Goal: Transaction & Acquisition: Book appointment/travel/reservation

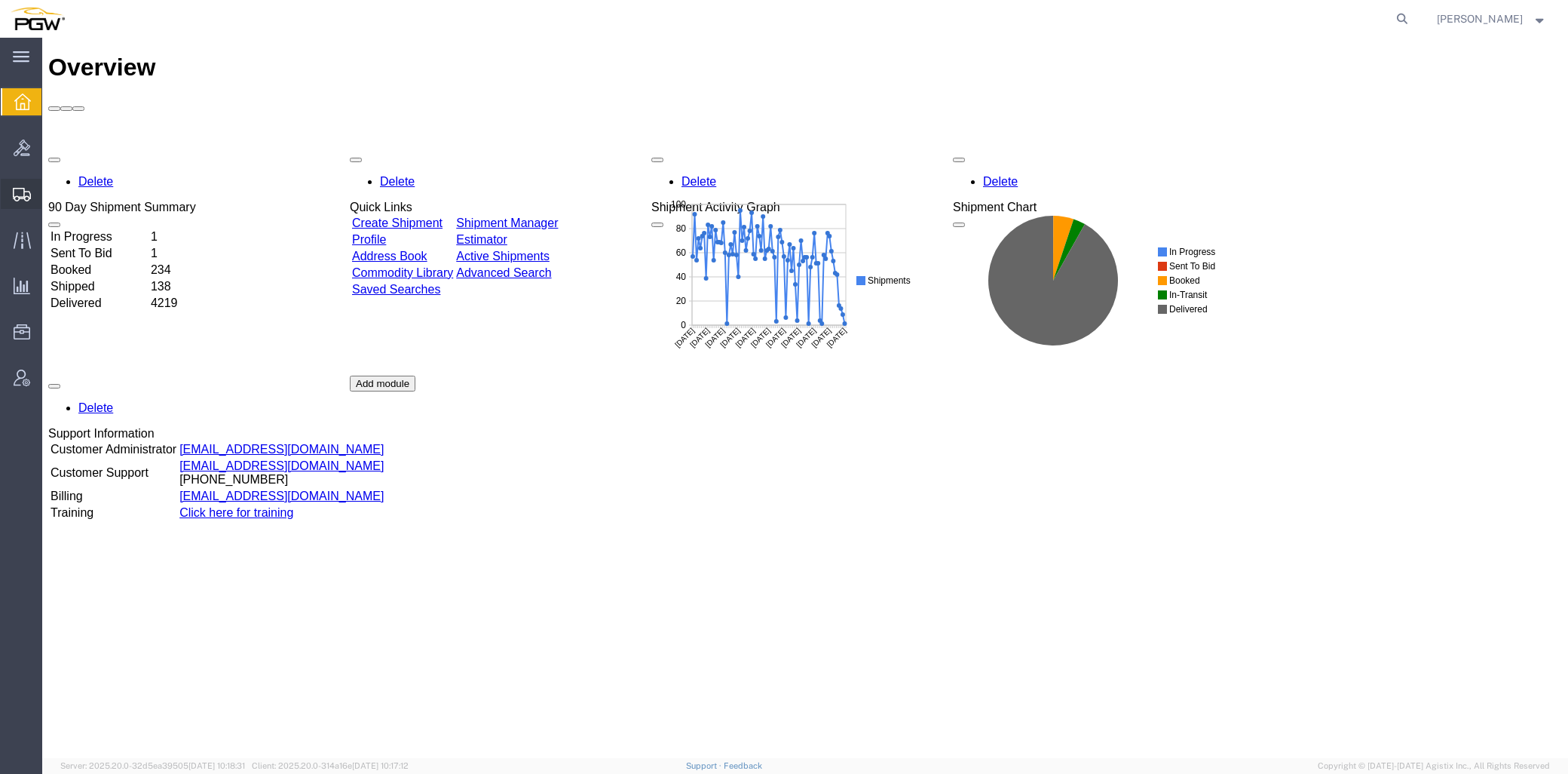
click at [0, 0] on span "Create from Template" at bounding box center [0, 0] width 0 height 0
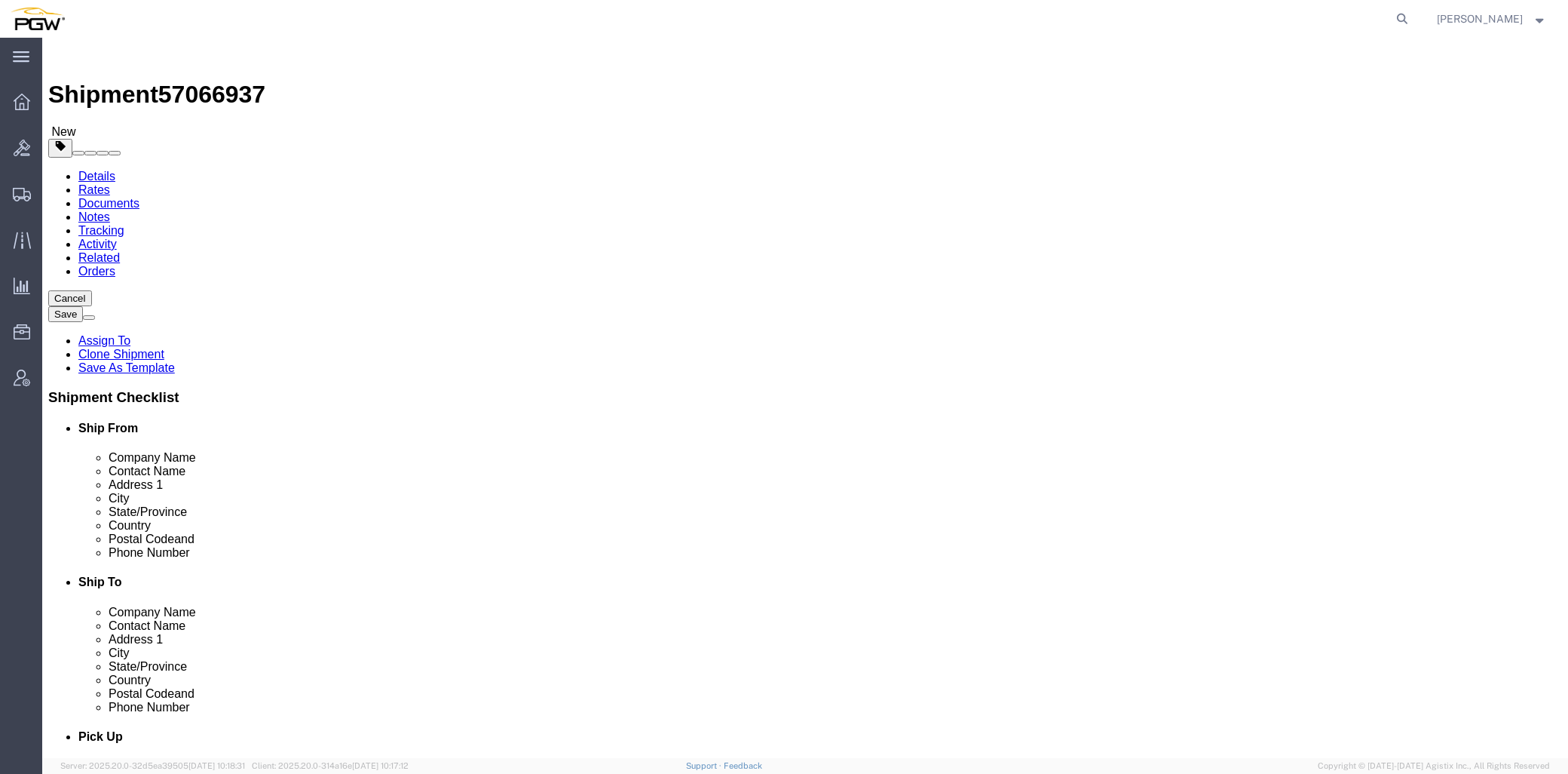
scroll to position [124, 0]
select select "28281"
select select "28253"
type input "477"
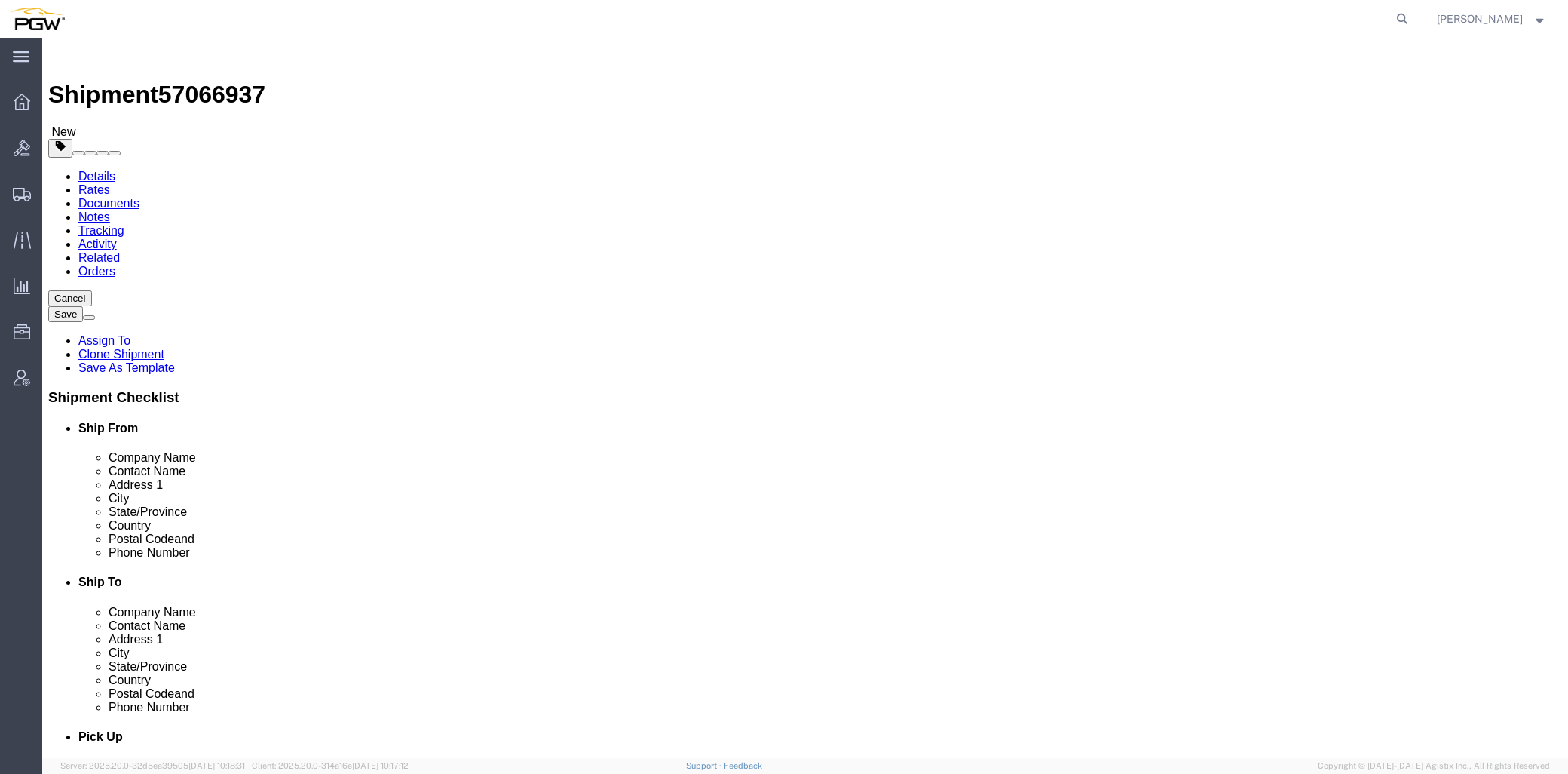
select select "28313"
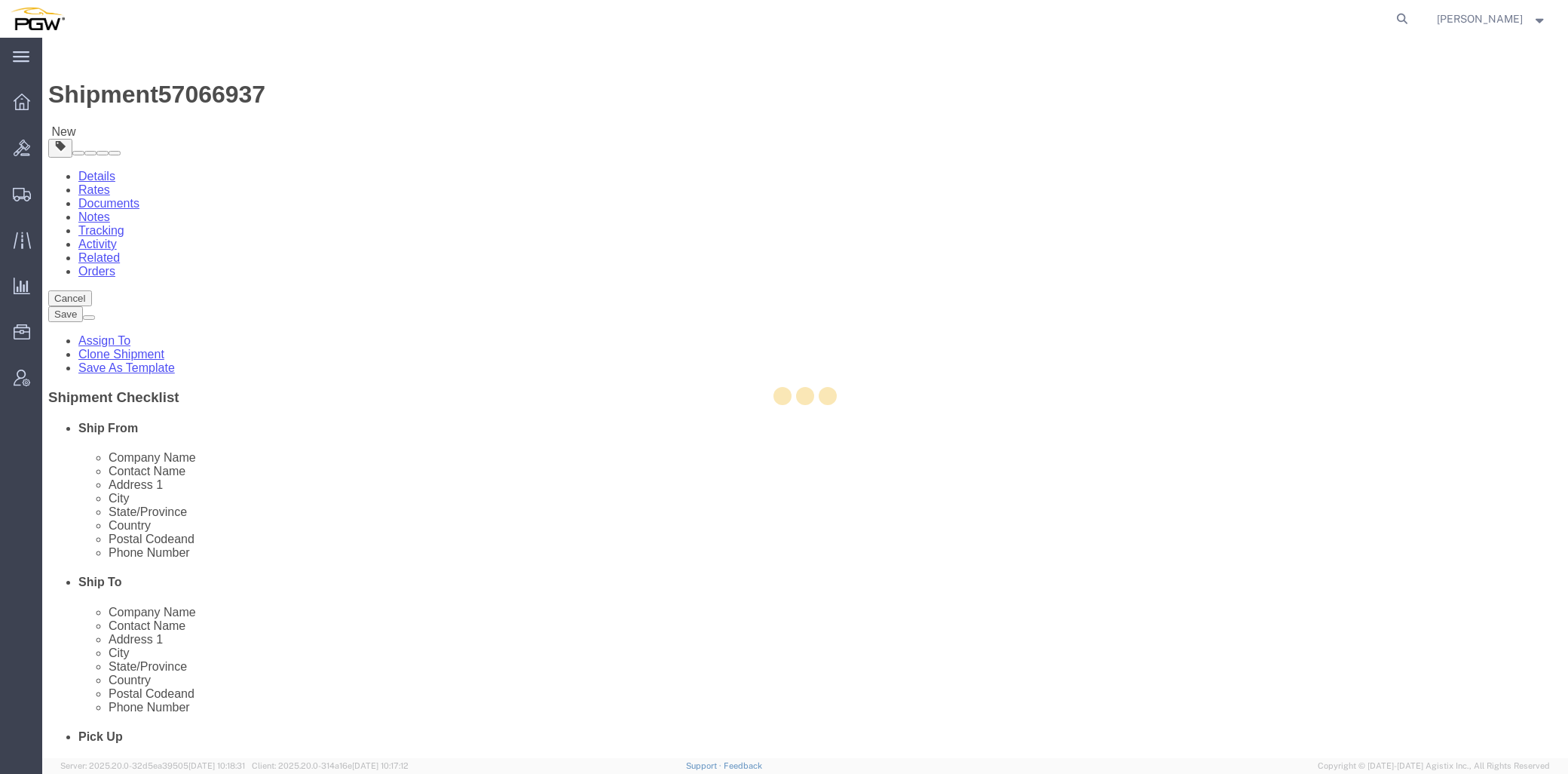
type input "5477"
type input "08077"
type input "[PHONE_NUMBER]"
type input "[EMAIL_ADDRESS][DOMAIN_NAME]"
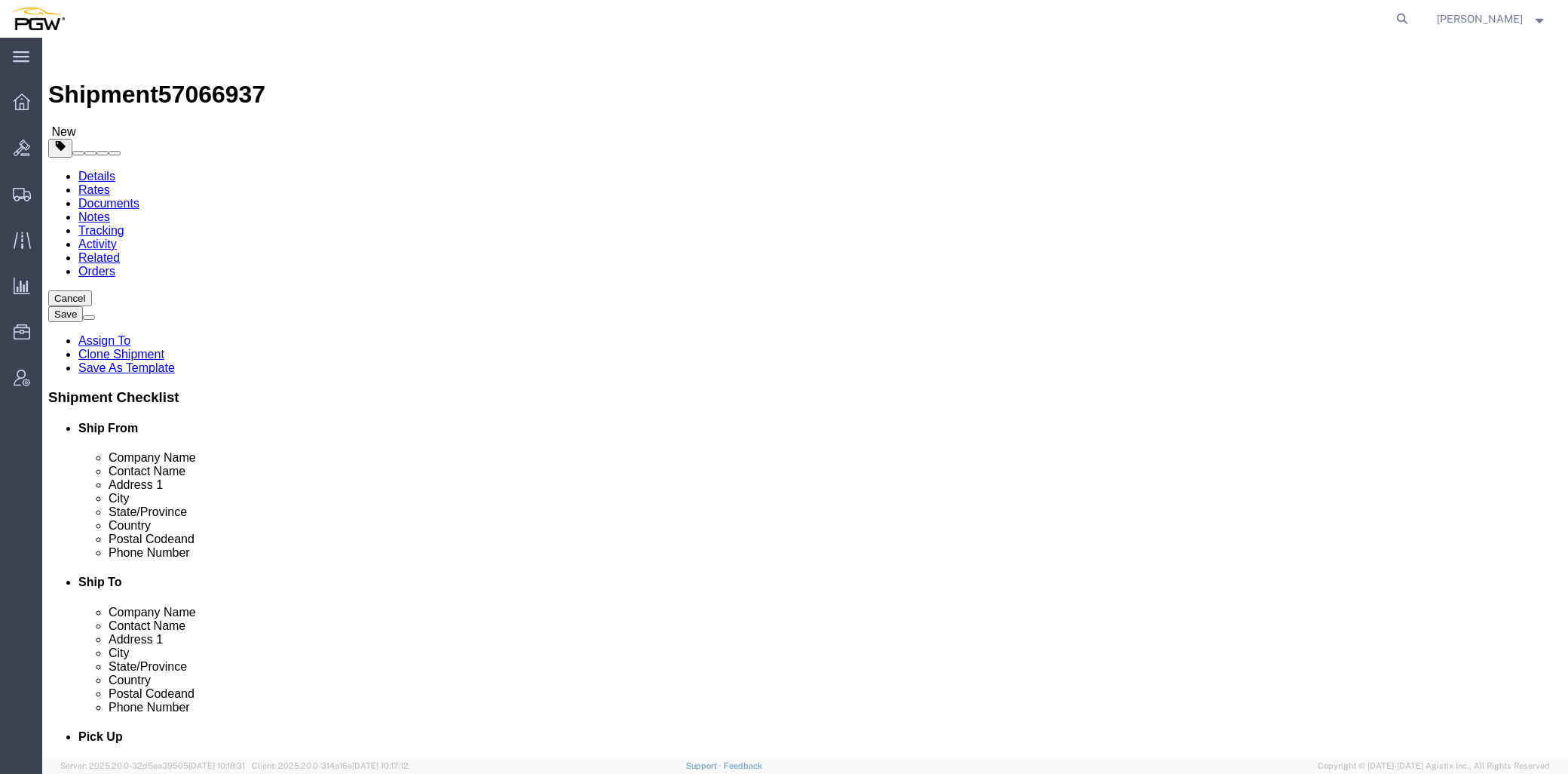
select select "NJ"
type input "scranton"
select select "61931"
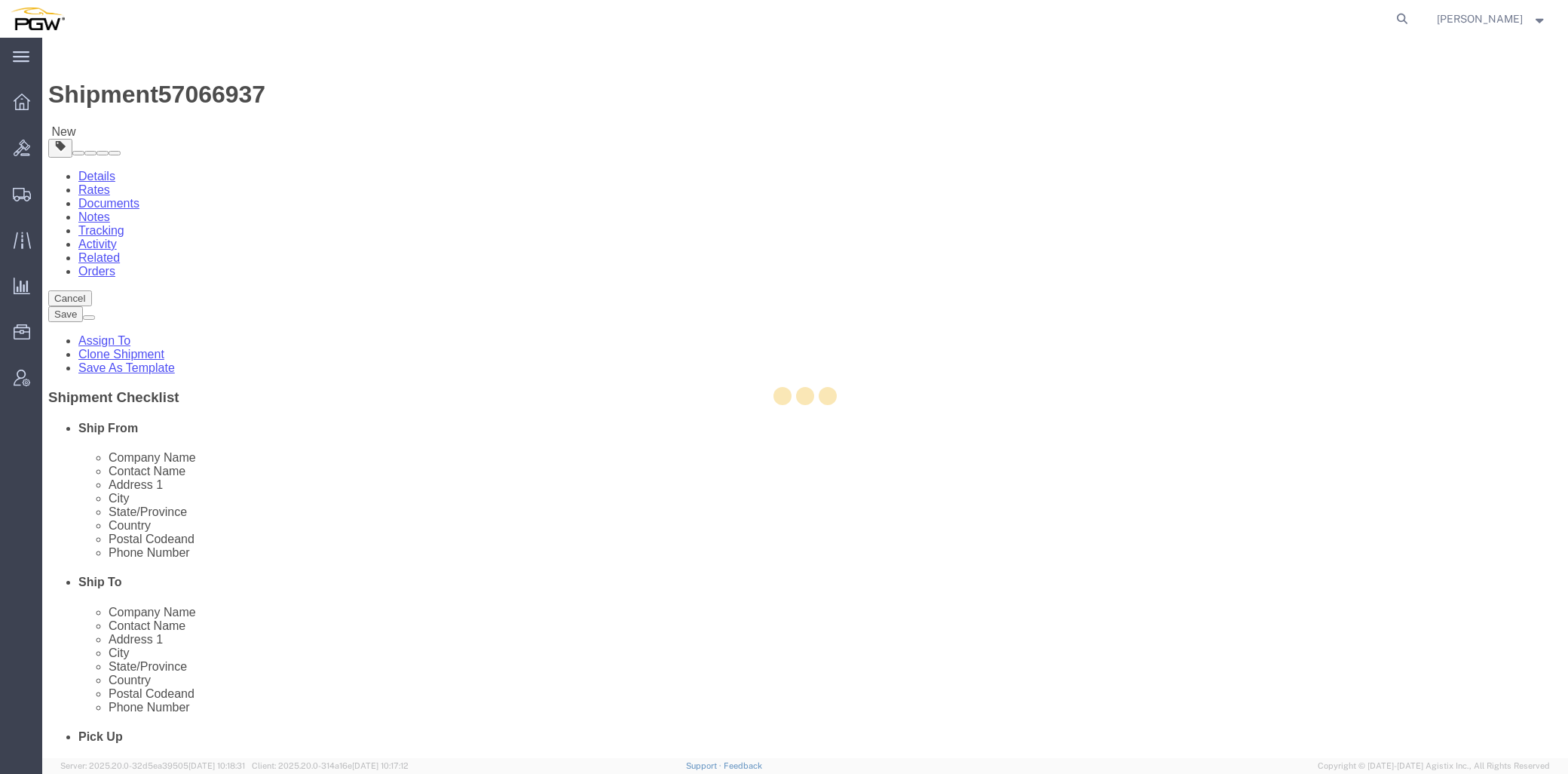
type input "5409"
type input "5409 Branch Manager"
type input "[STREET_ADDRESS]"
type input "Pittston"
type input "18640"
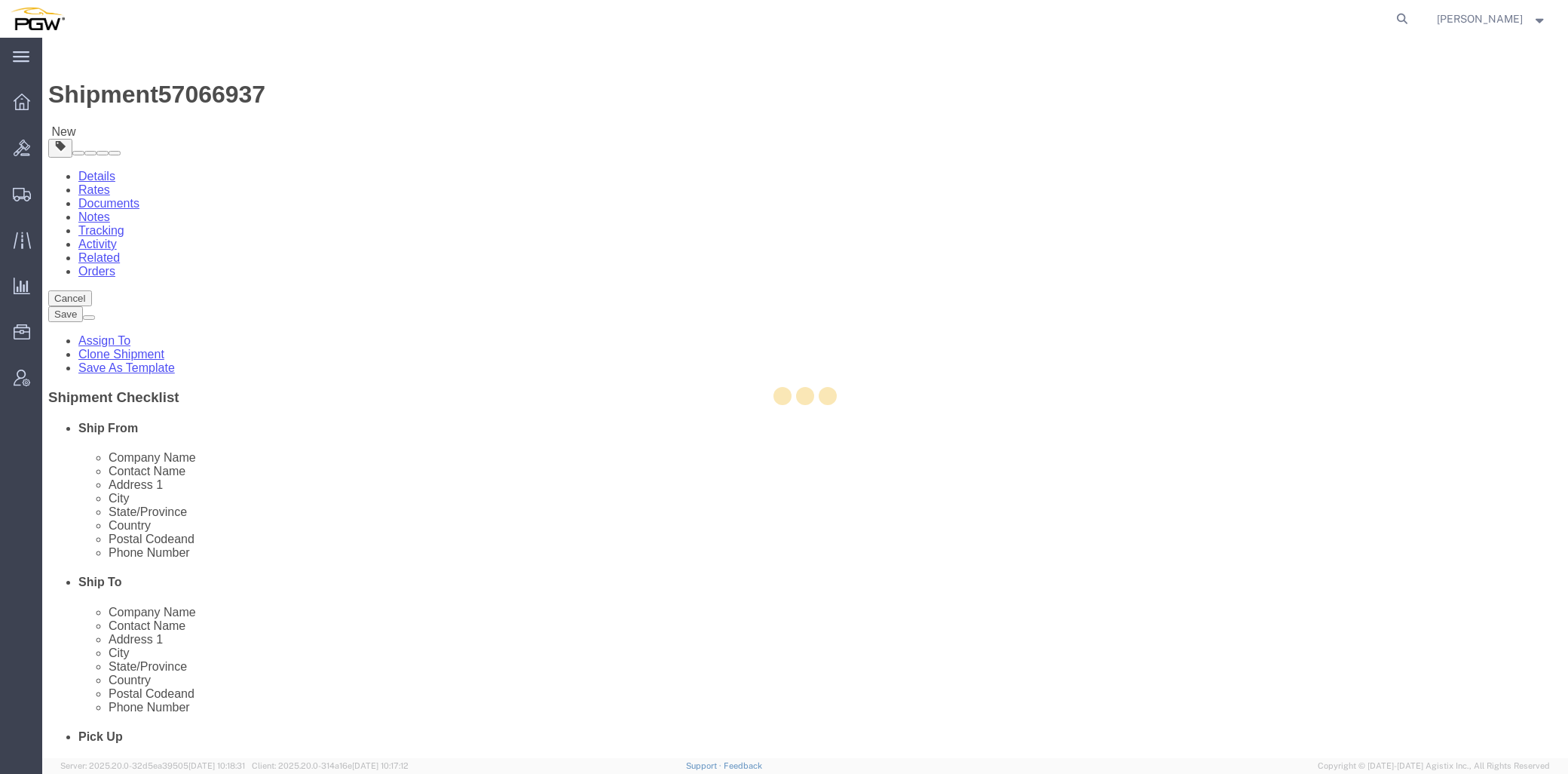
type input "[PHONE_NUMBER]"
type input "[EMAIL_ADDRESS][DOMAIN_NAME]"
select select "PA"
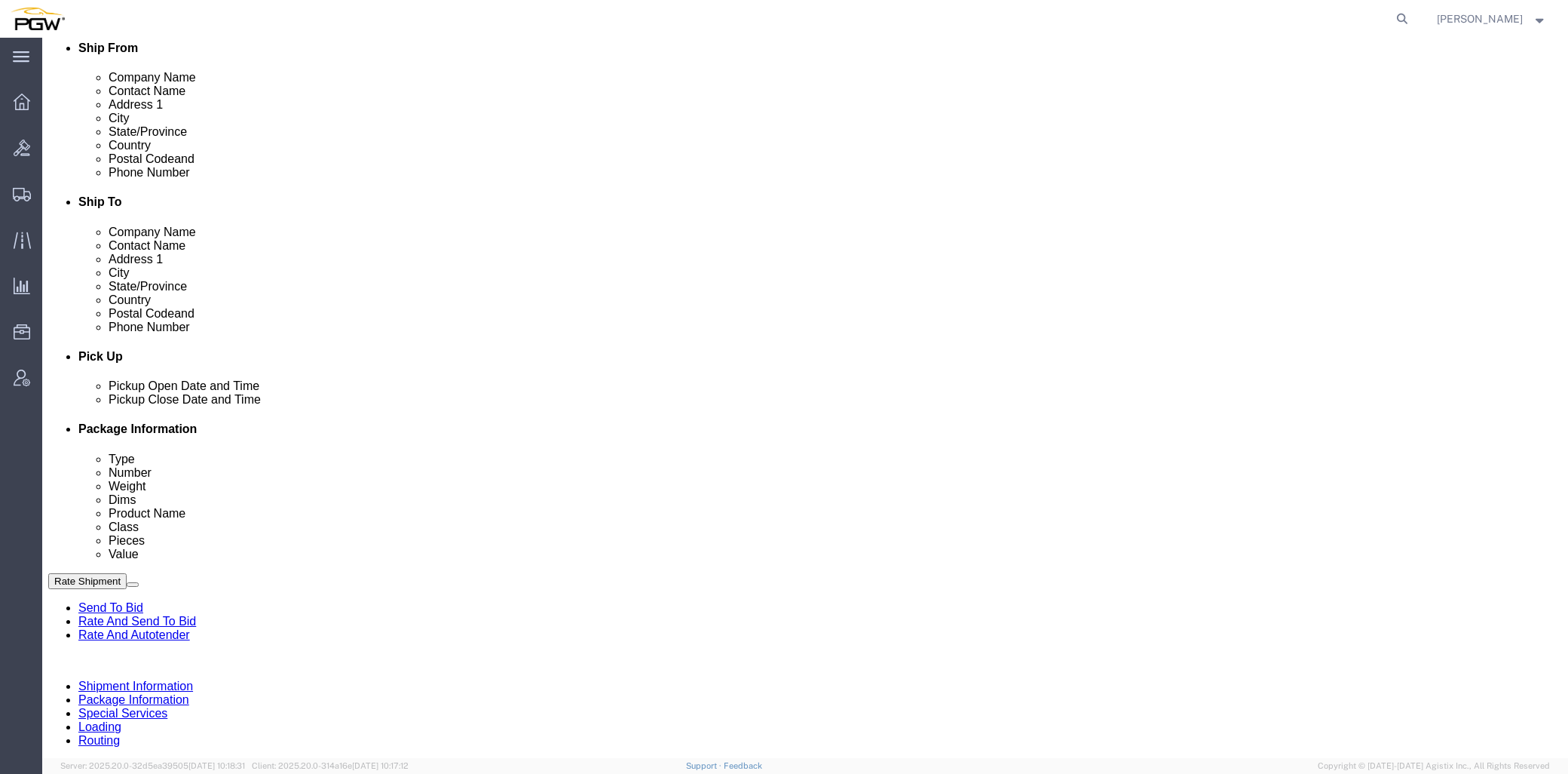
scroll to position [418, 0]
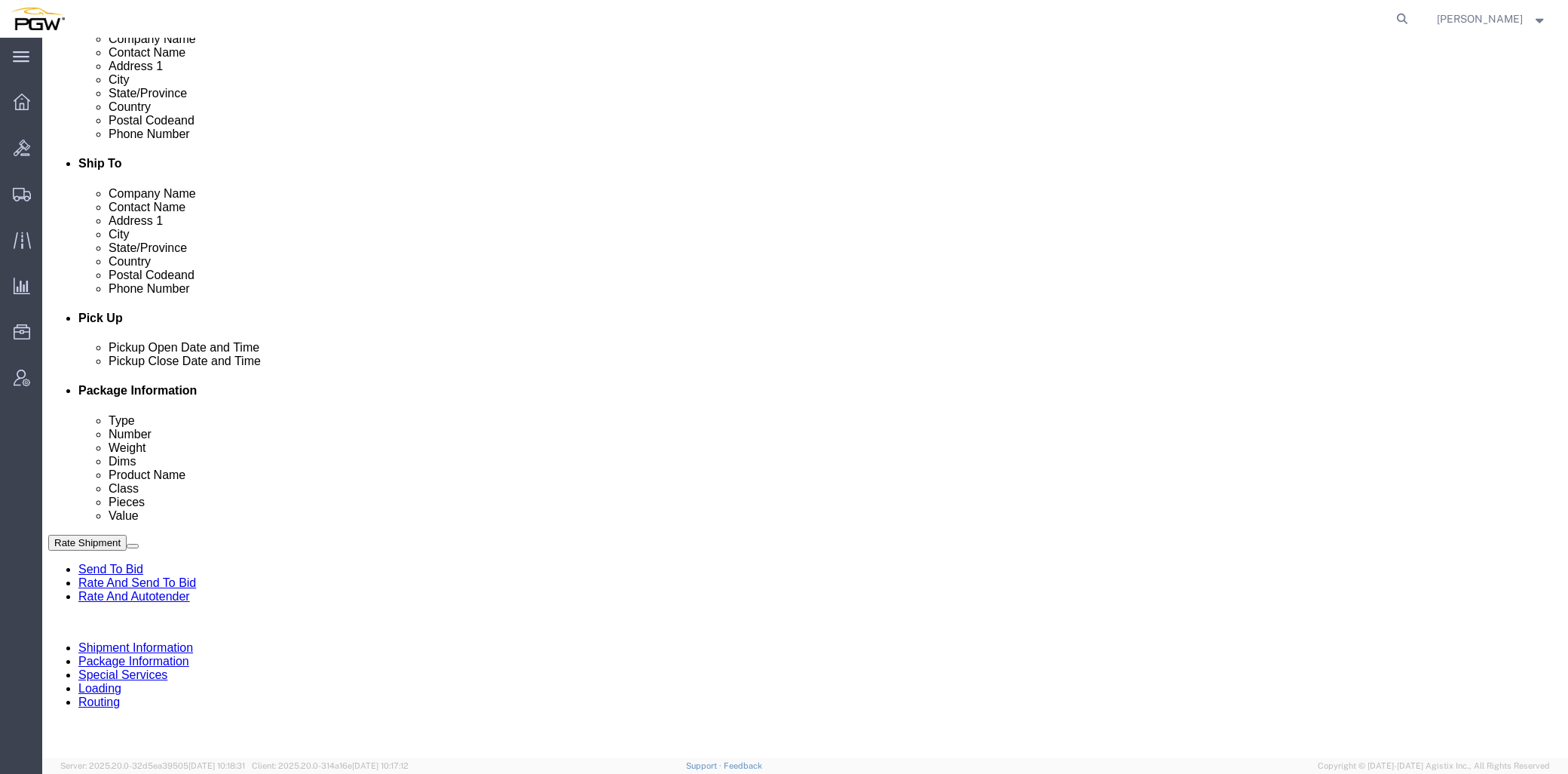
click link "Edit"
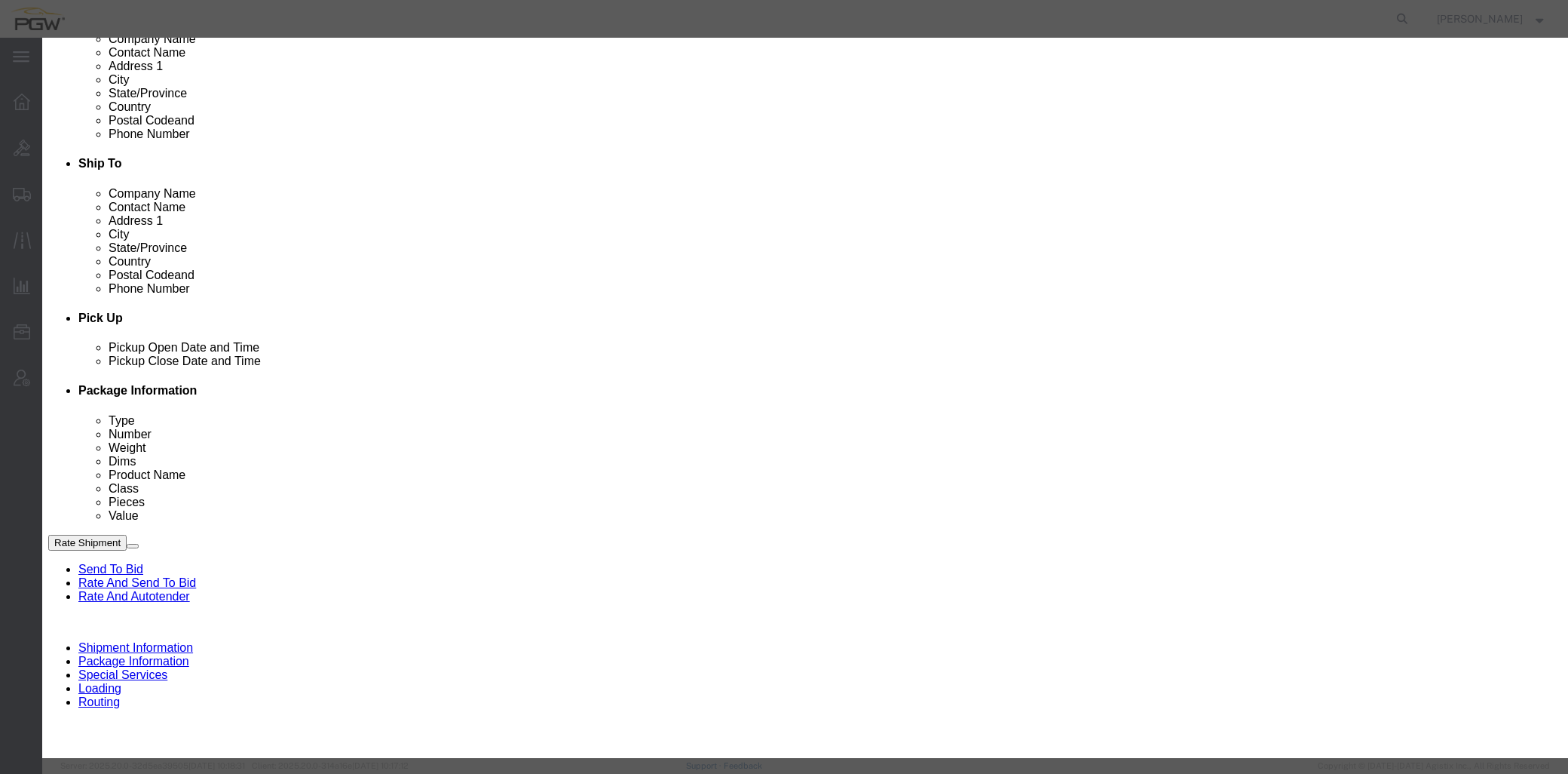
type input "477"
select select "28313"
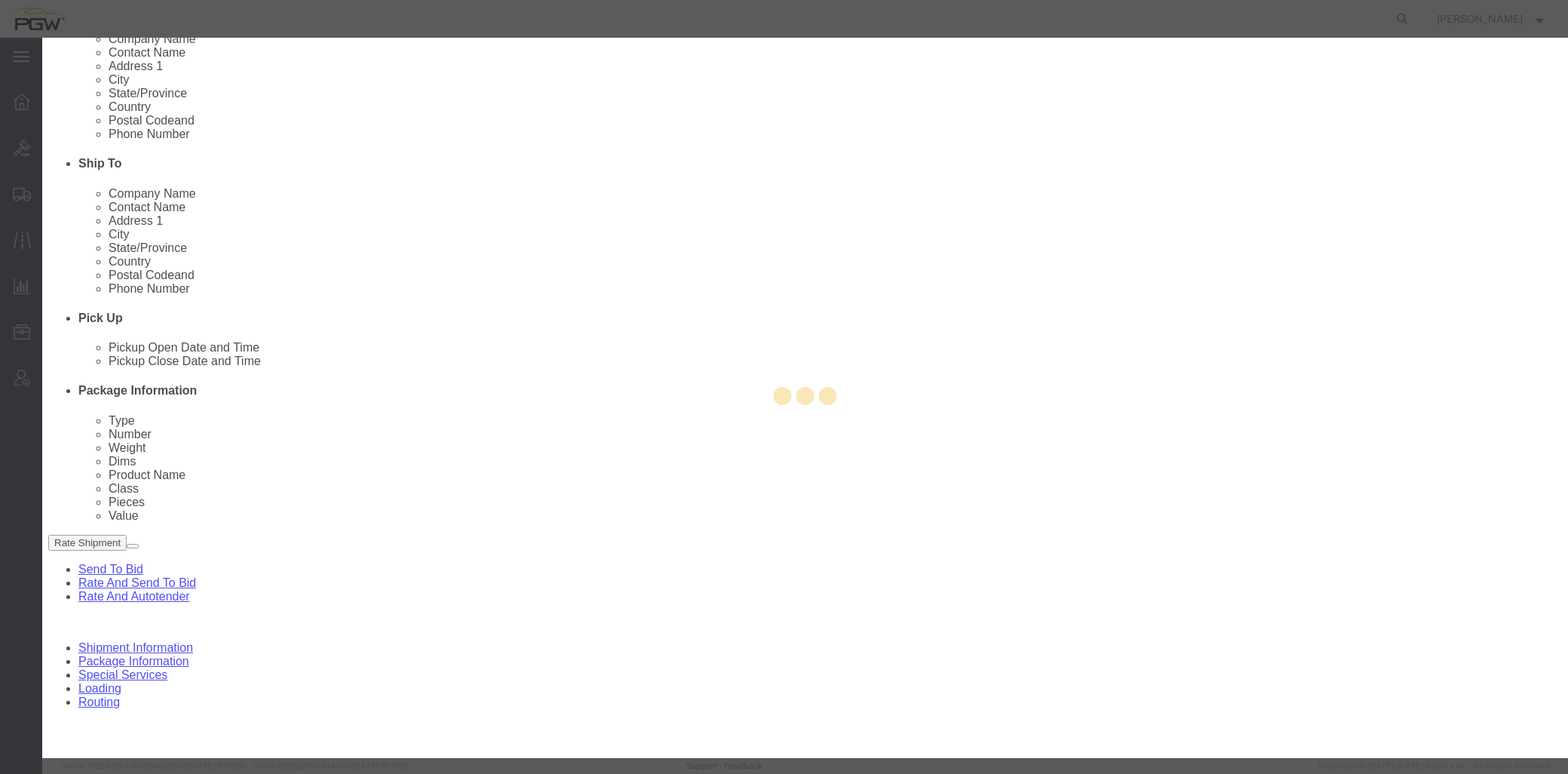
type input "5477"
type input "5477 Branch Manager"
type input "[STREET_ADDRESS][PERSON_NAME]"
type input "Cinnaminson"
type input "08077"
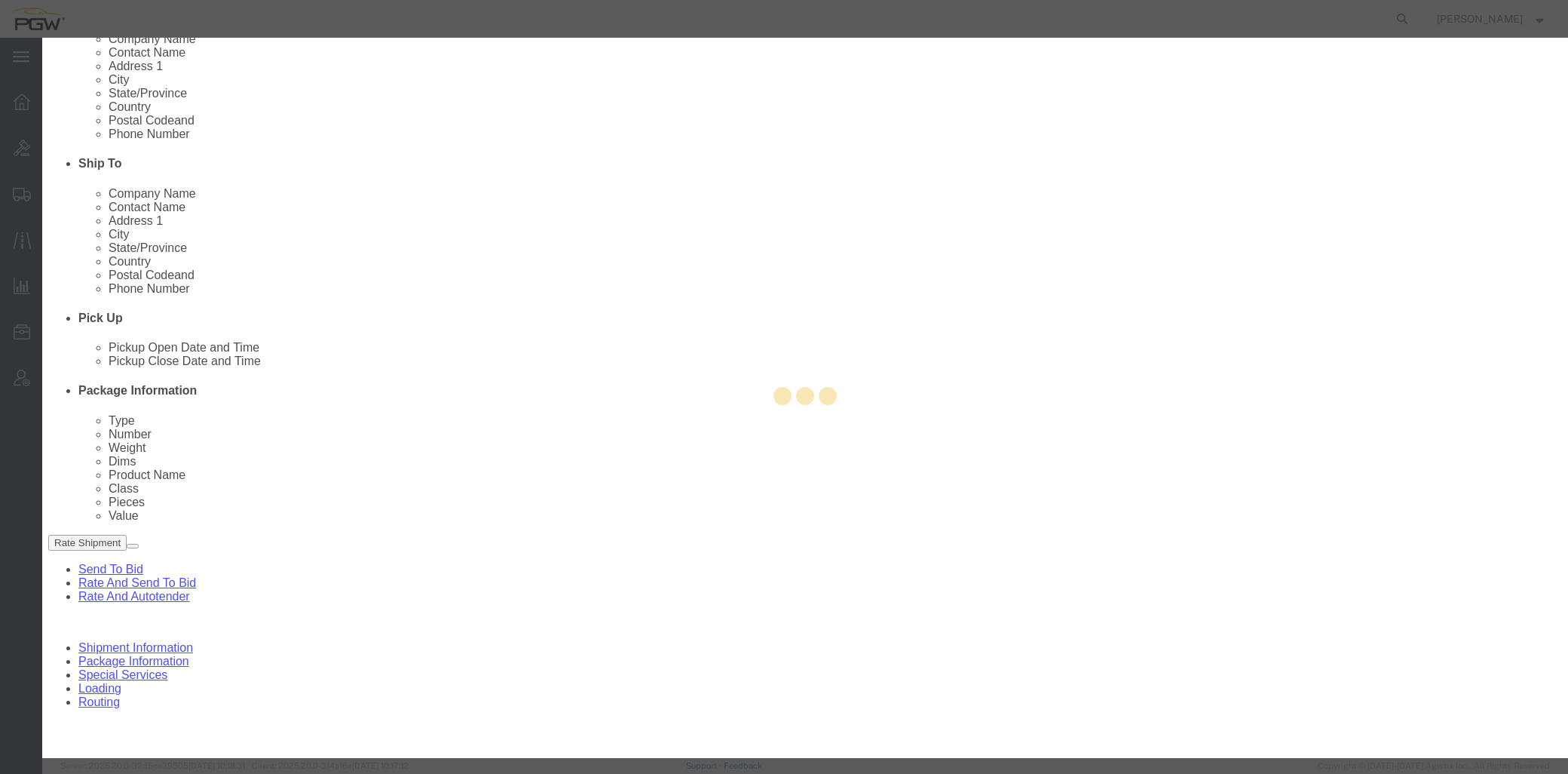
type input "[PHONE_NUMBER]"
type input "[EMAIL_ADDRESS][DOMAIN_NAME]"
select select "NJ"
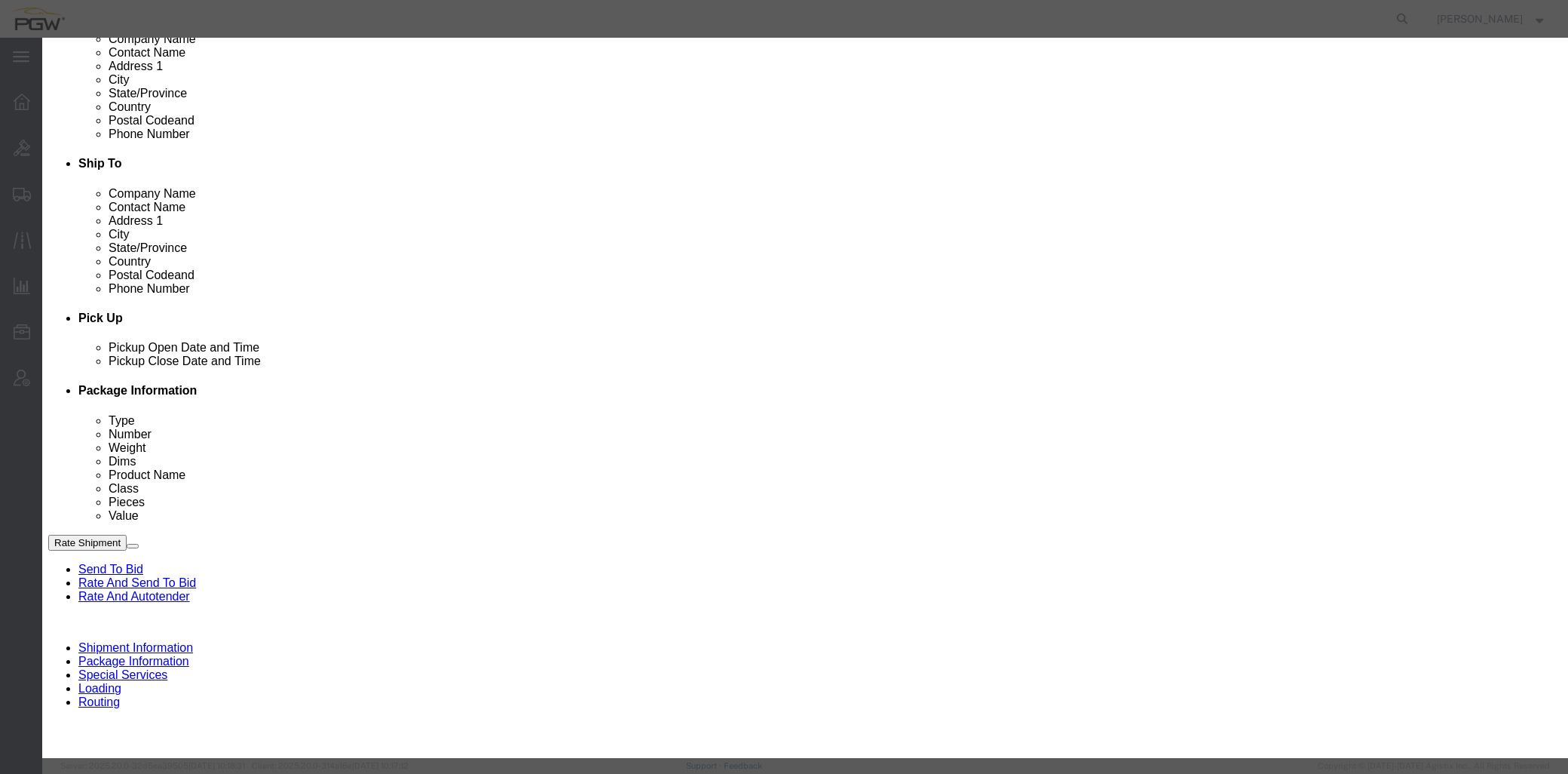
scroll to position [81, 0]
click div "[DATE] 2:41 PM"
click input "2:41 PM"
type input "3:00 PM"
click div "Open Time 3:00 PM [DATE] 2:41 PM - [DATE] 2:41 PM Cancel Apply"
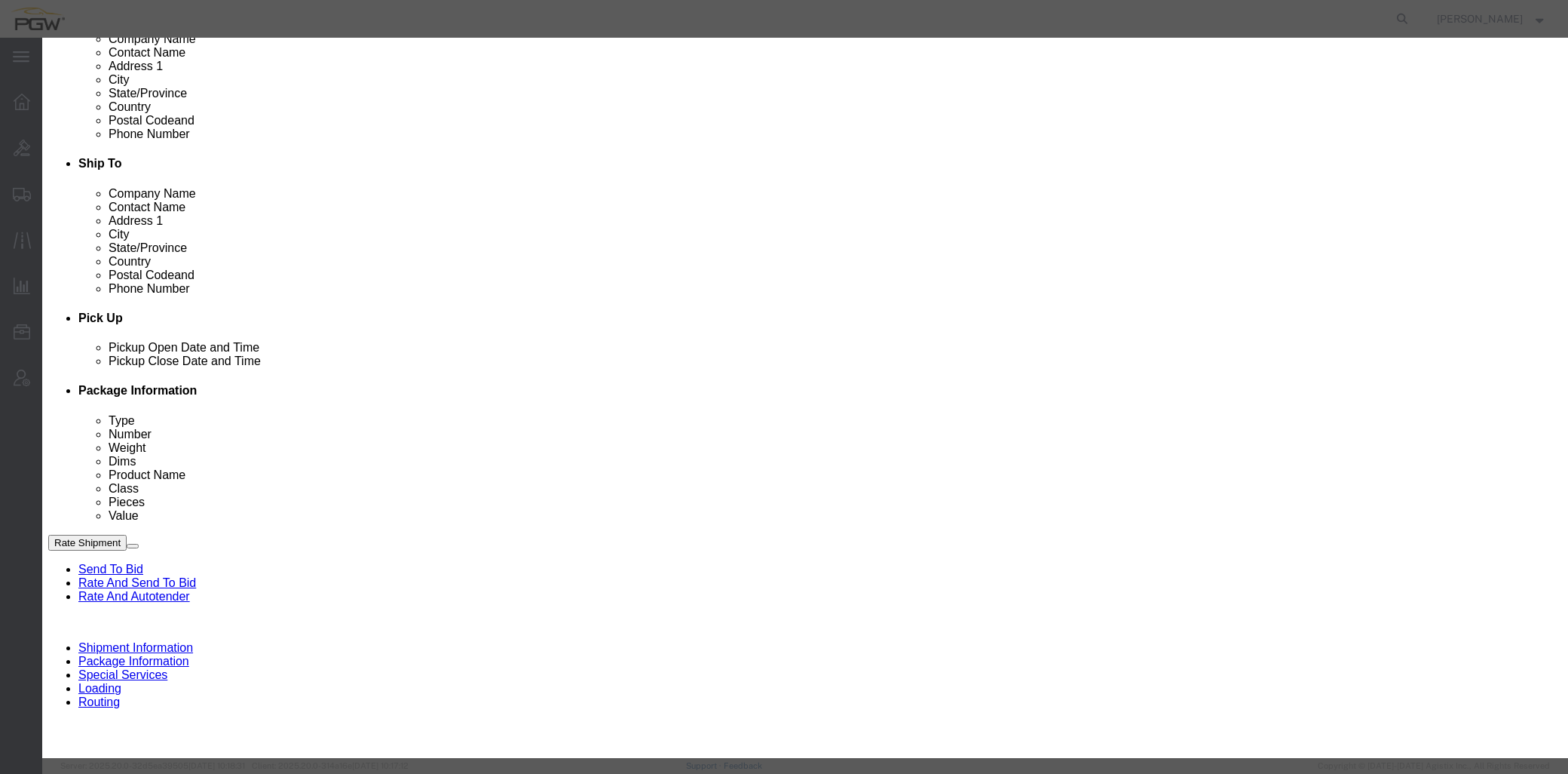
click button "Apply"
click button "Save"
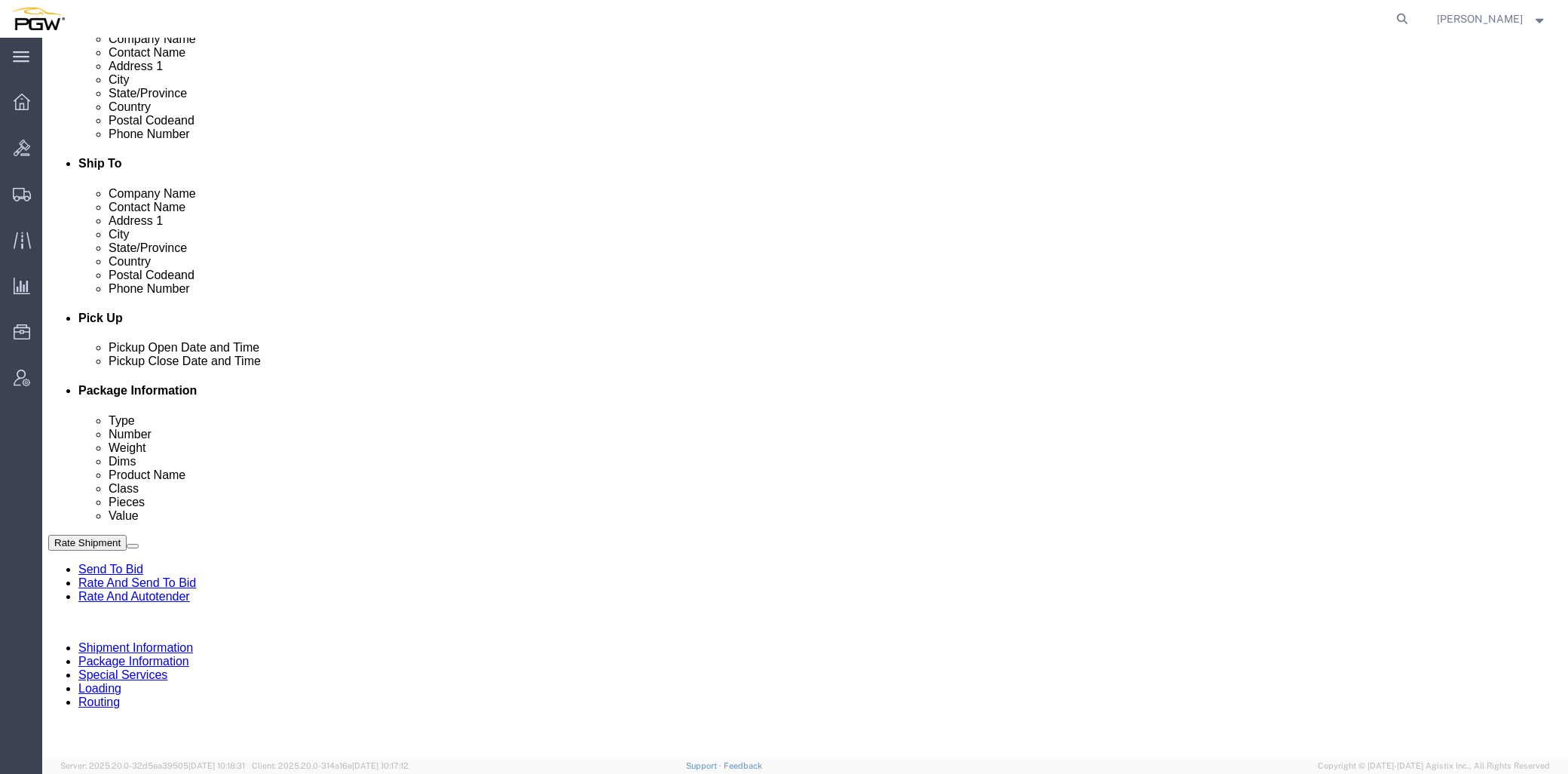
click div "[DATE] 9:00 AM"
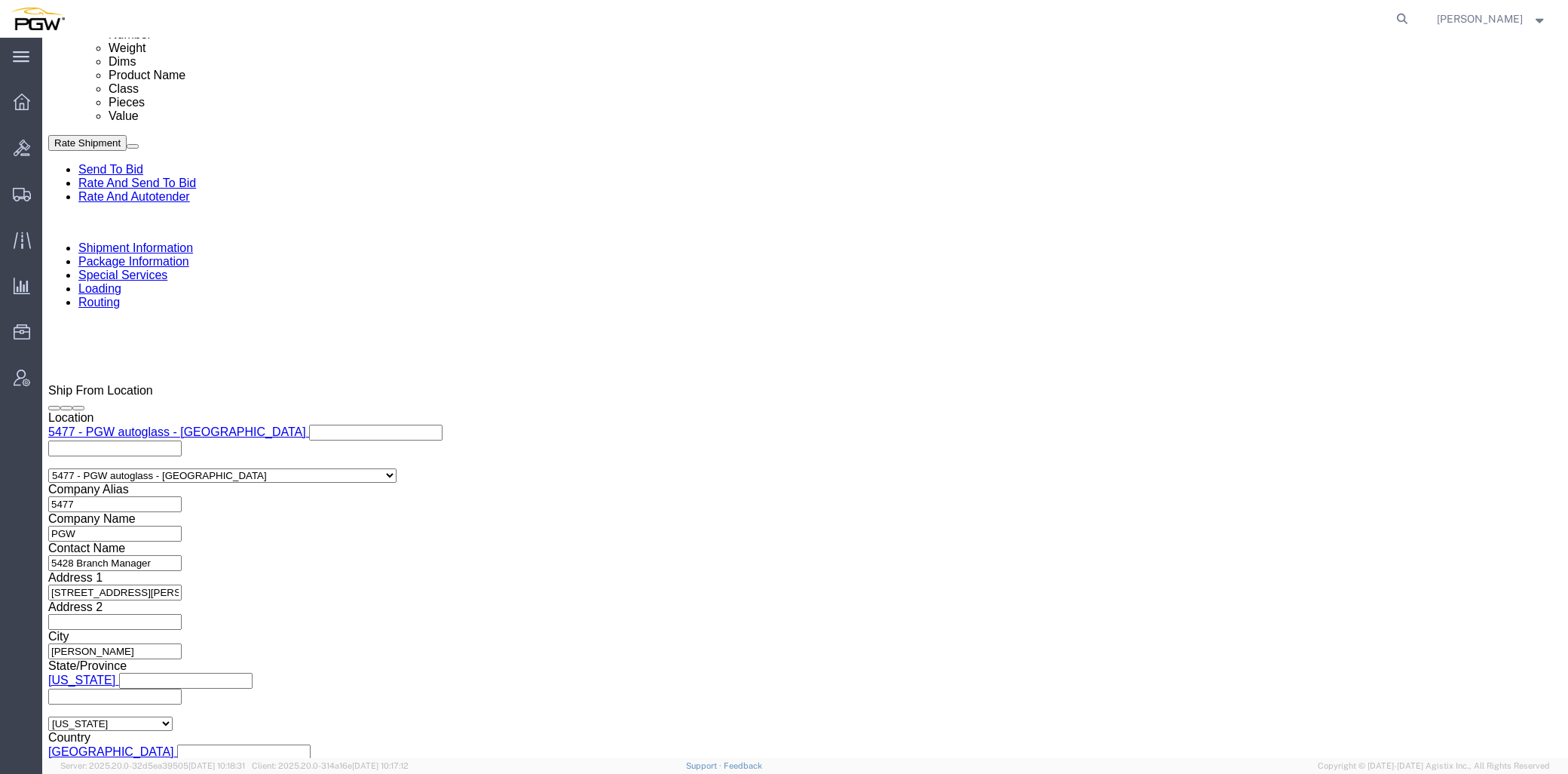
click input "2:39 PM"
type input "3:00 PM"
click button "Apply"
click span "57066937"
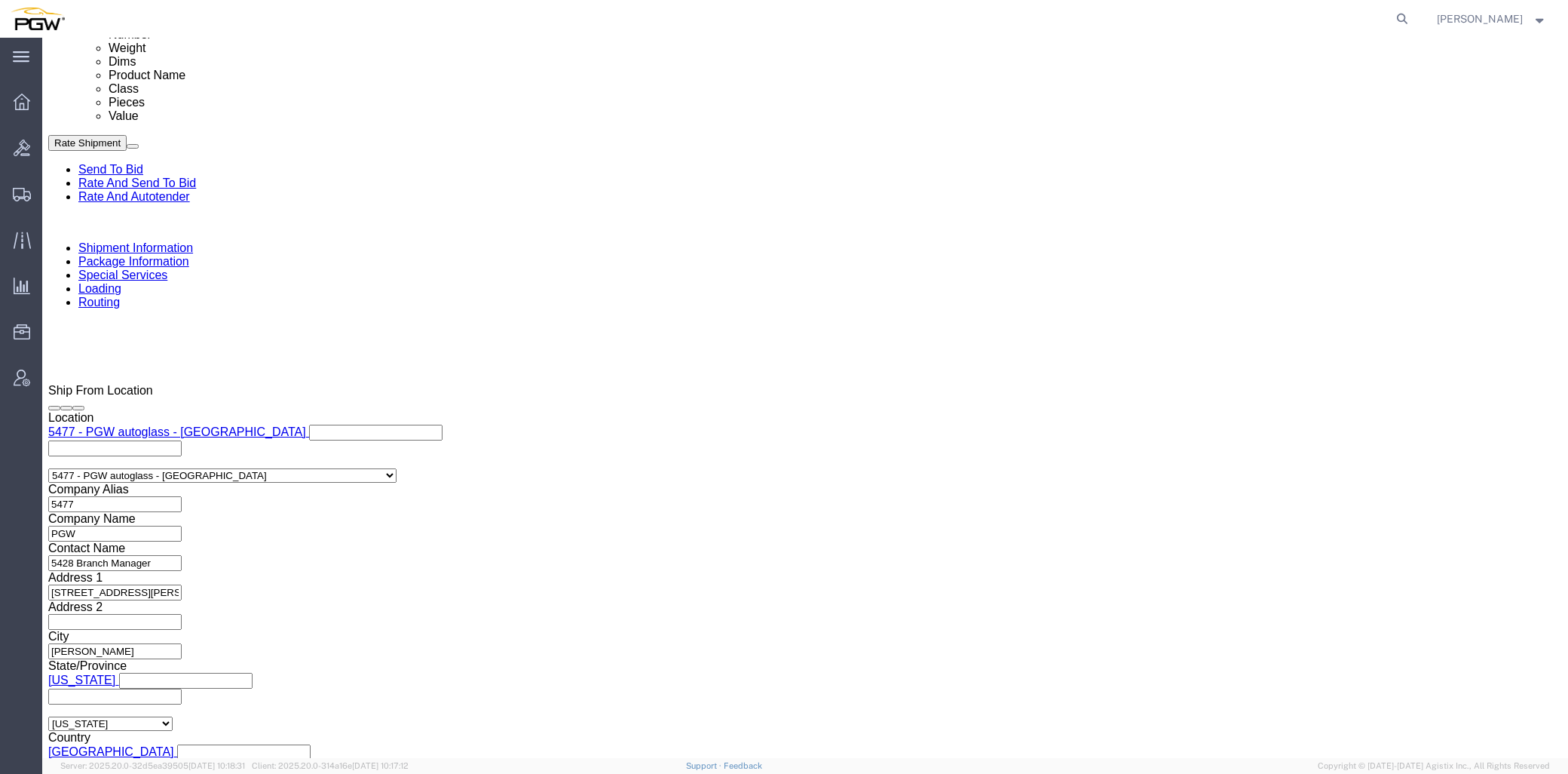
copy span "57066937"
click input "54833650"
drag, startPoint x: 317, startPoint y: 364, endPoint x: 149, endPoint y: 349, distance: 168.7
click div "Select Account Type Activity ID Airline Appointment Number ASN Batch Request # …"
paste input "57066937"
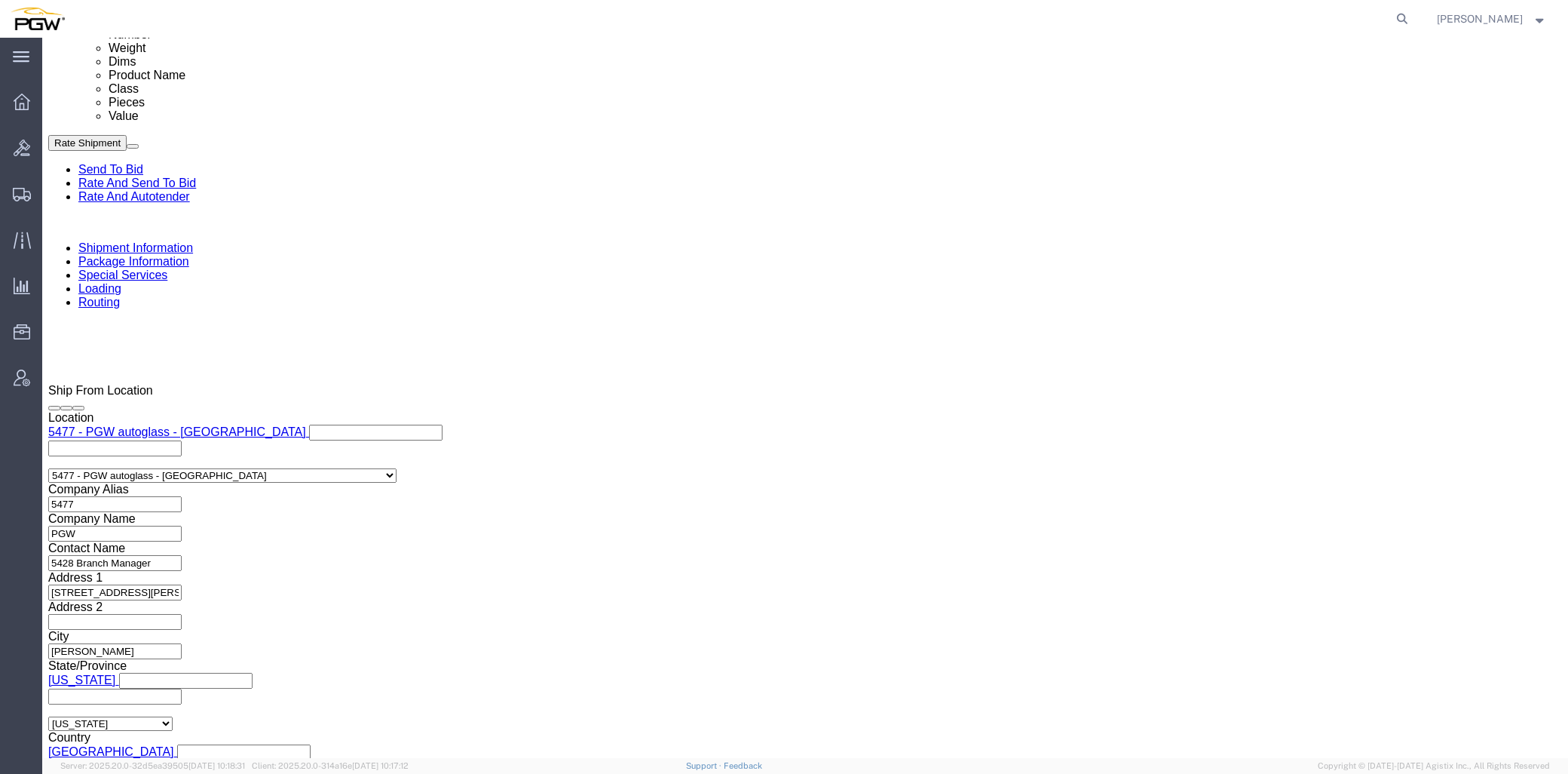
drag, startPoint x: 335, startPoint y: 349, endPoint x: 31, endPoint y: 359, distance: 304.2
click html "Shipment 57066937 New Details Rates Documents Notes Tracking Activity Related O…"
paste input "text"
click input "57066937"
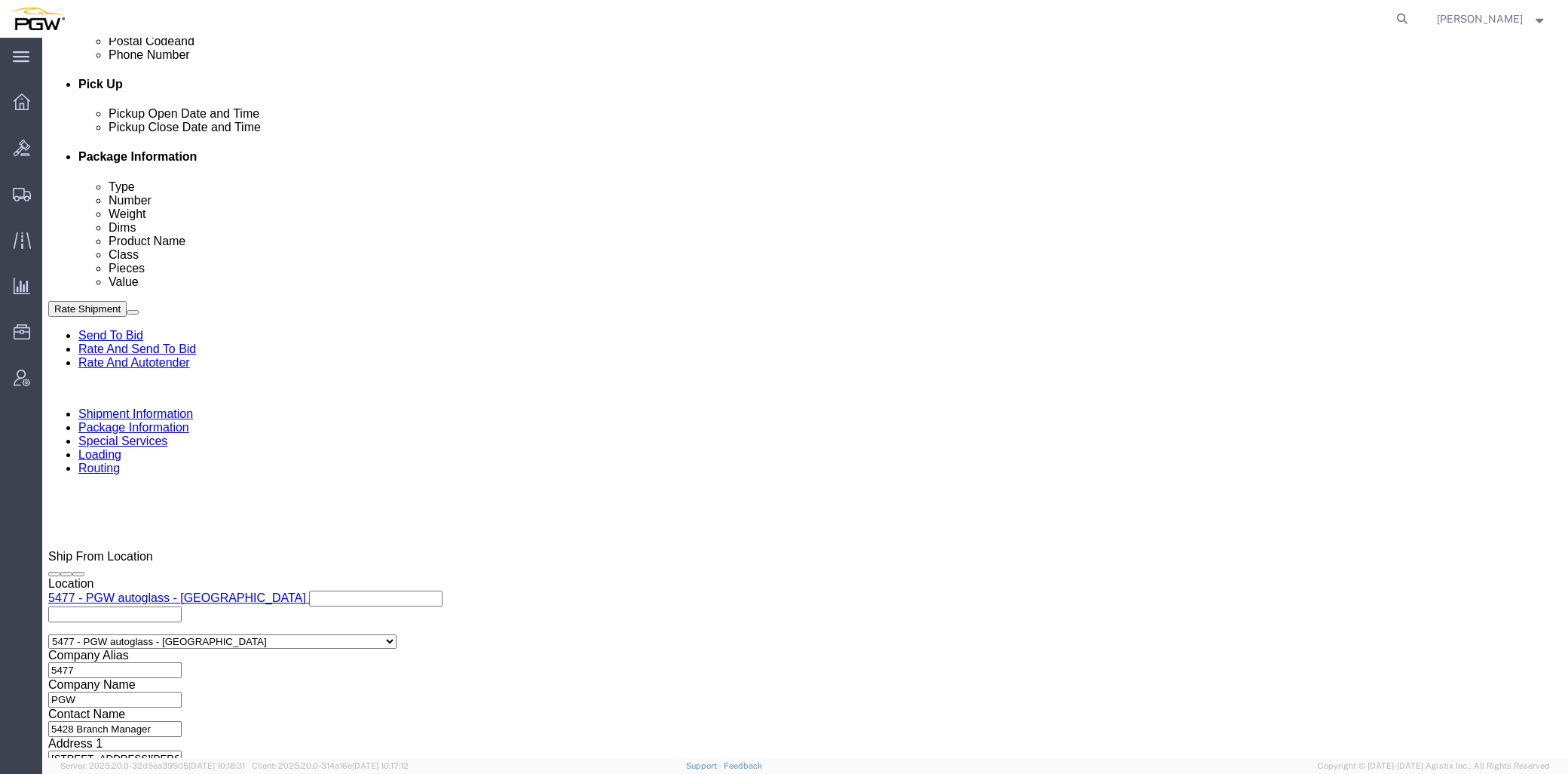
scroll to position [651, 0]
type input "57066937"
click div
click input "5:00 PM"
click button "Apply"
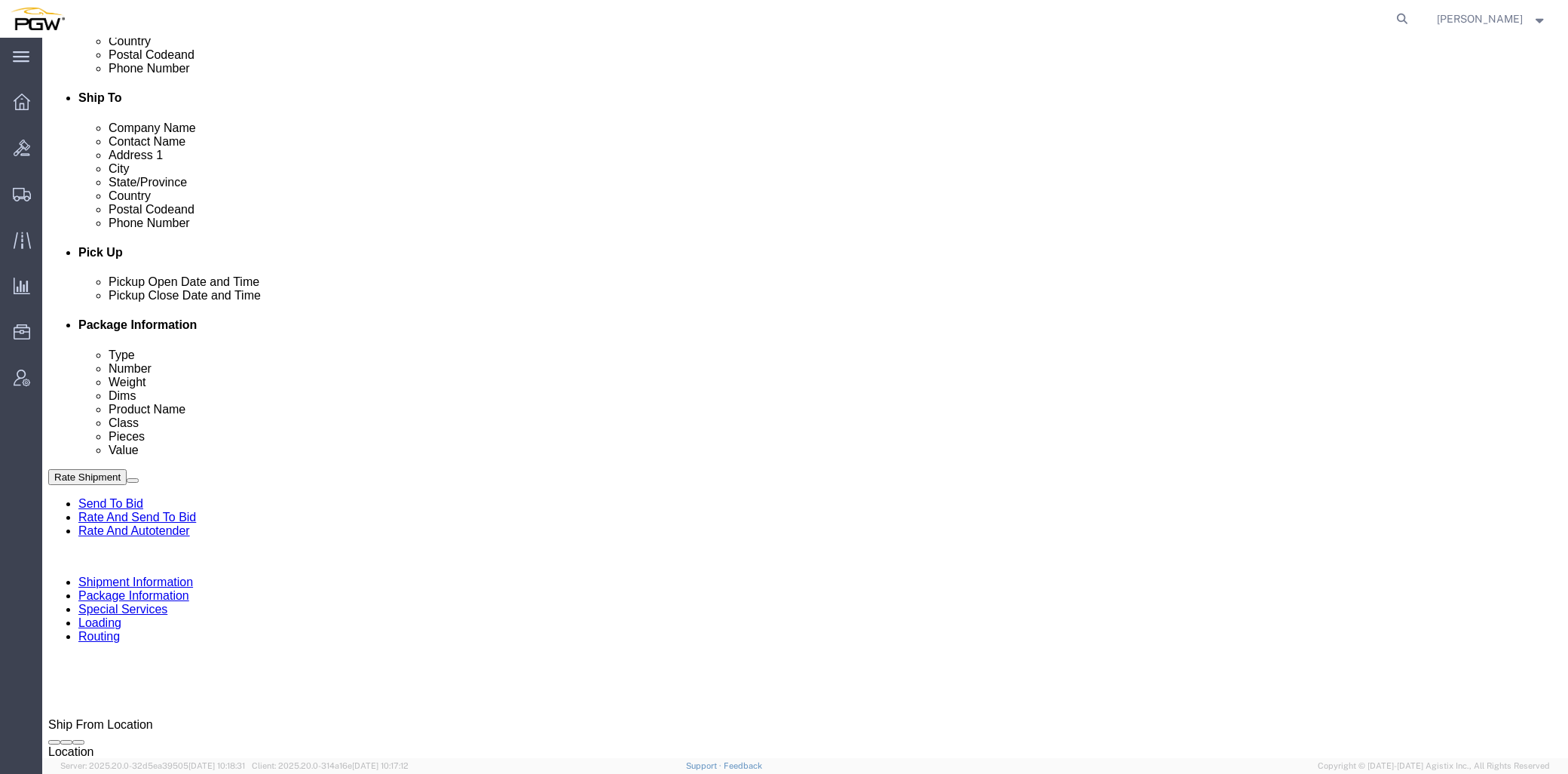
scroll to position [483, 0]
drag, startPoint x: 714, startPoint y: 540, endPoint x: 637, endPoint y: 560, distance: 79.6
drag, startPoint x: 637, startPoint y: 560, endPoint x: 625, endPoint y: 570, distance: 15.6
click div "Delivery by Date Delivery Start Date Delivery Start Time Deliver Open Date and …"
click div "[DATE] 8:00 AM"
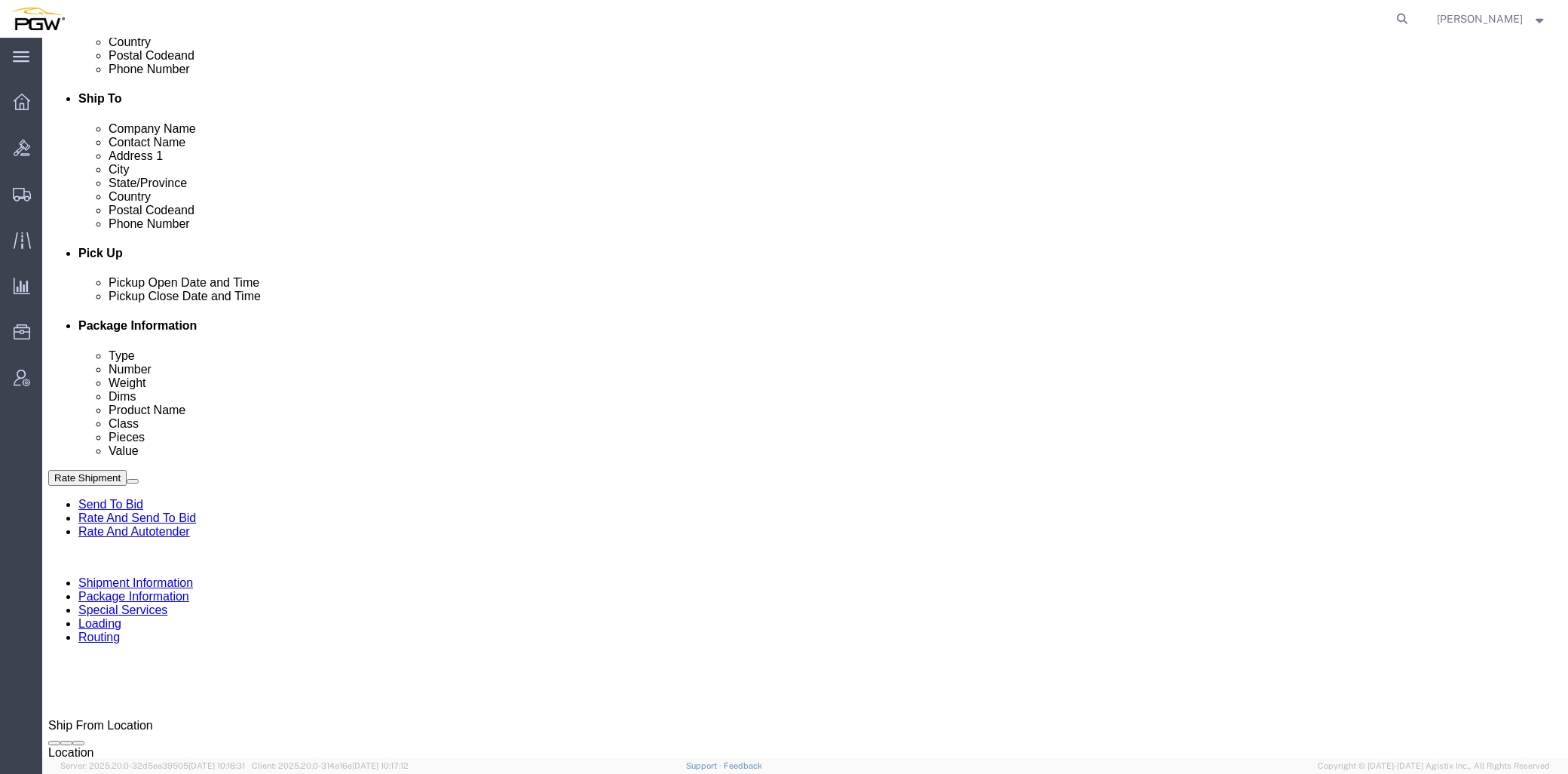
scroll to position [818, 0]
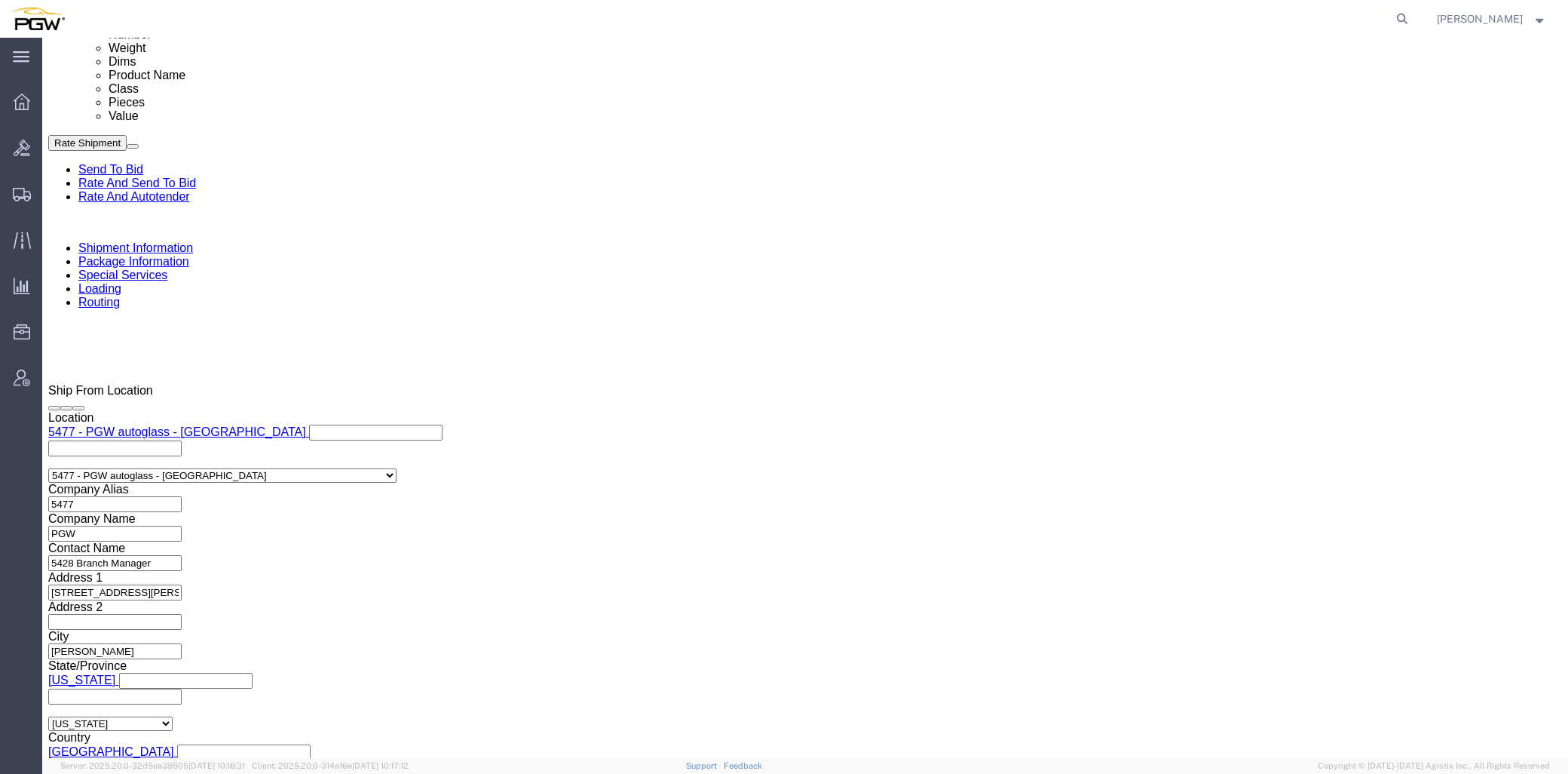
click input "8:00 AM"
click input "5:00 pm"
type input "6:00 pm"
click button "Apply"
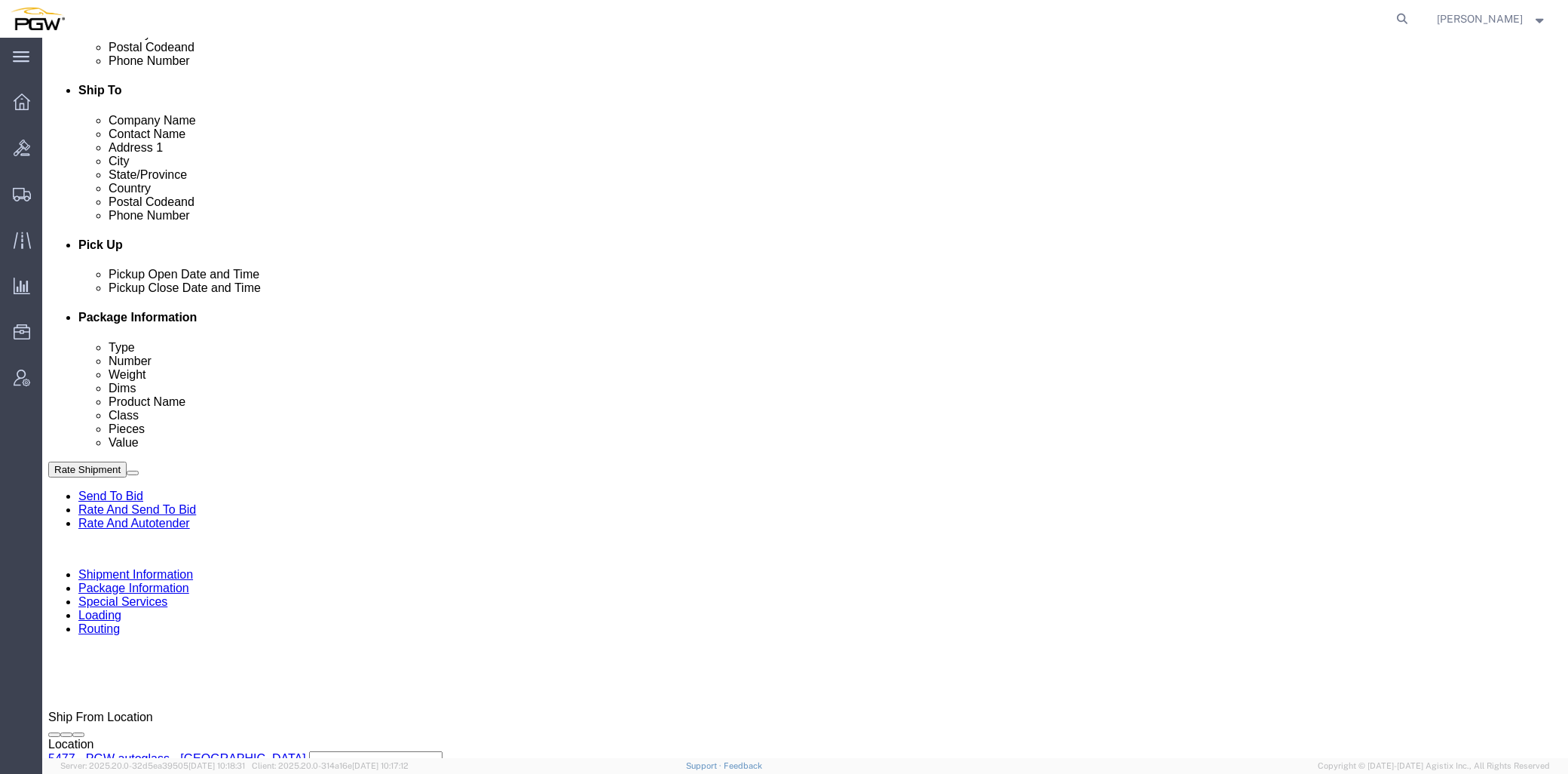
scroll to position [483, 0]
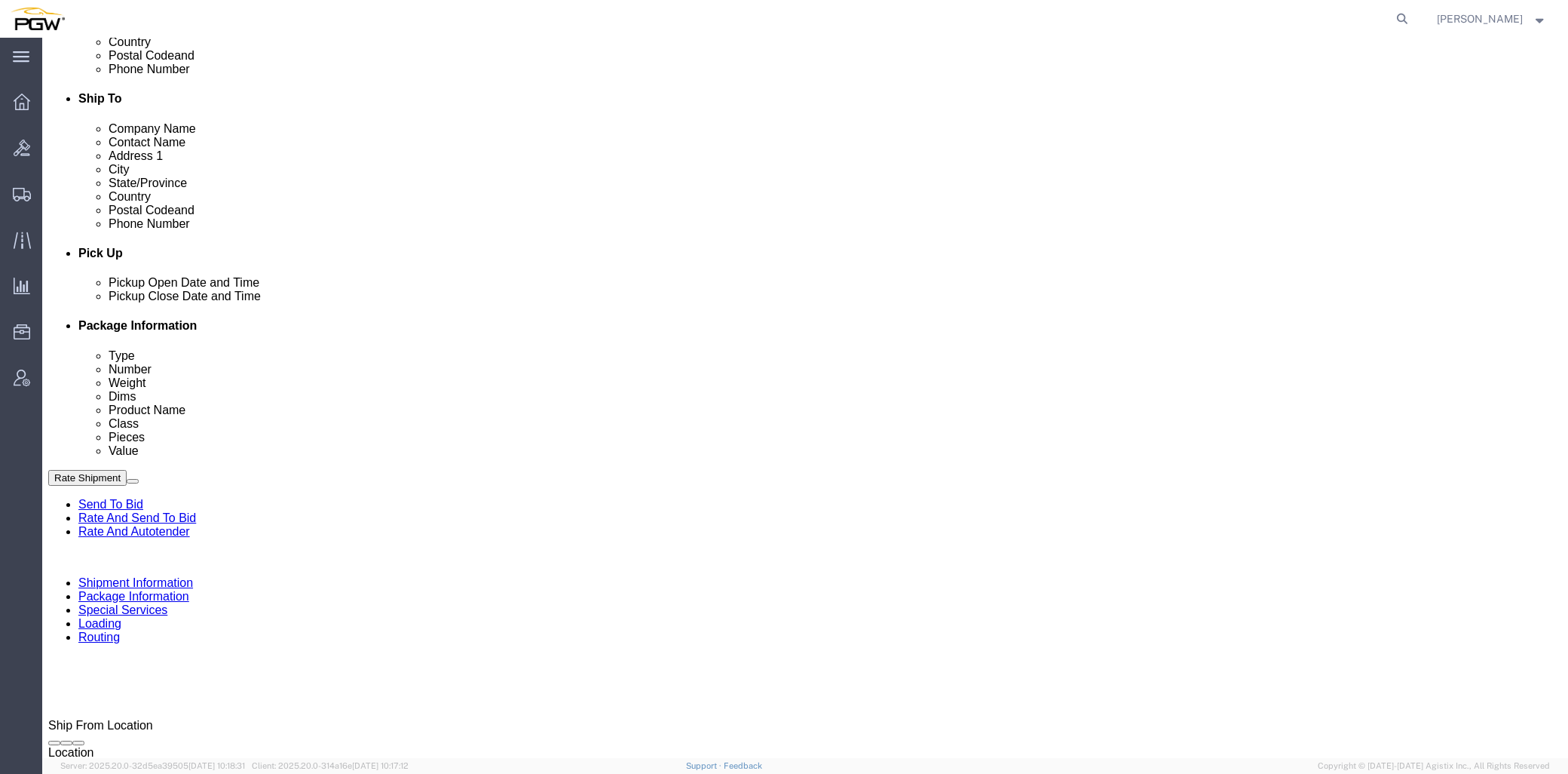
drag, startPoint x: 769, startPoint y: 209, endPoint x: 693, endPoint y: 438, distance: 241.3
drag, startPoint x: 693, startPoint y: 438, endPoint x: 622, endPoint y: 446, distance: 71.4
click div "Pickup Date and Time"
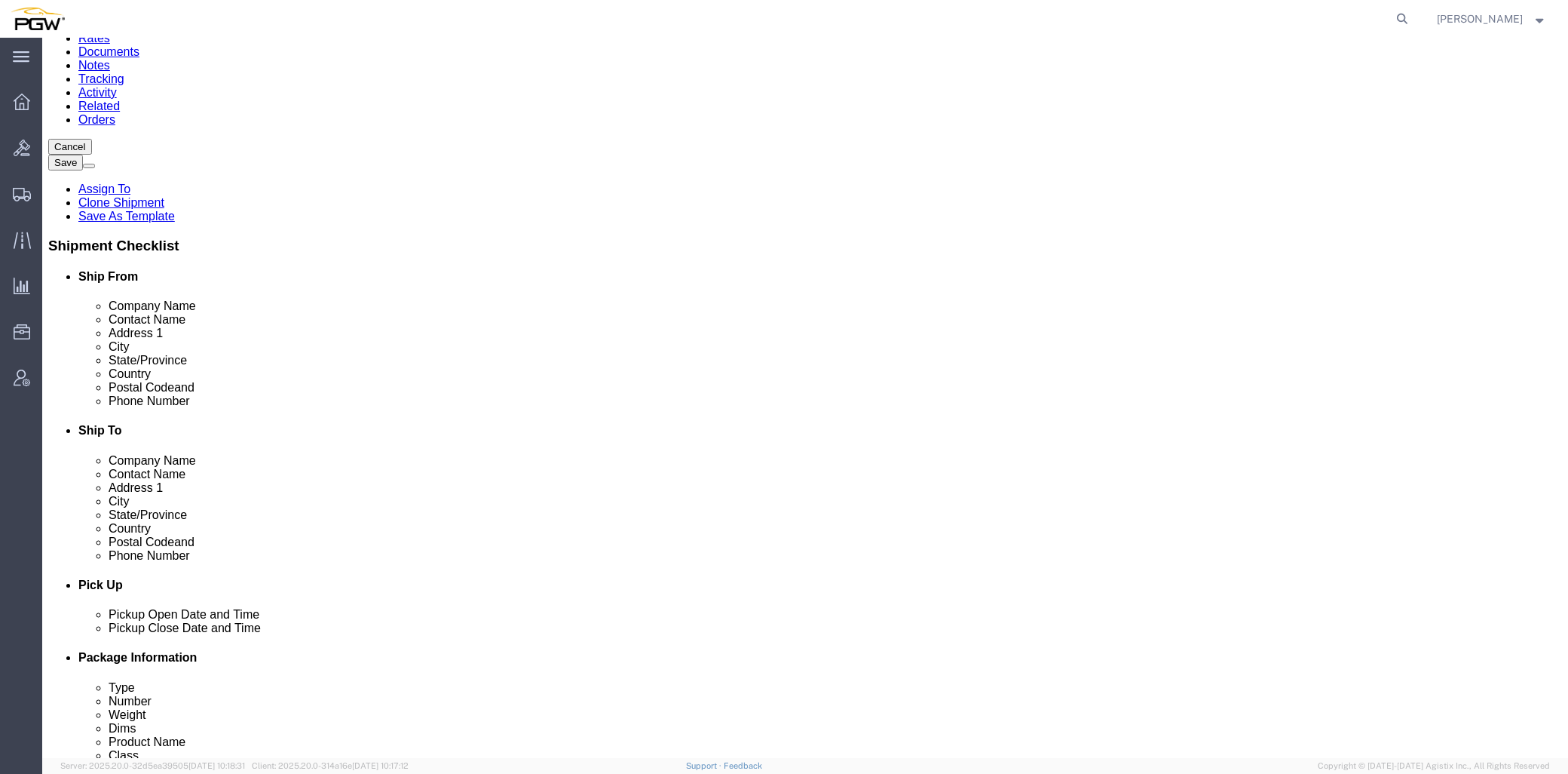
scroll to position [168, 0]
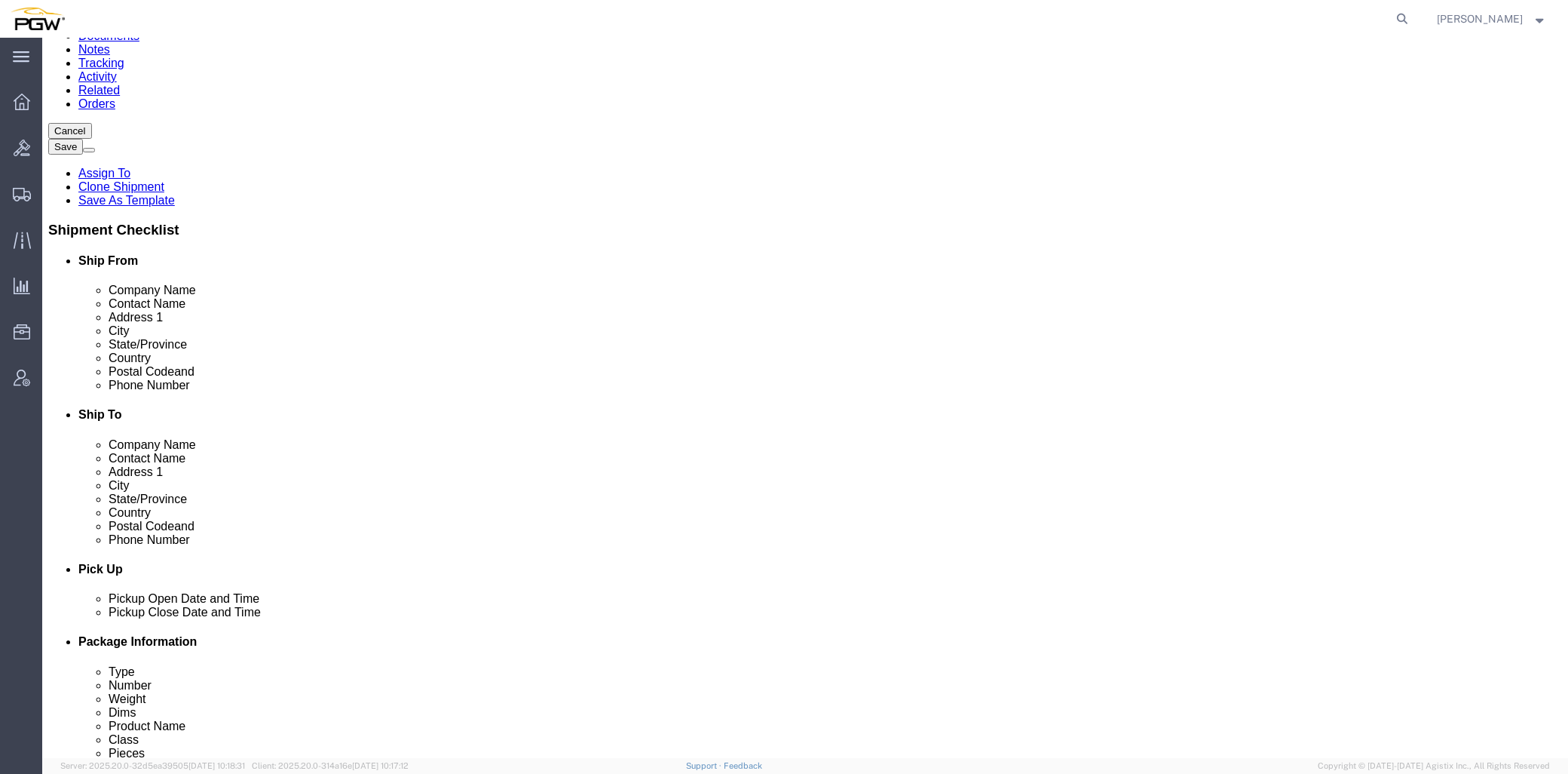
drag, startPoint x: 1009, startPoint y: 352, endPoint x: 916, endPoint y: 446, distance: 132.2
click div "Location 5409 - PGW autoglass - Scranton My Profile Location 5303 - PGW autogla…"
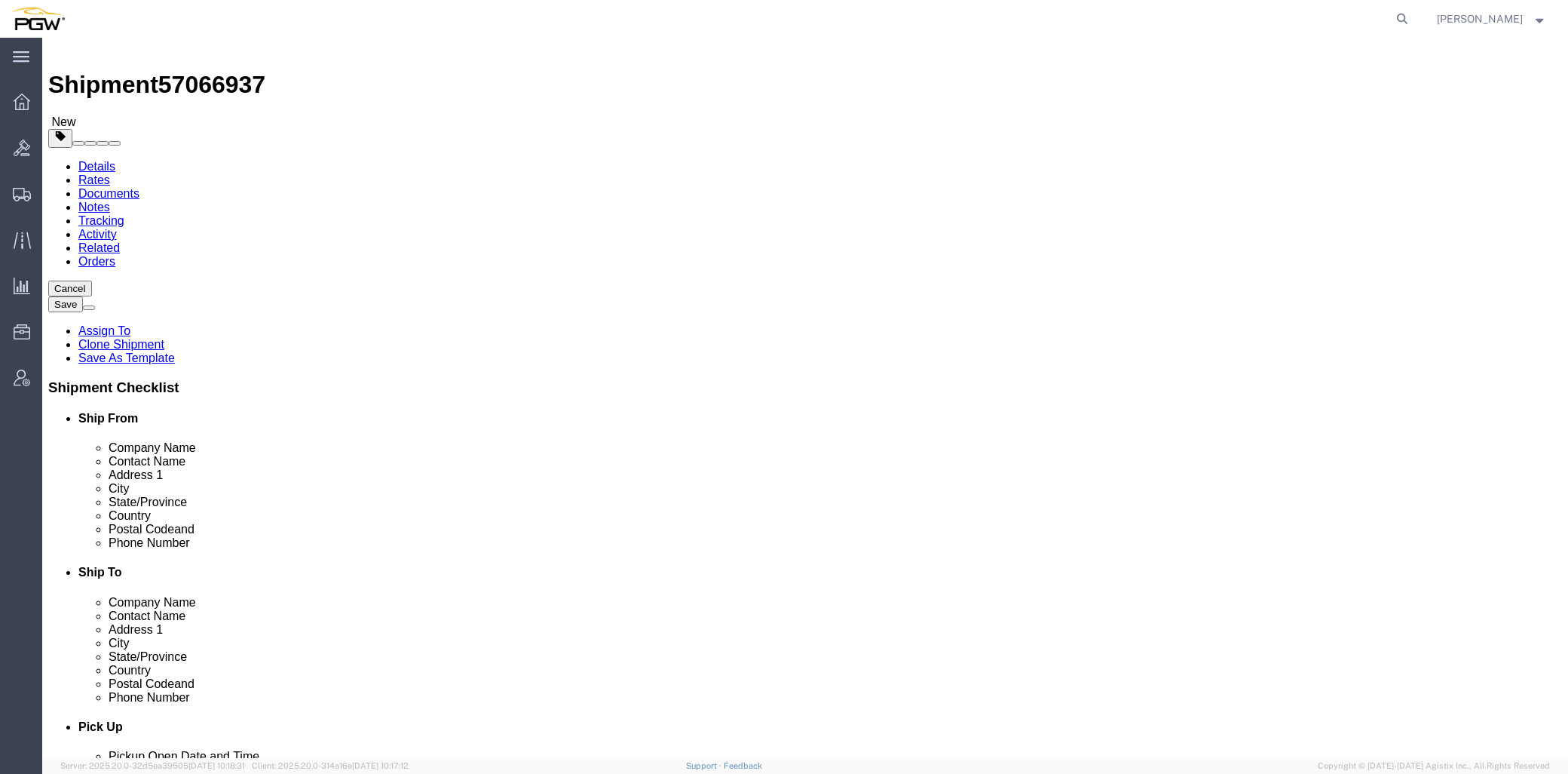
scroll to position [0, 0]
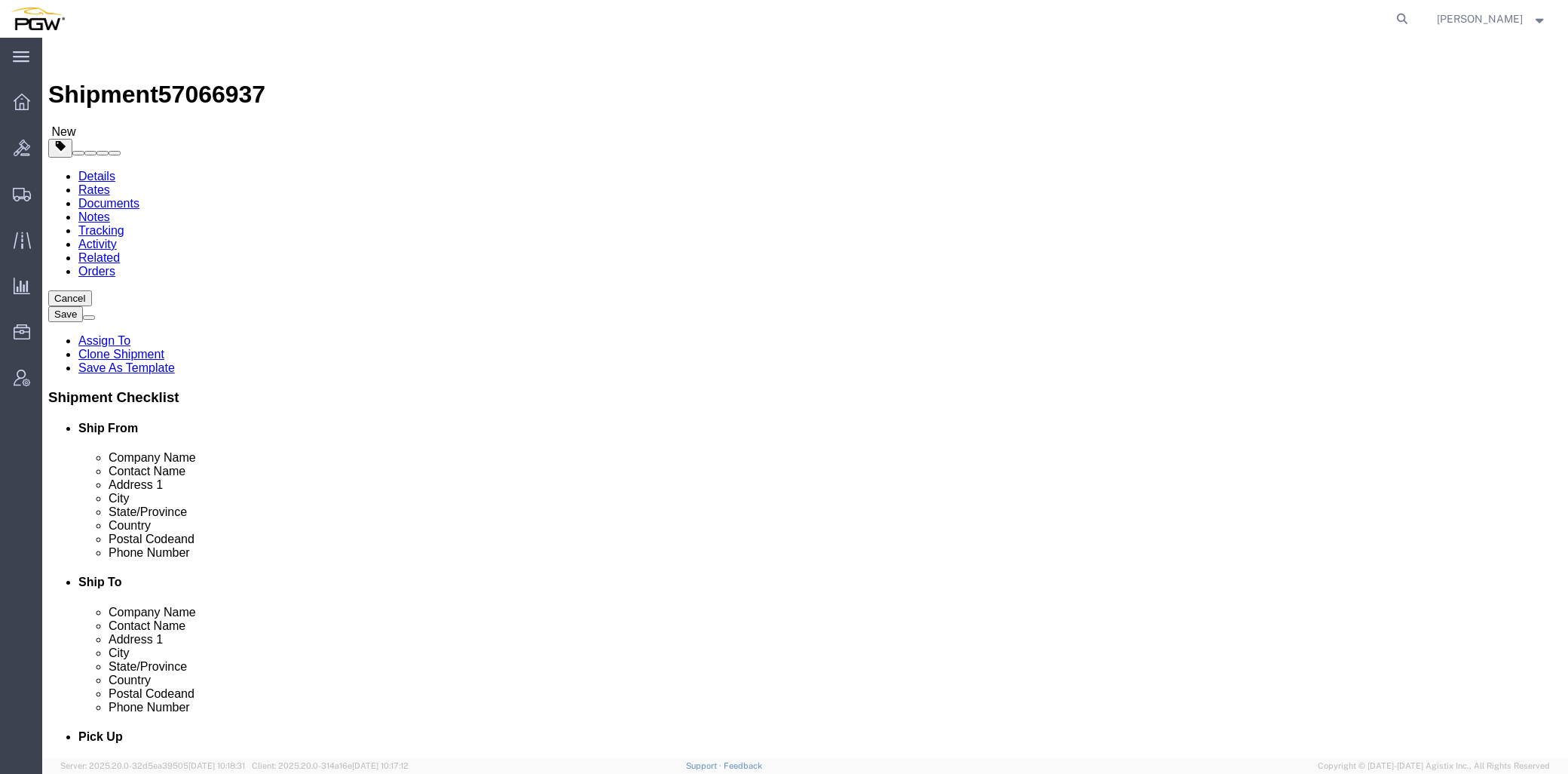
click at [1407, 17] on agx-global-search at bounding box center [1173, 18] width 482 height 38
click at [1412, 17] on icon at bounding box center [1402, 18] width 21 height 21
paste input "57050400"
type input "57050400"
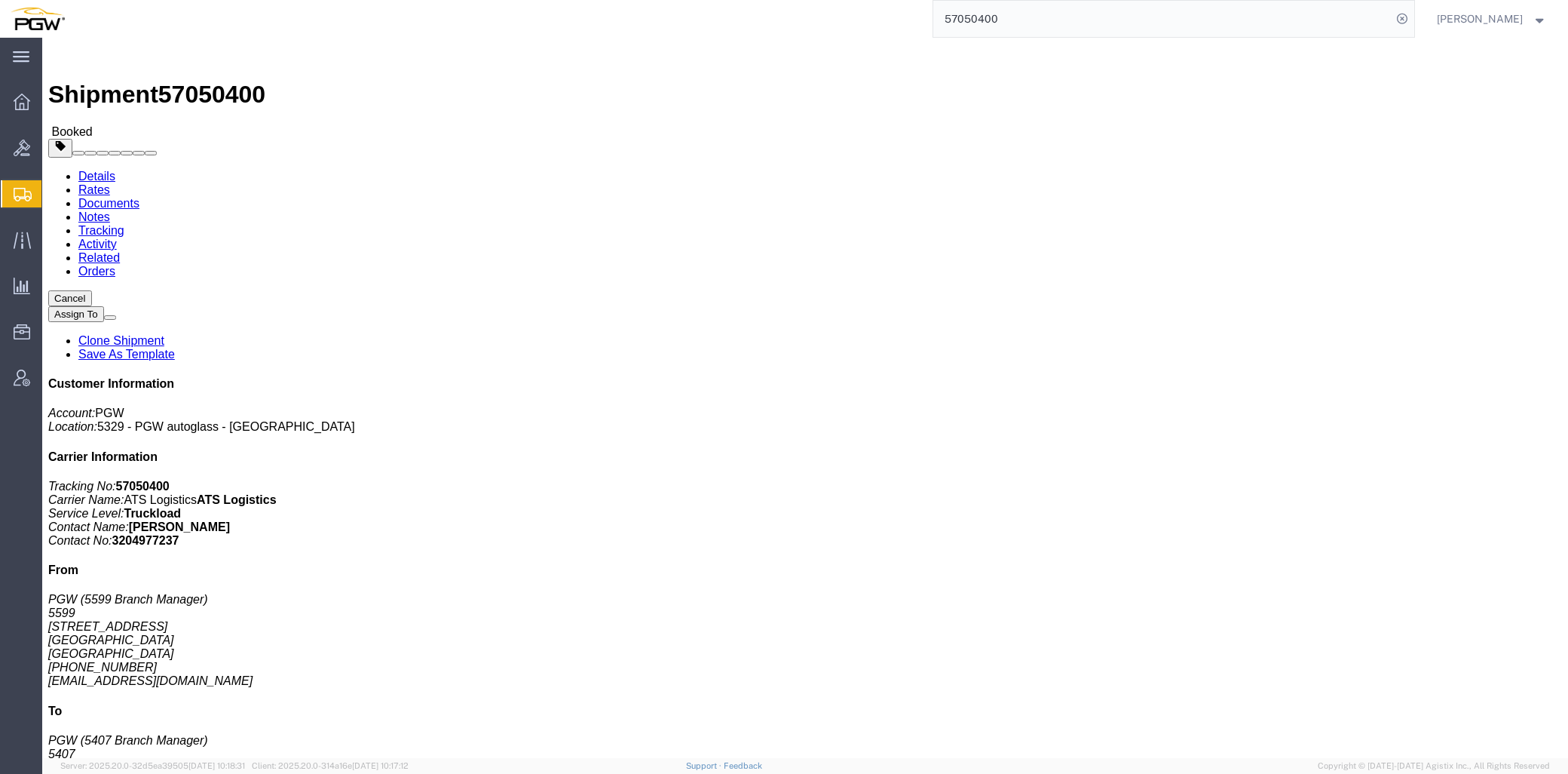
click link "Documents"
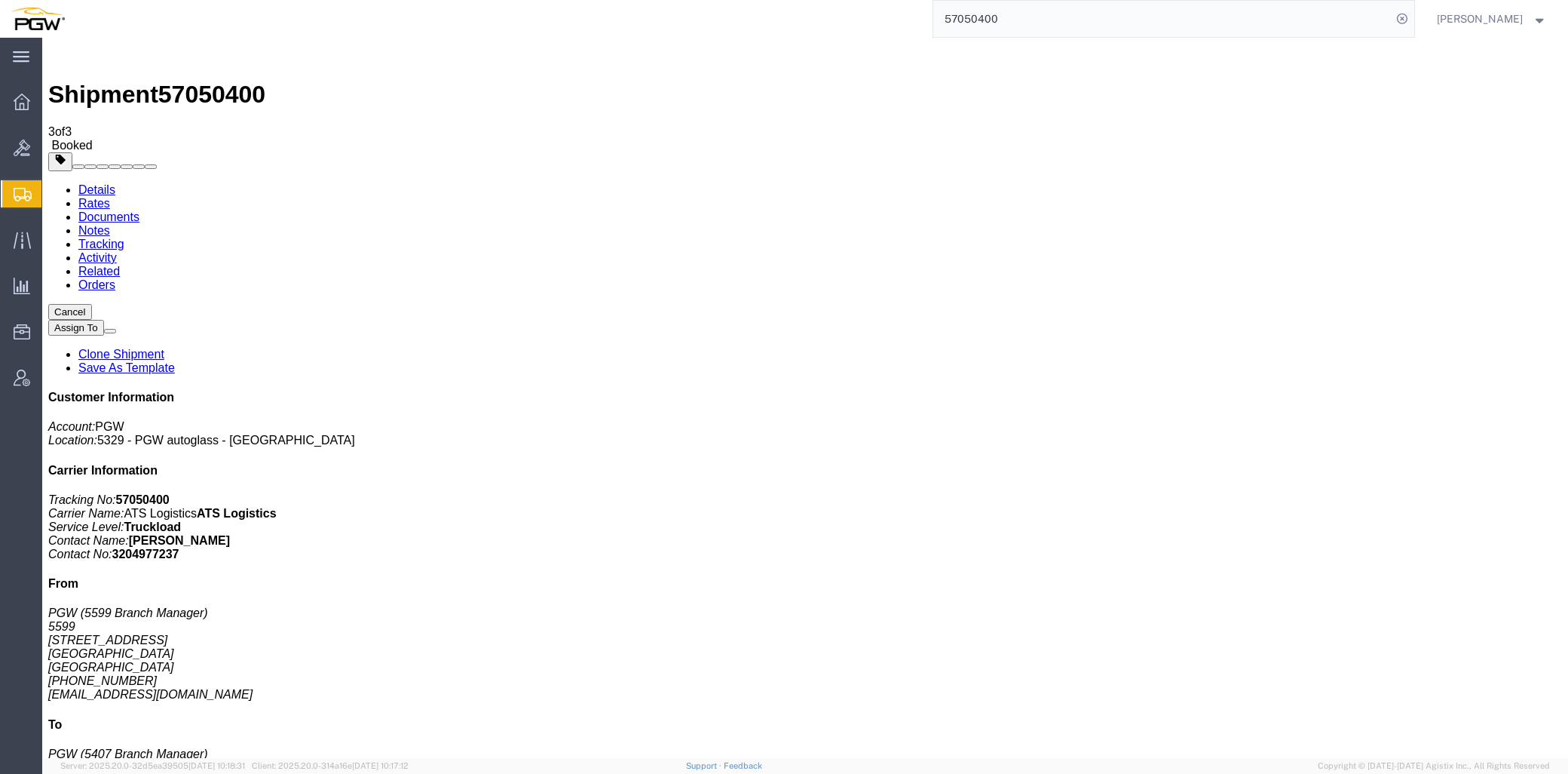
click at [0, 0] on span "Shipment Manager" at bounding box center [0, 0] width 0 height 0
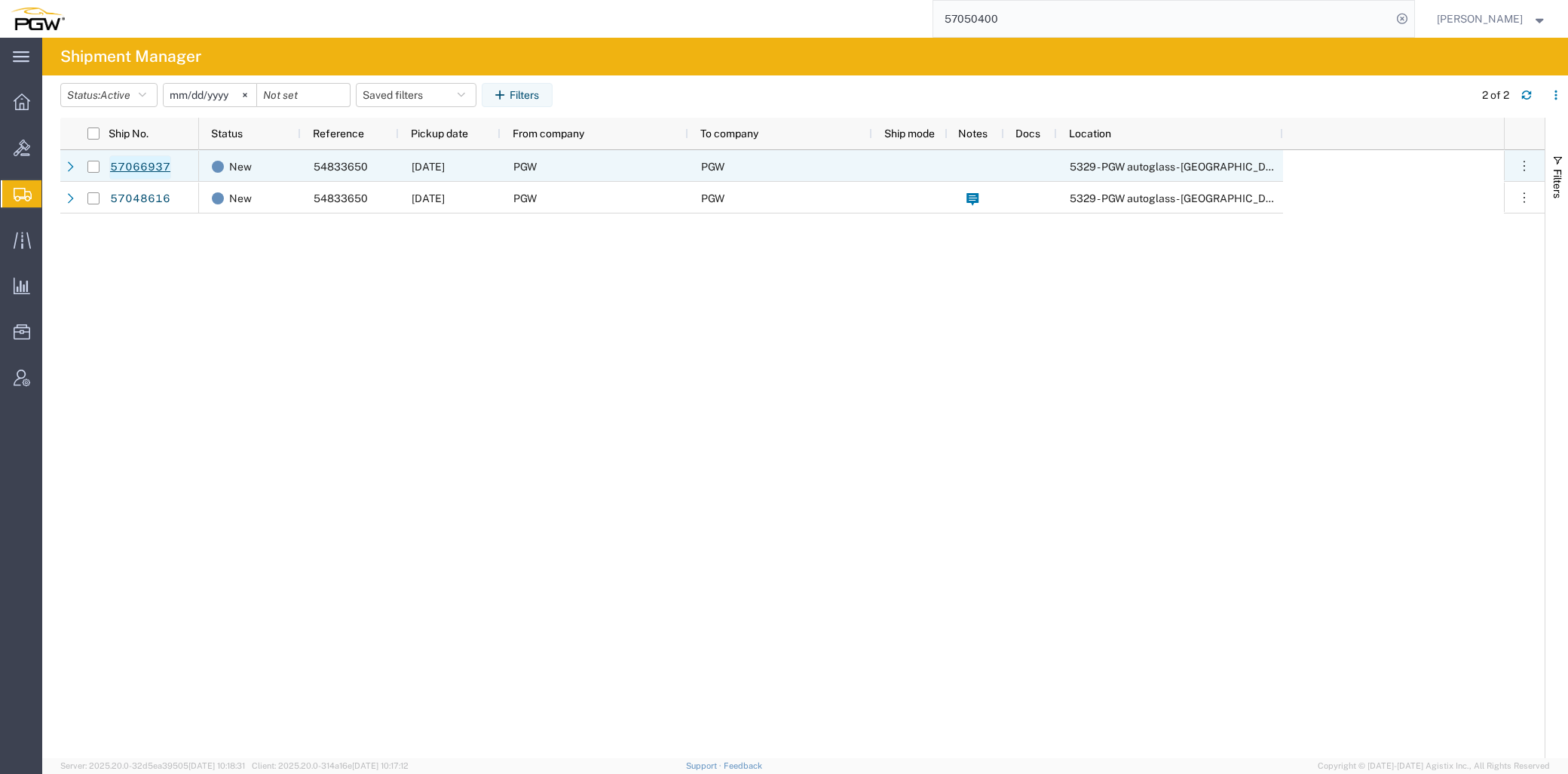
click at [121, 168] on link "57066937" at bounding box center [140, 167] width 62 height 24
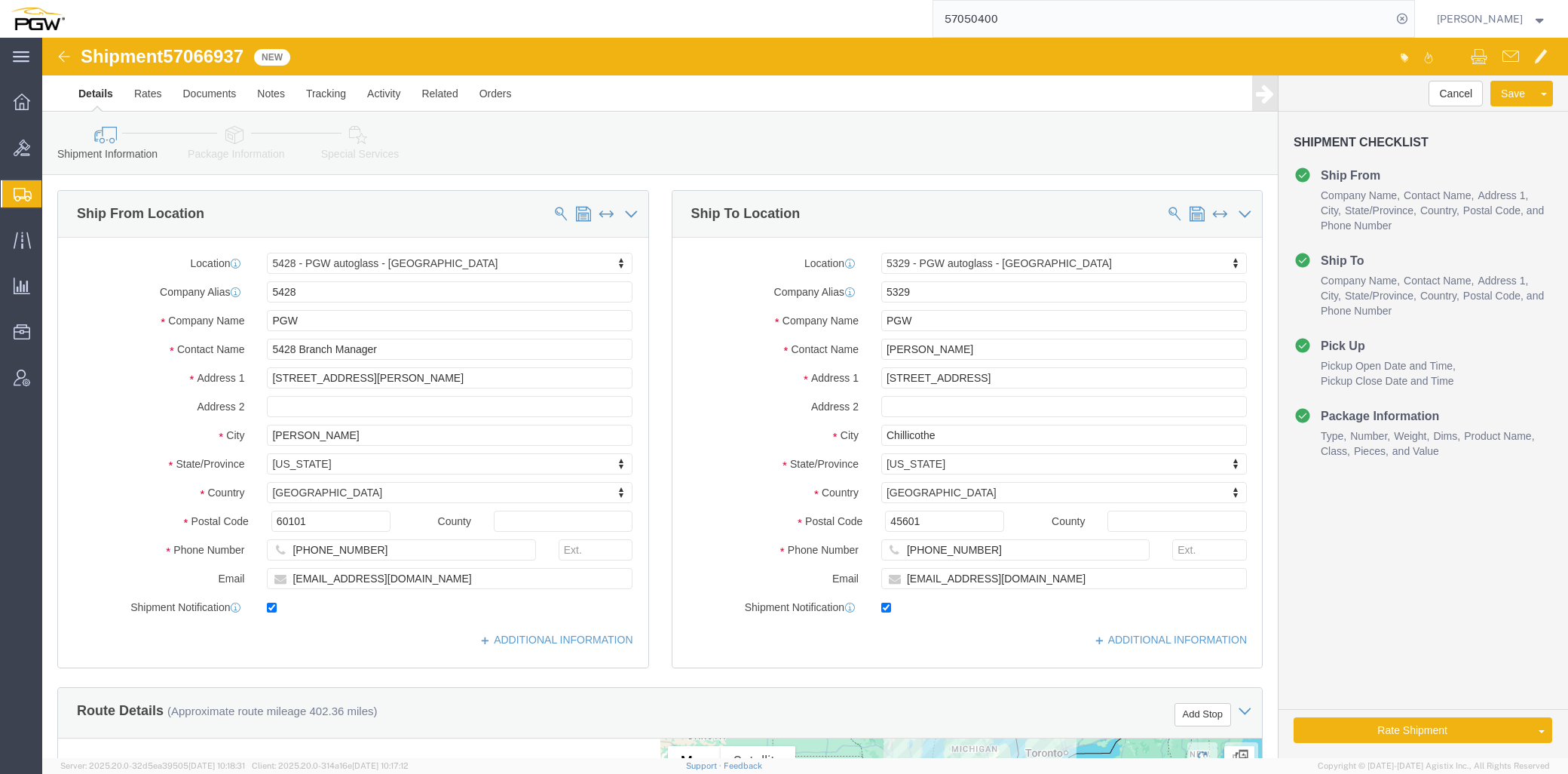
select select "28281"
select select "28253"
type input "penns"
select select "28313"
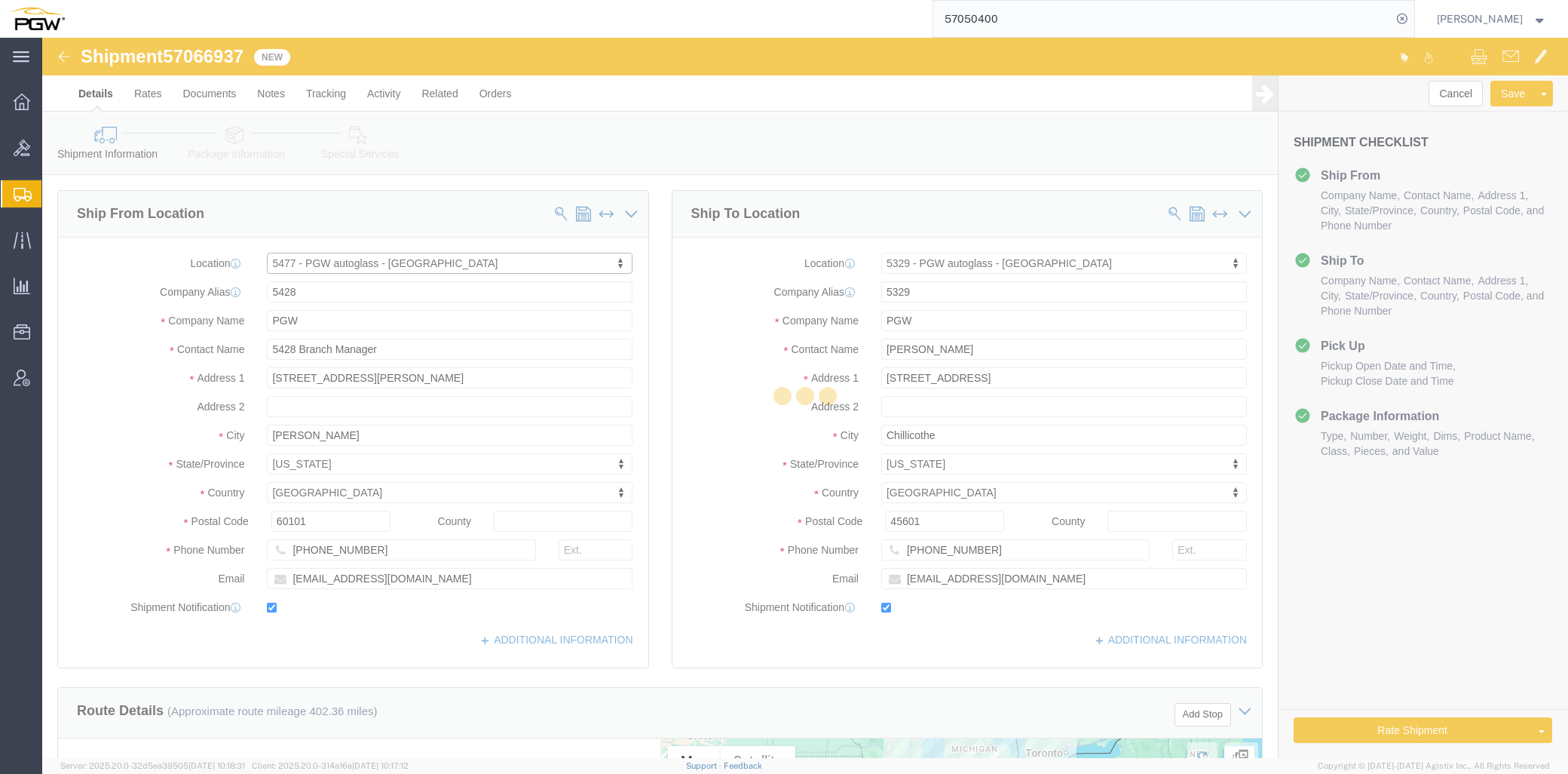
select select "NJ"
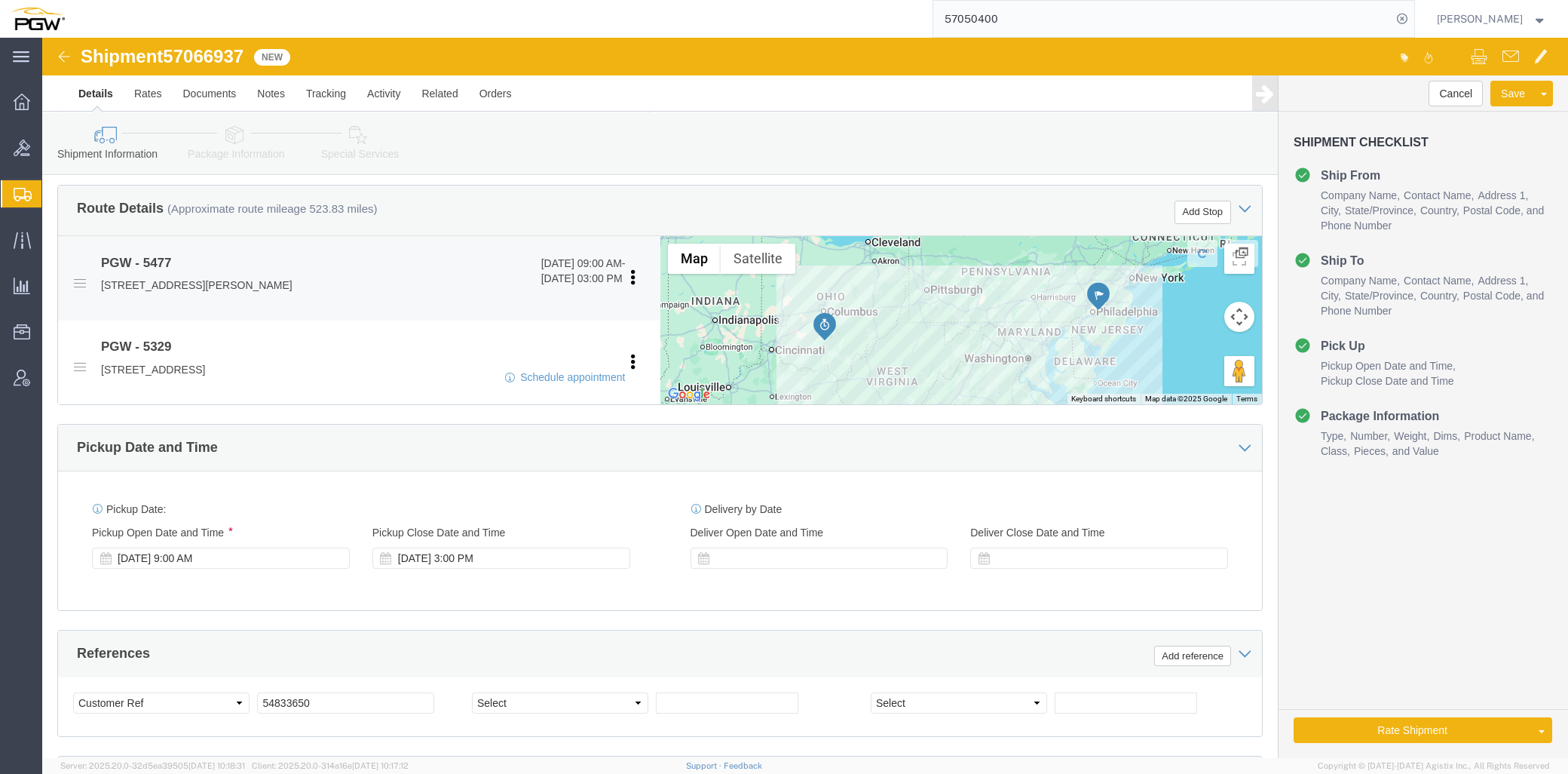
scroll to position [418, 0]
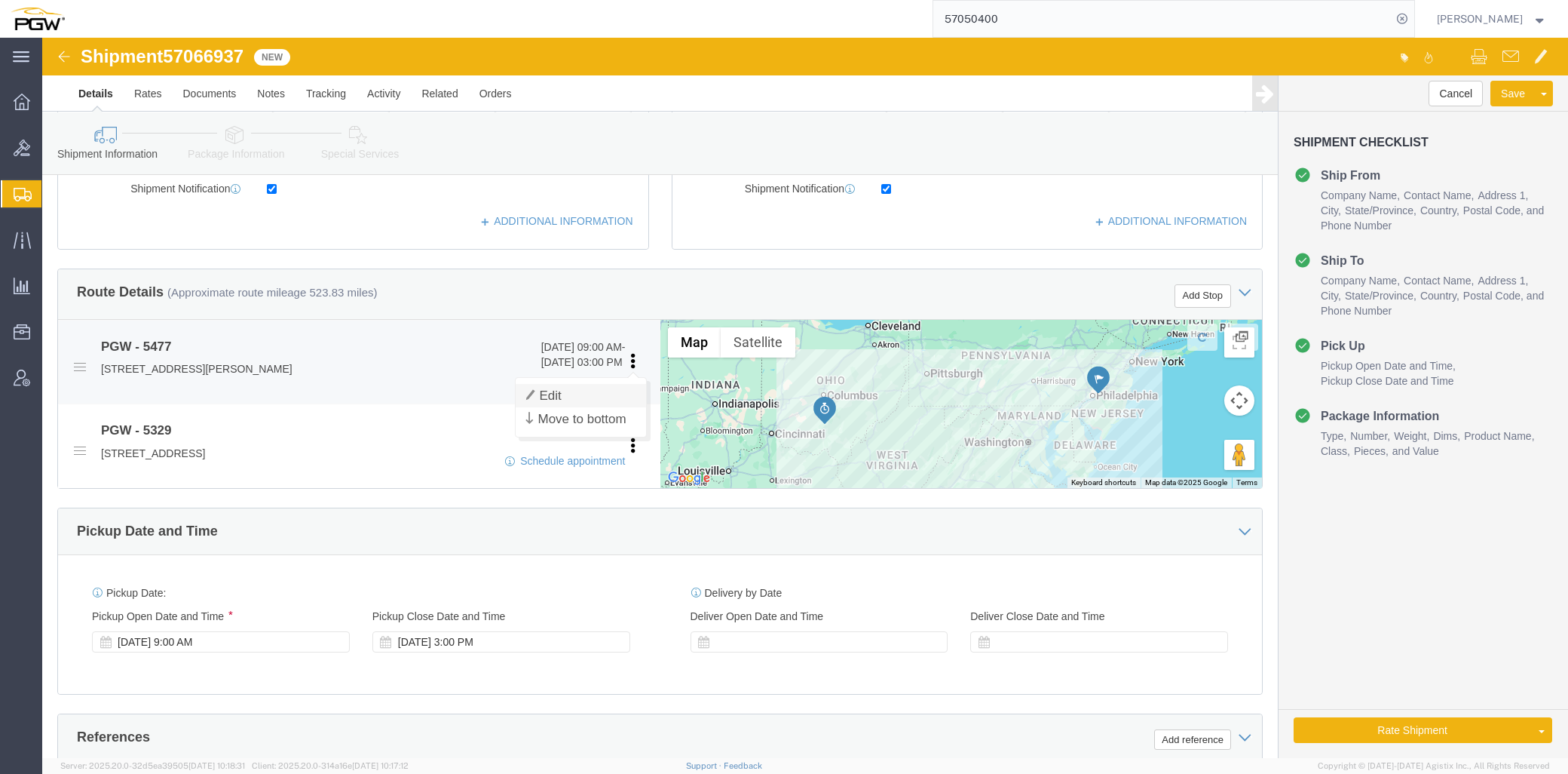
click link "Edit"
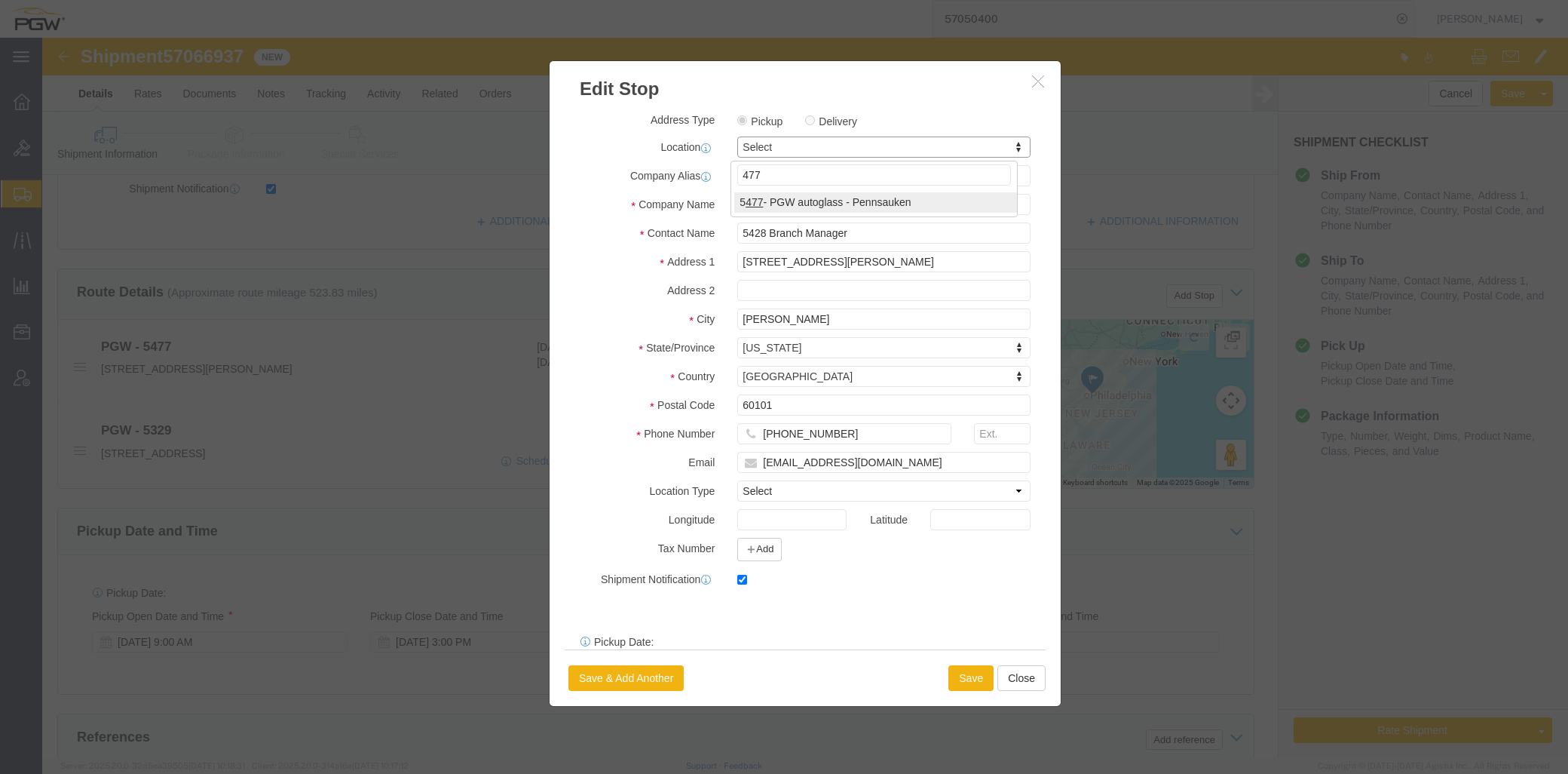
type input "477"
click div "477 5 477 - PGW autoglass - [GEOGRAPHIC_DATA]"
select select "28313"
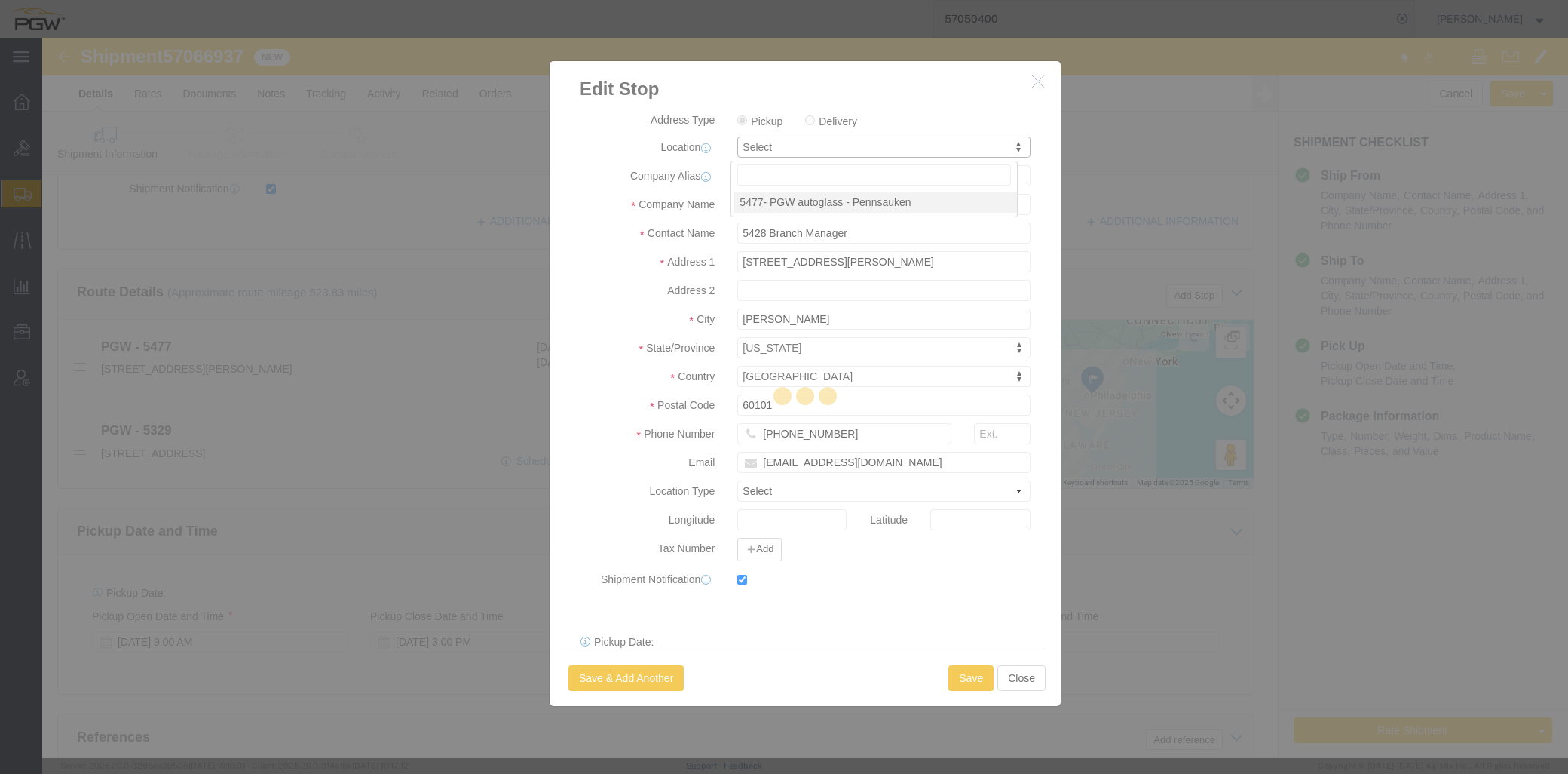
type input "5477"
type input "5477 Branch Manager"
type input "[STREET_ADDRESS][PERSON_NAME]"
type input "Cinnaminson"
type input "08077"
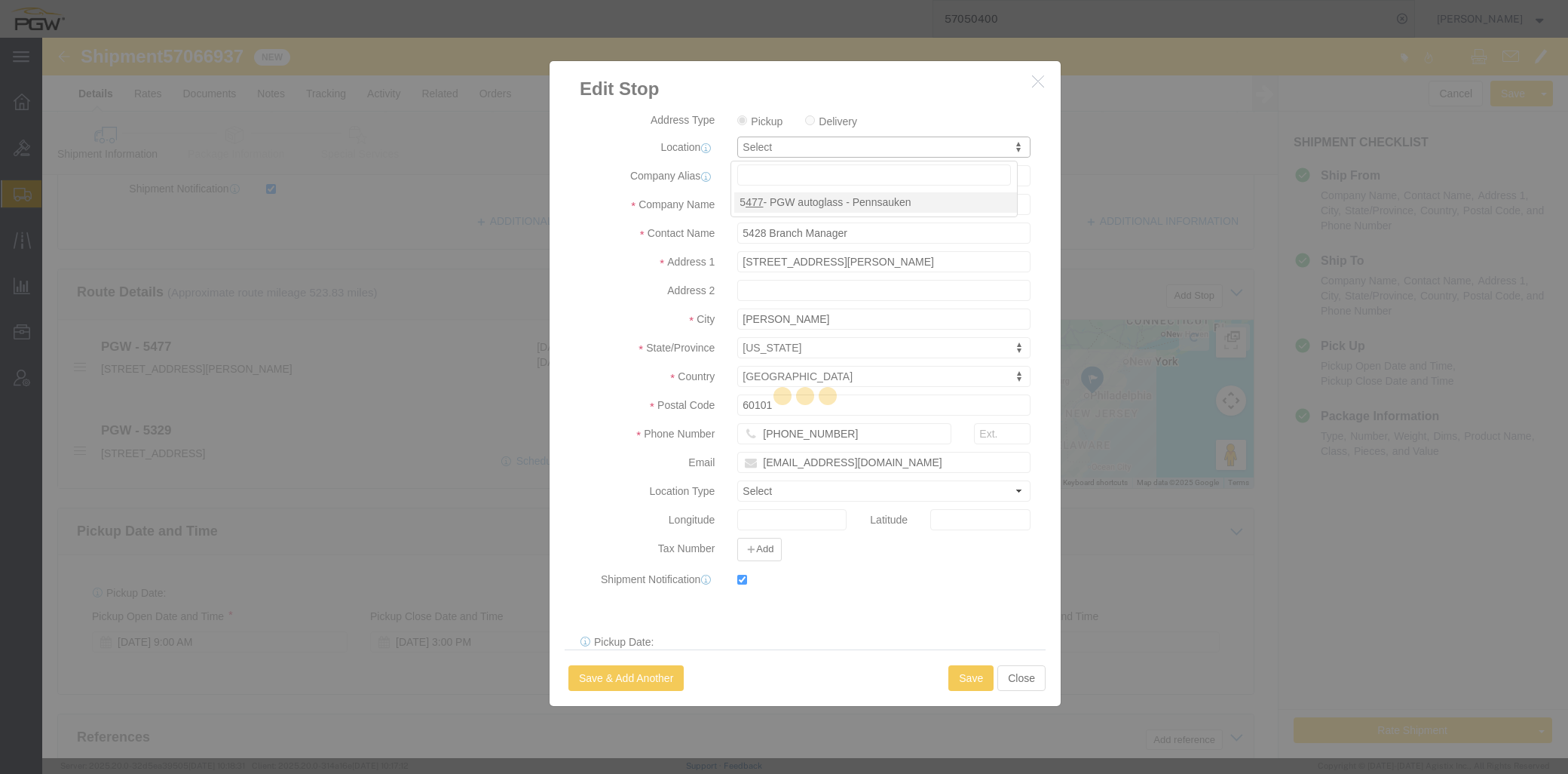
type input "[PHONE_NUMBER]"
type input "[EMAIL_ADDRESS][DOMAIN_NAME]"
select select "NJ"
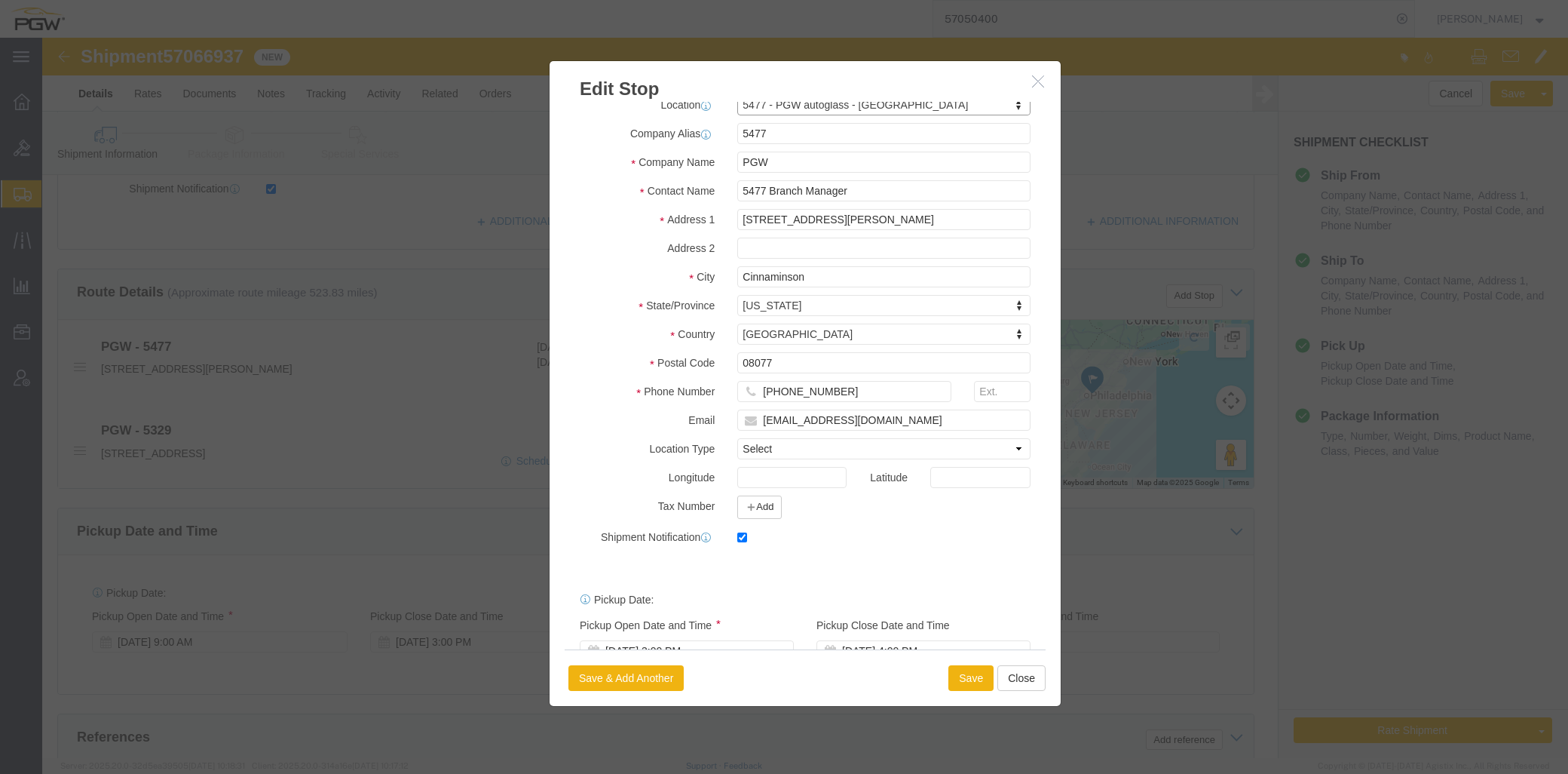
scroll to position [81, 0]
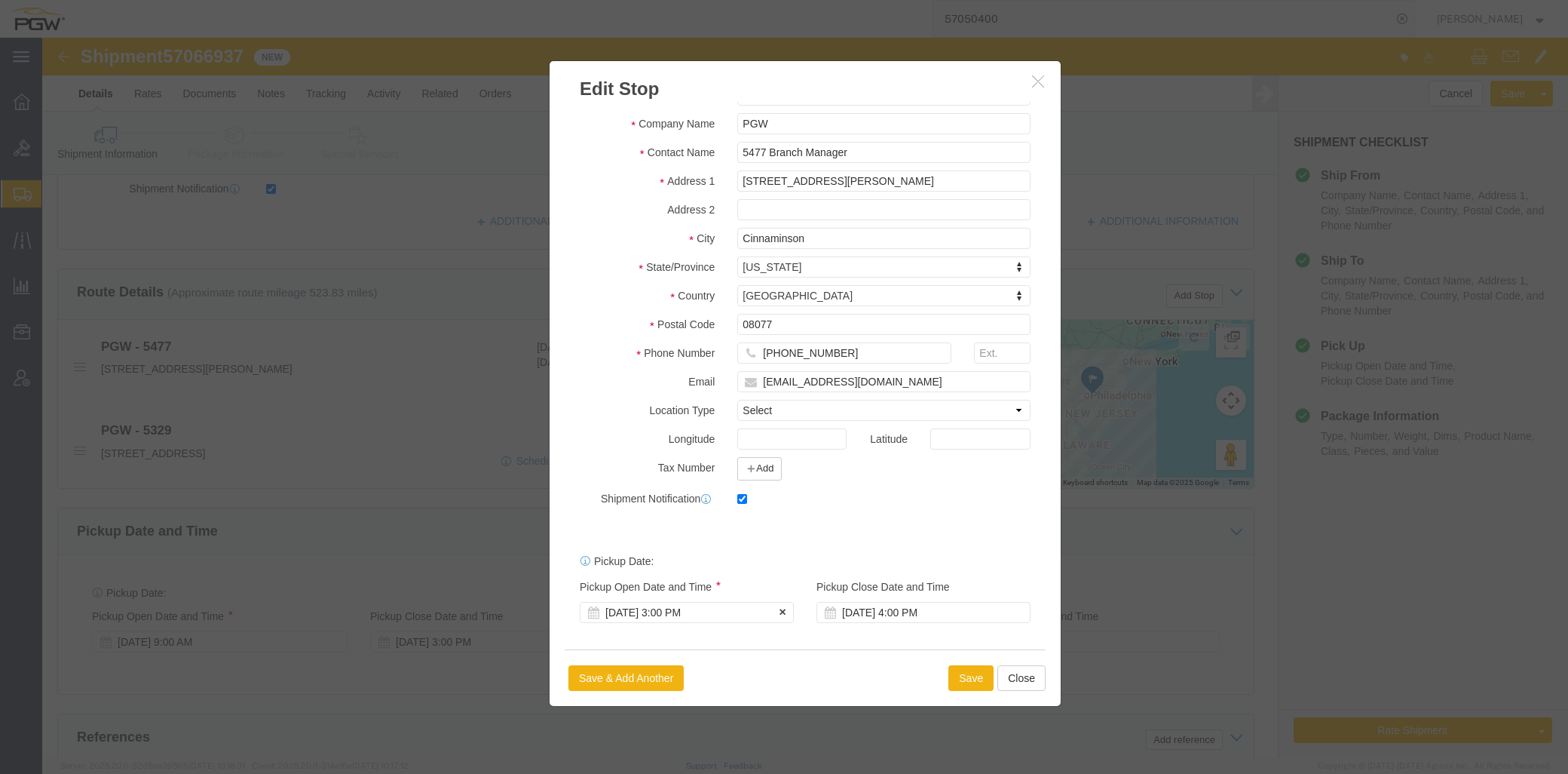
click div "[DATE] 3:00 PM"
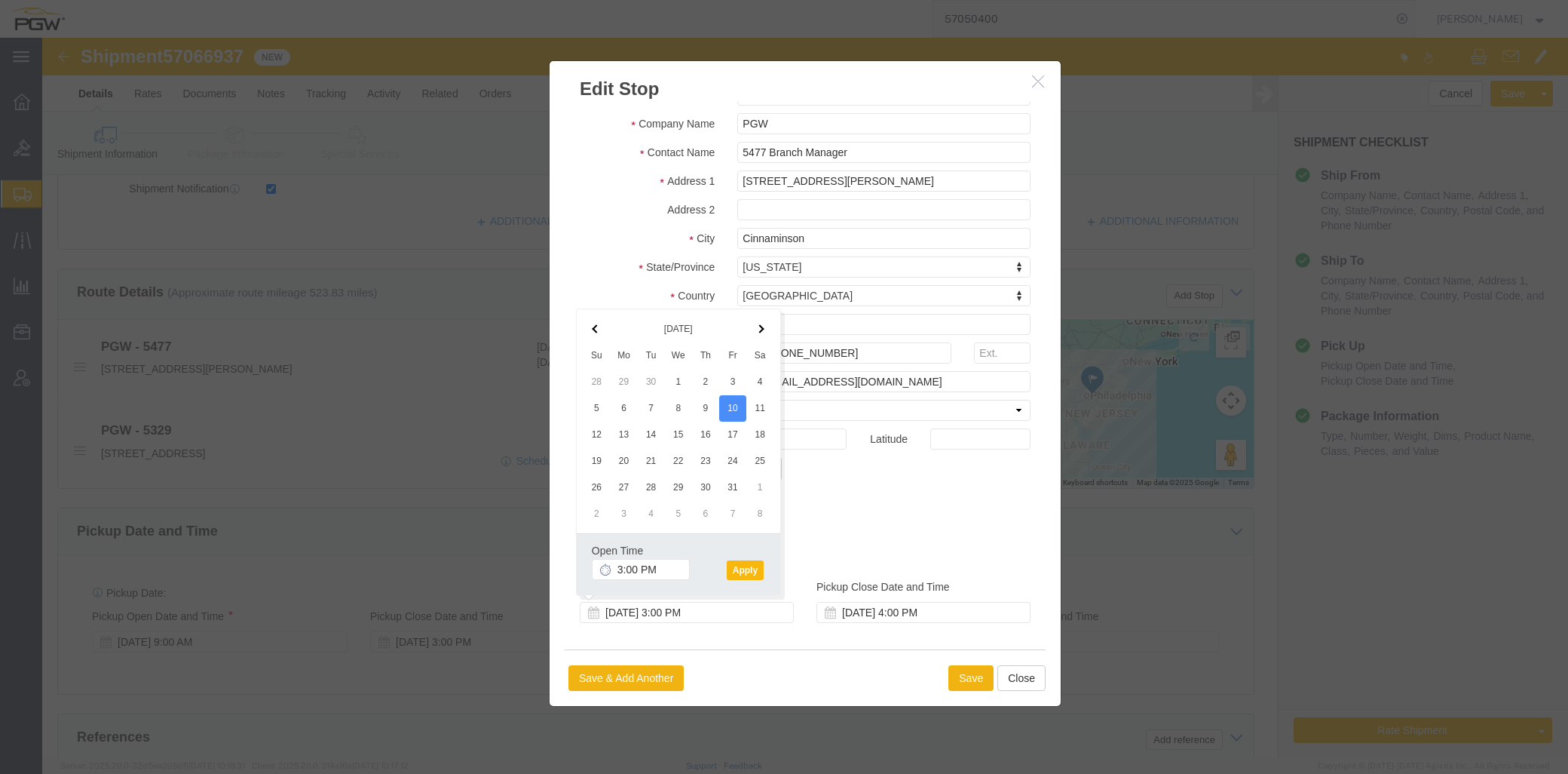
click button "Apply"
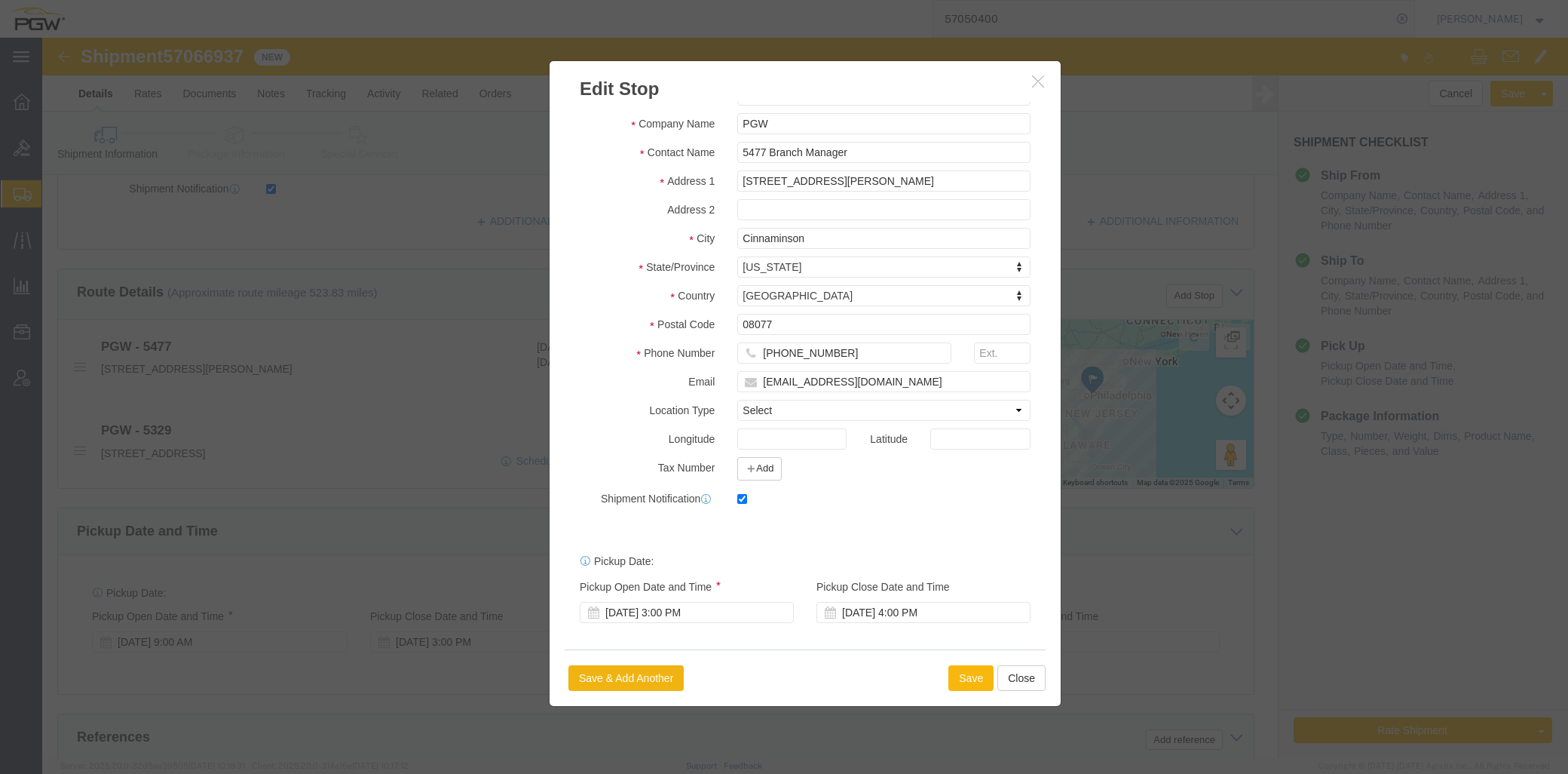
click button "Save"
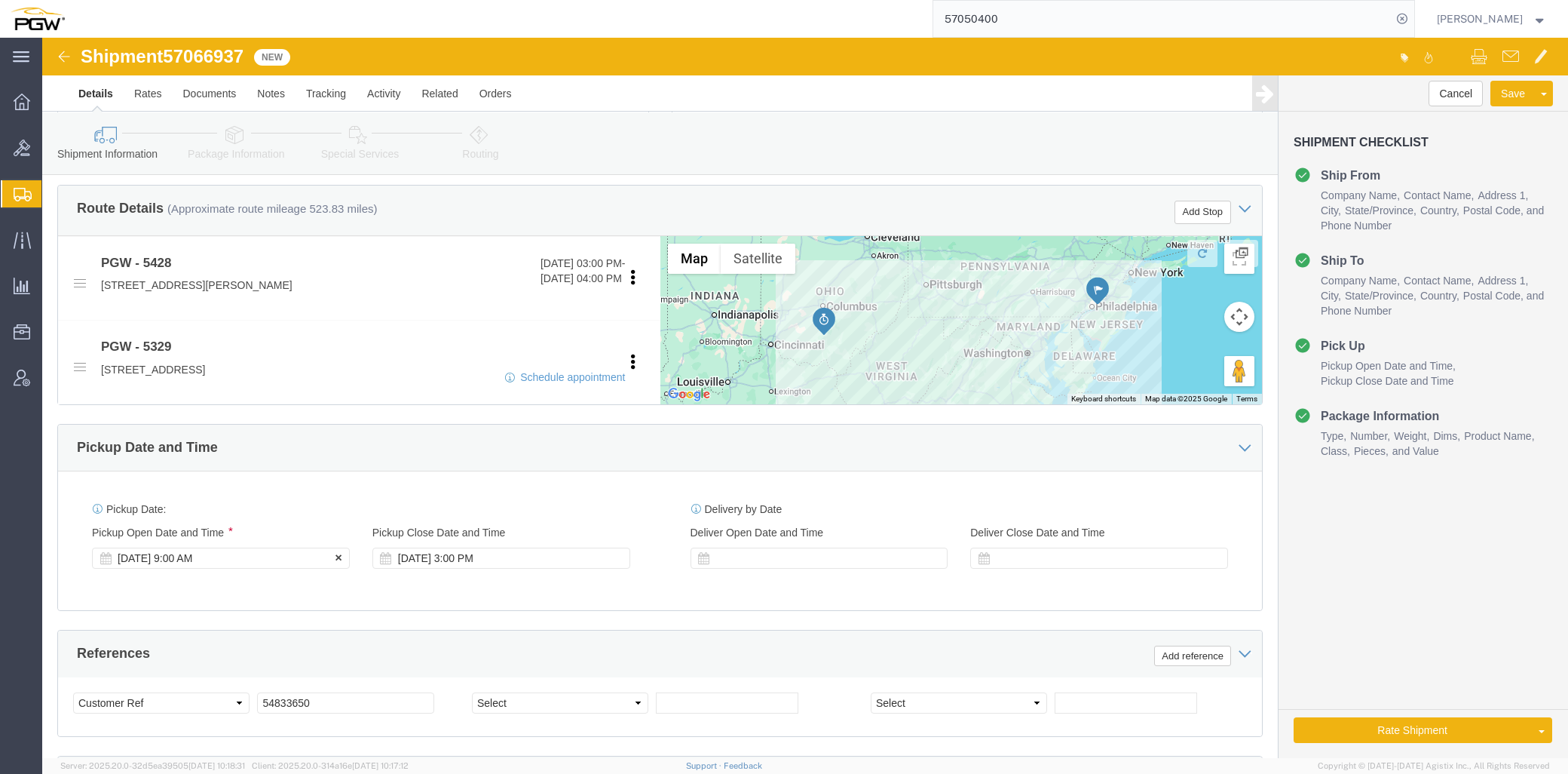
click div "[DATE] 9:00 AM"
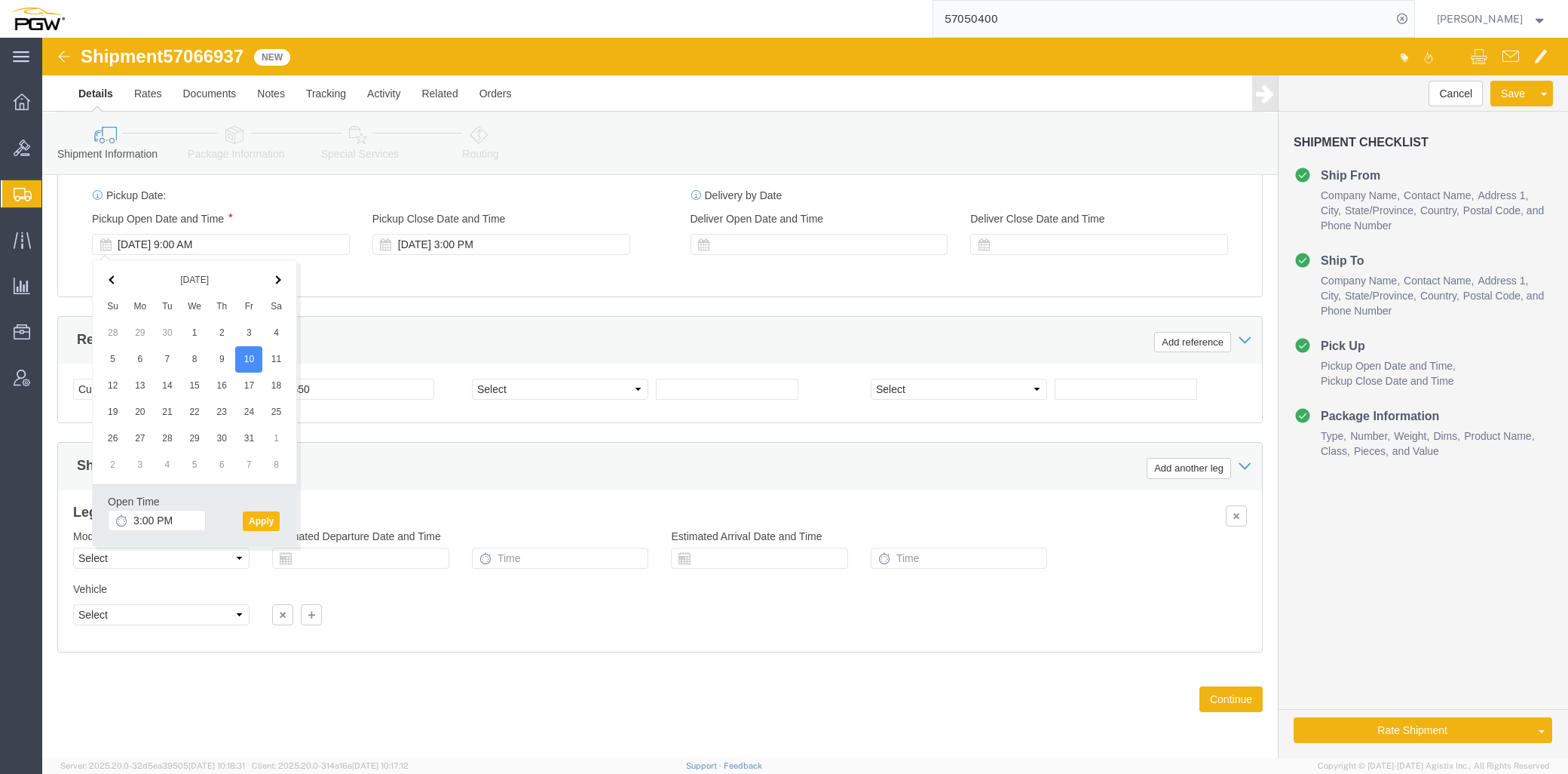
click button "Apply"
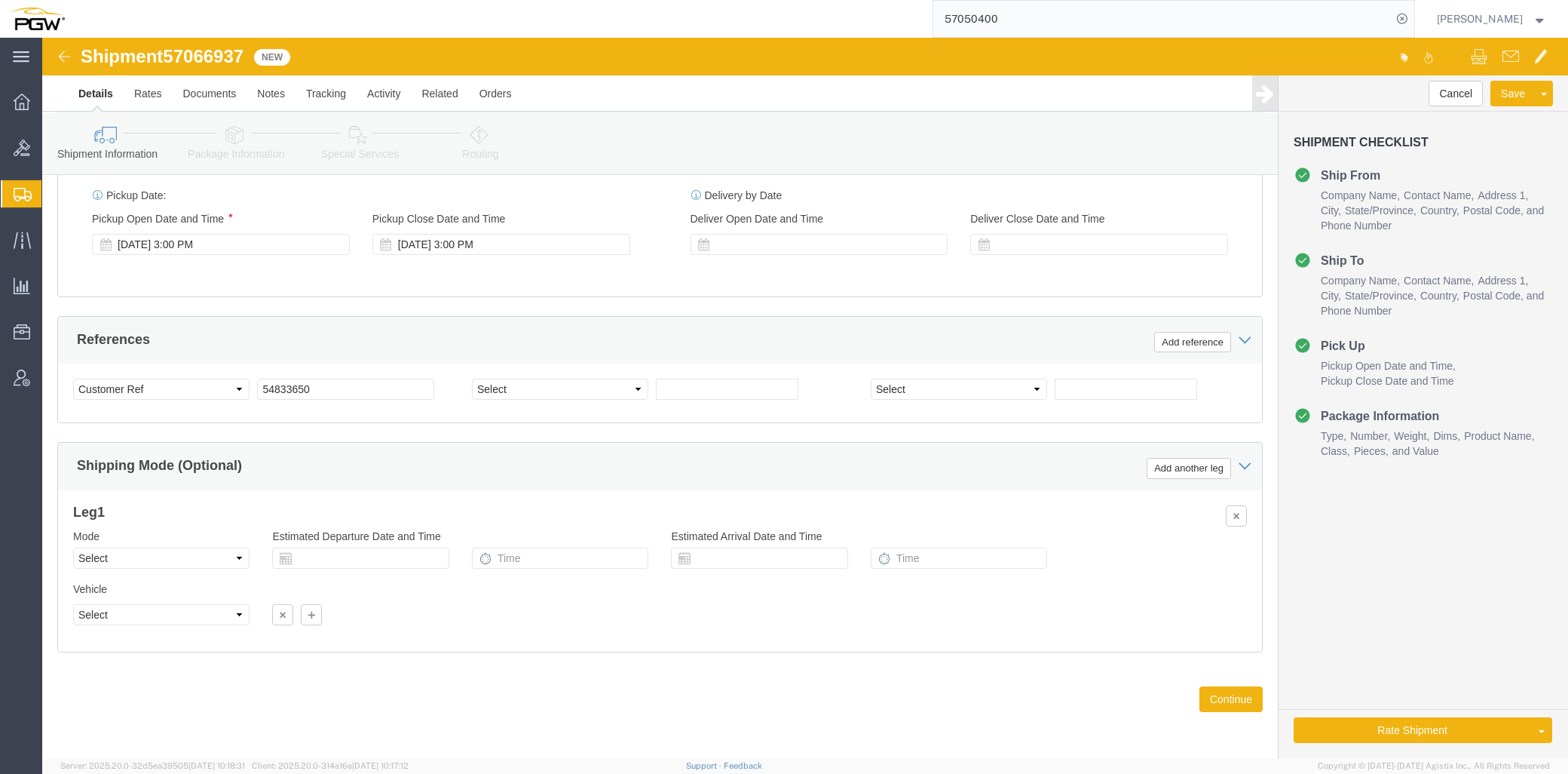
click span "57066937"
copy span "57066937"
click input "54833650"
drag, startPoint x: 285, startPoint y: 345, endPoint x: 60, endPoint y: 345, distance: 225.0
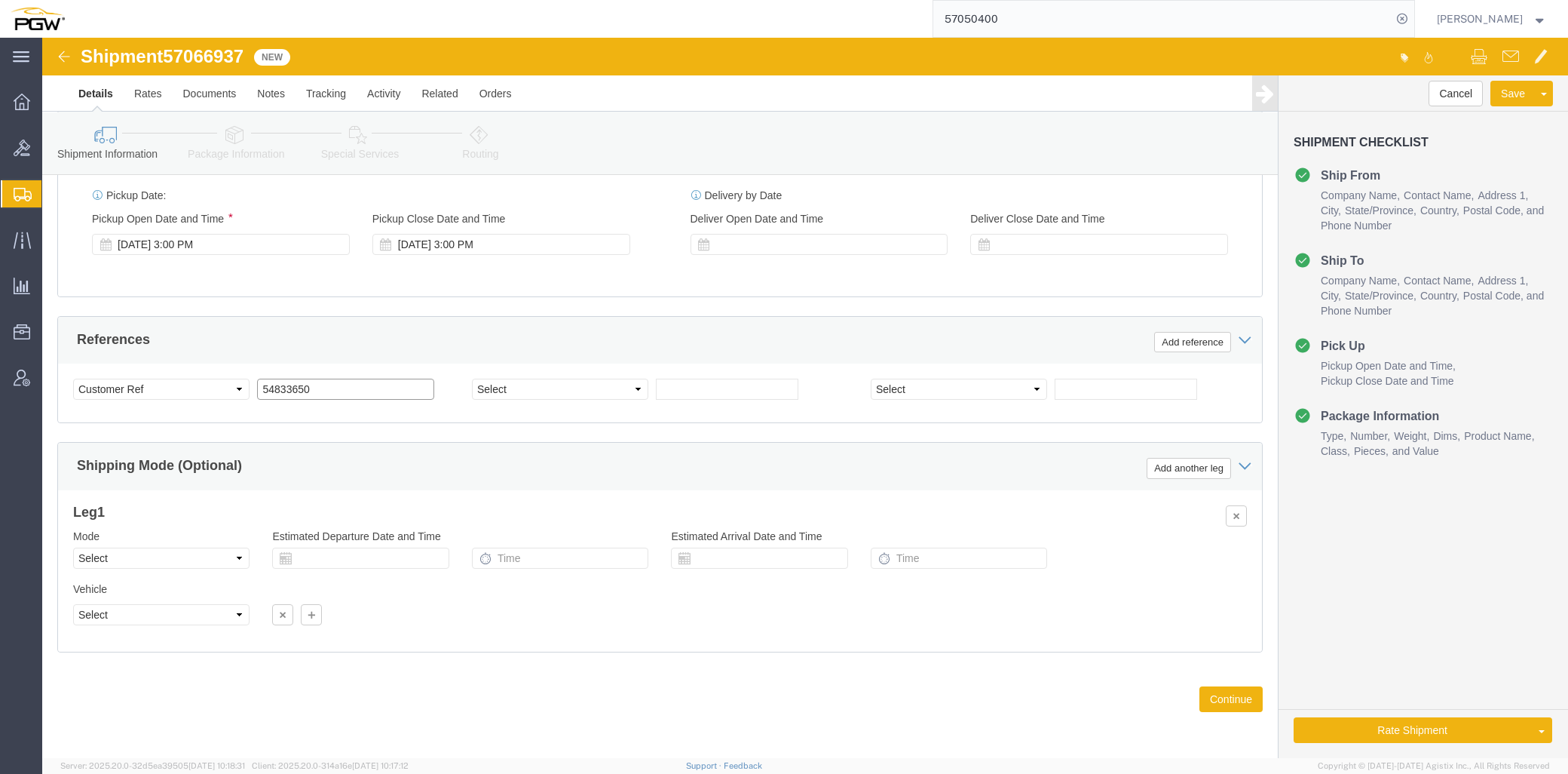
click div "Select Account Type Activity ID Airline Appointment Number ASN Batch Request # …"
paste input "7066937"
click input "57066937"
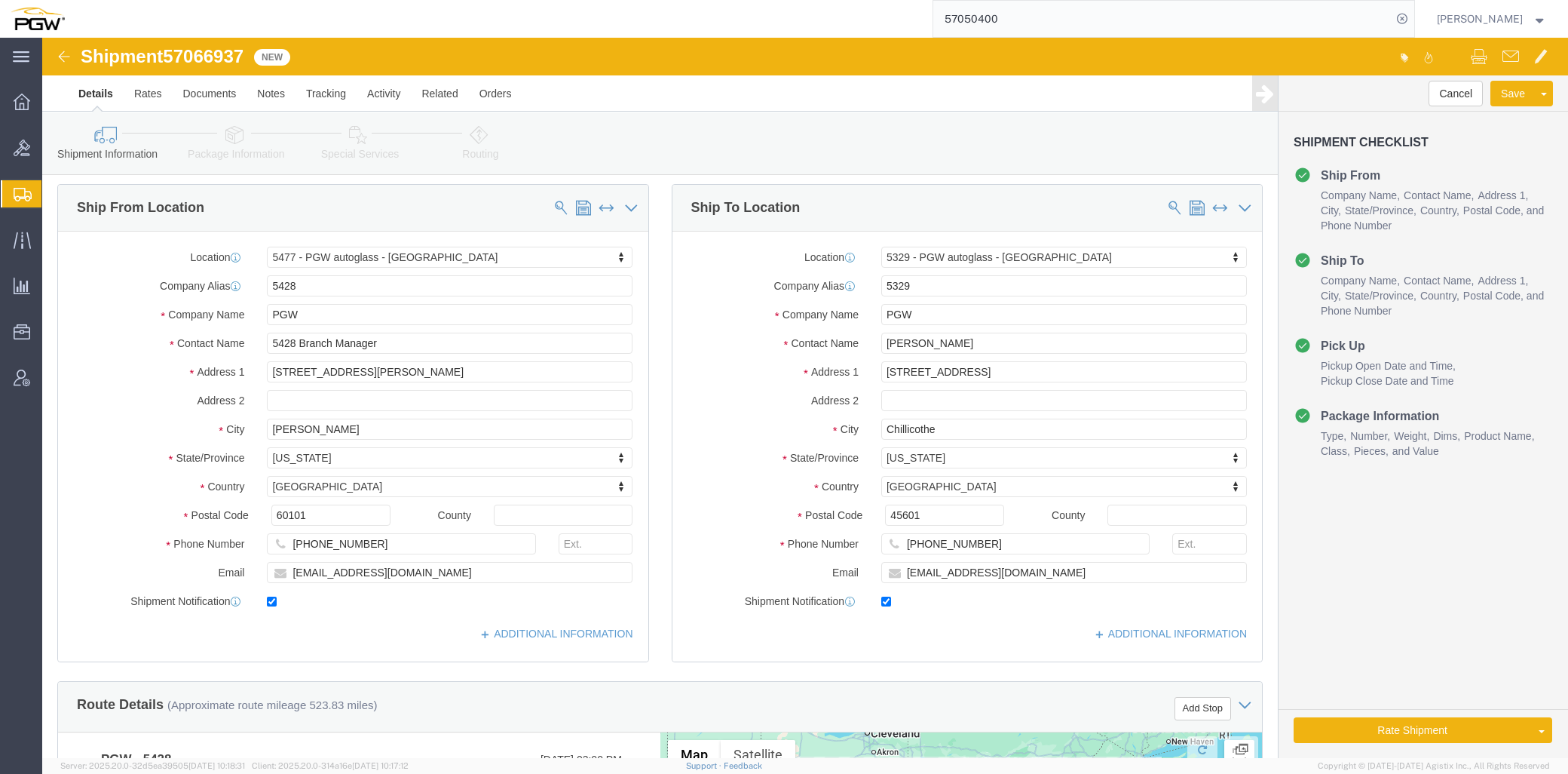
scroll to position [0, 0]
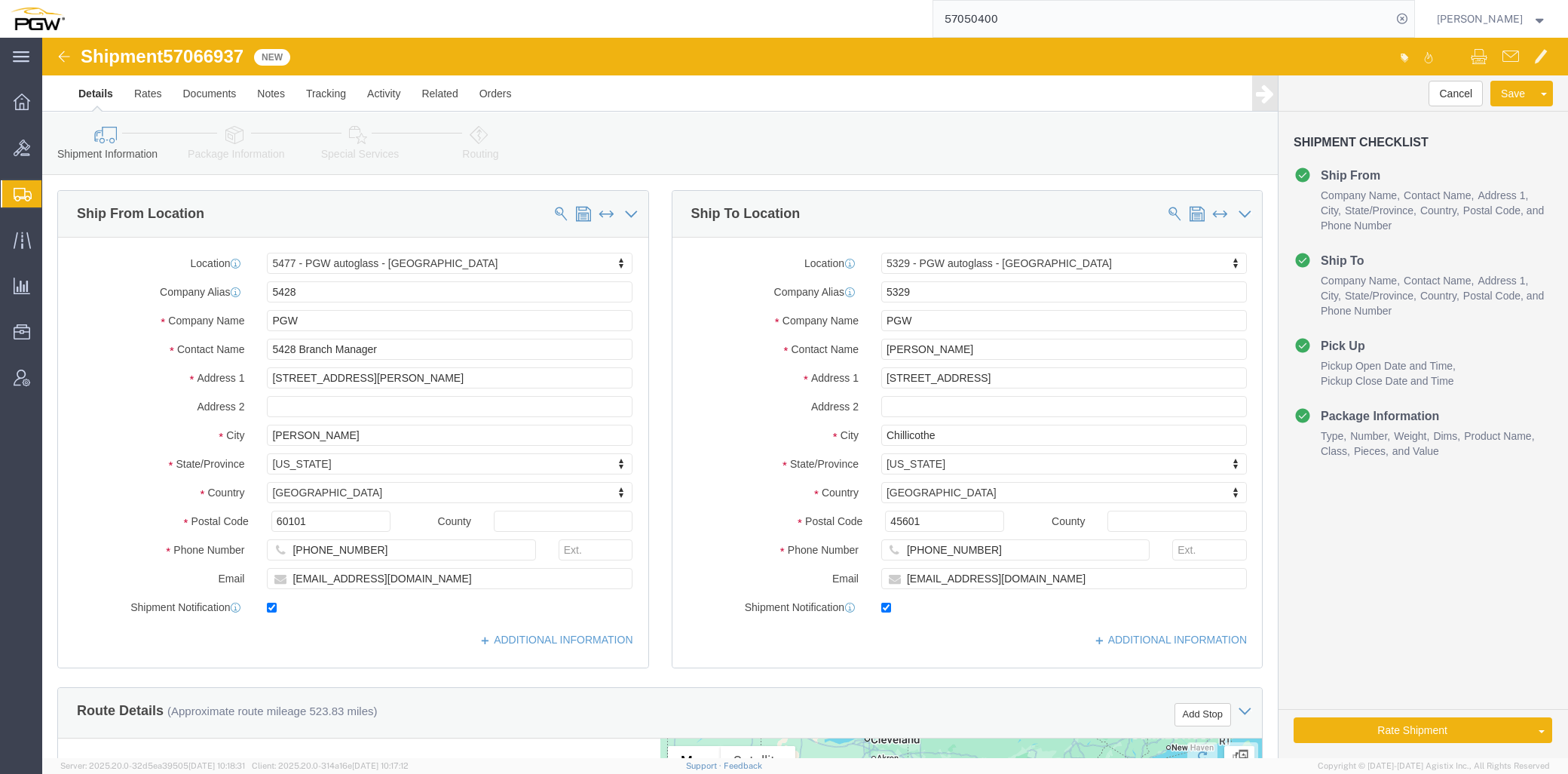
type input "57066937"
type input "scranton"
select select "61931"
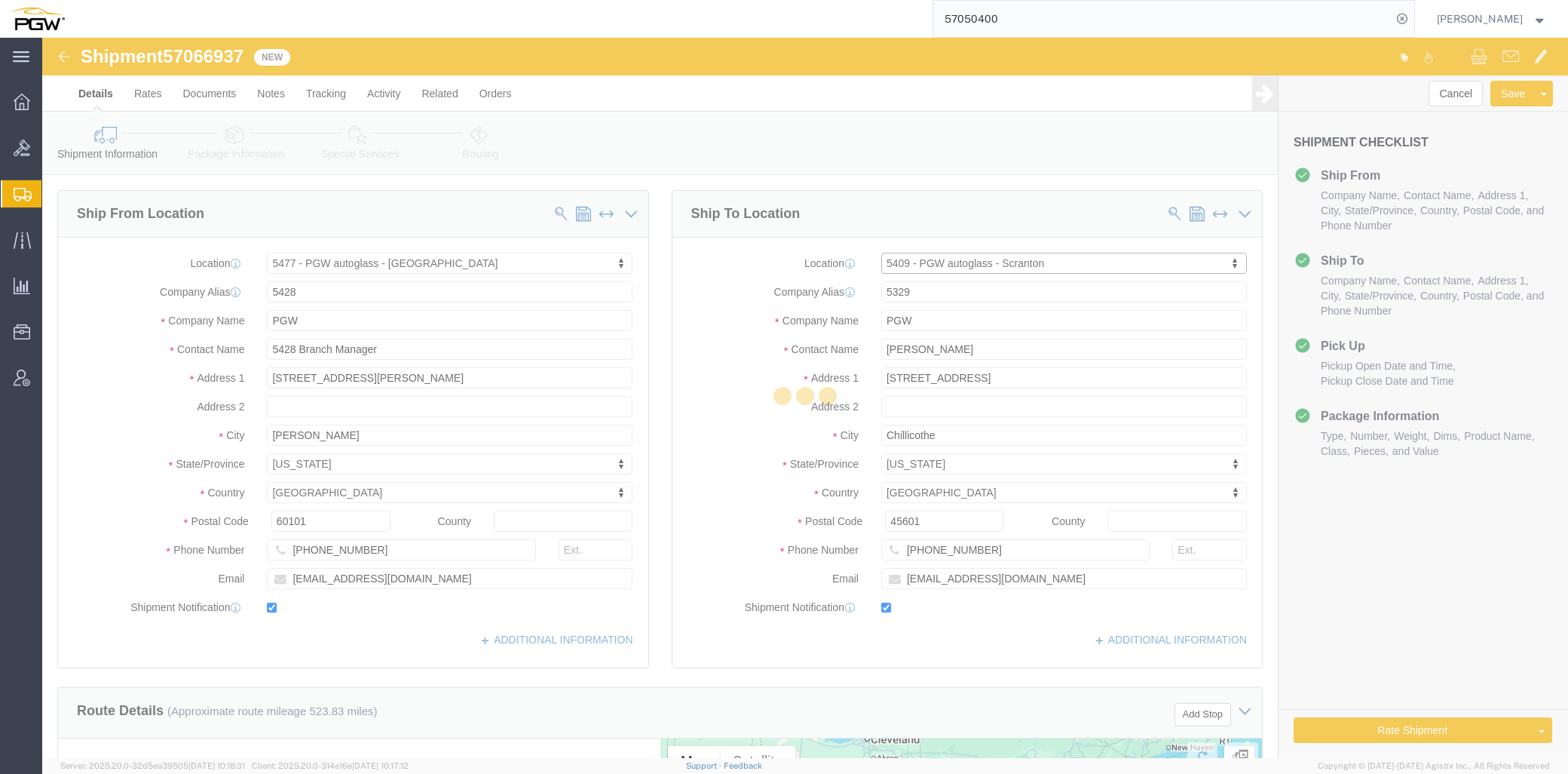
select select "PA"
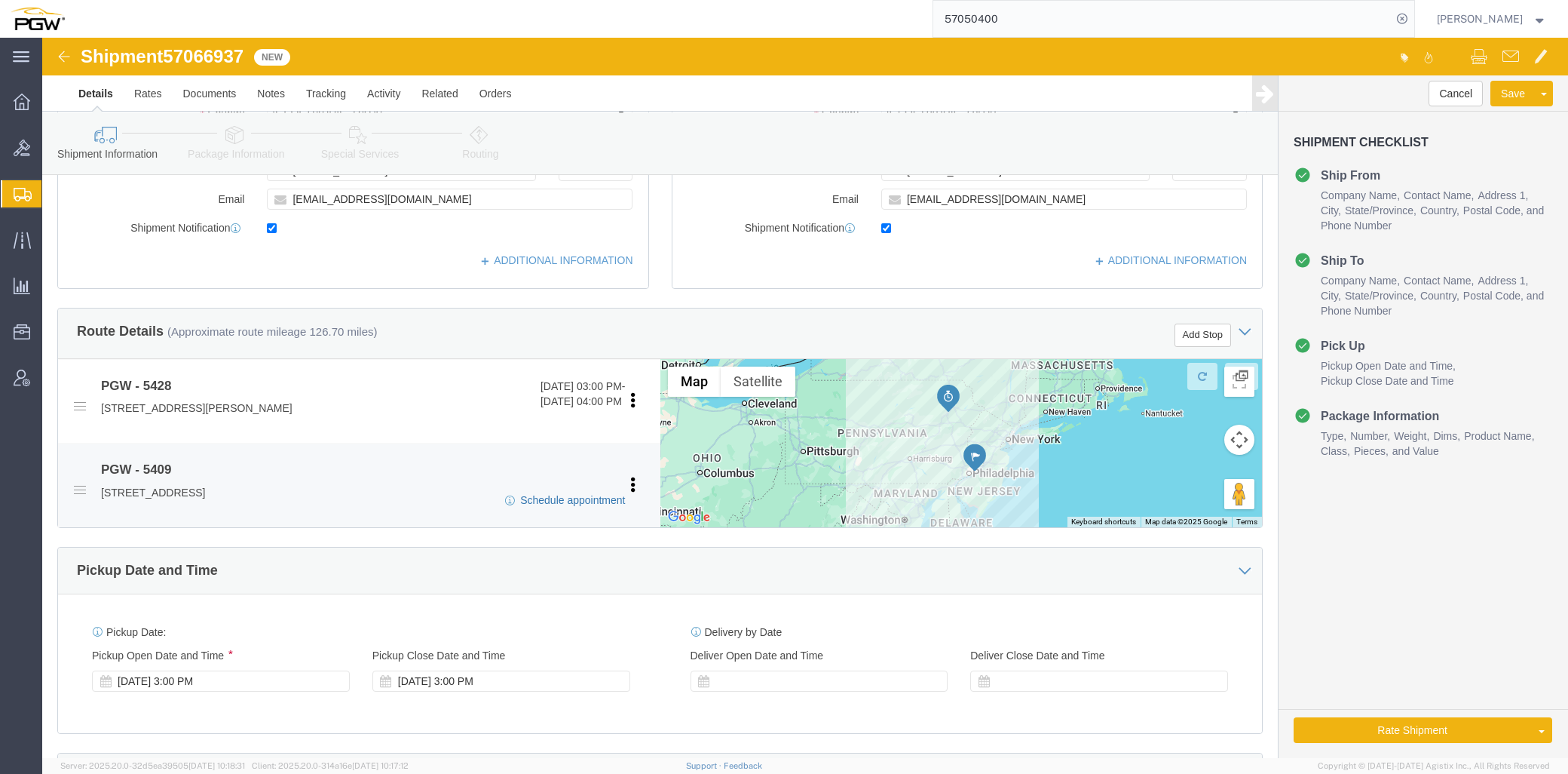
scroll to position [418, 0]
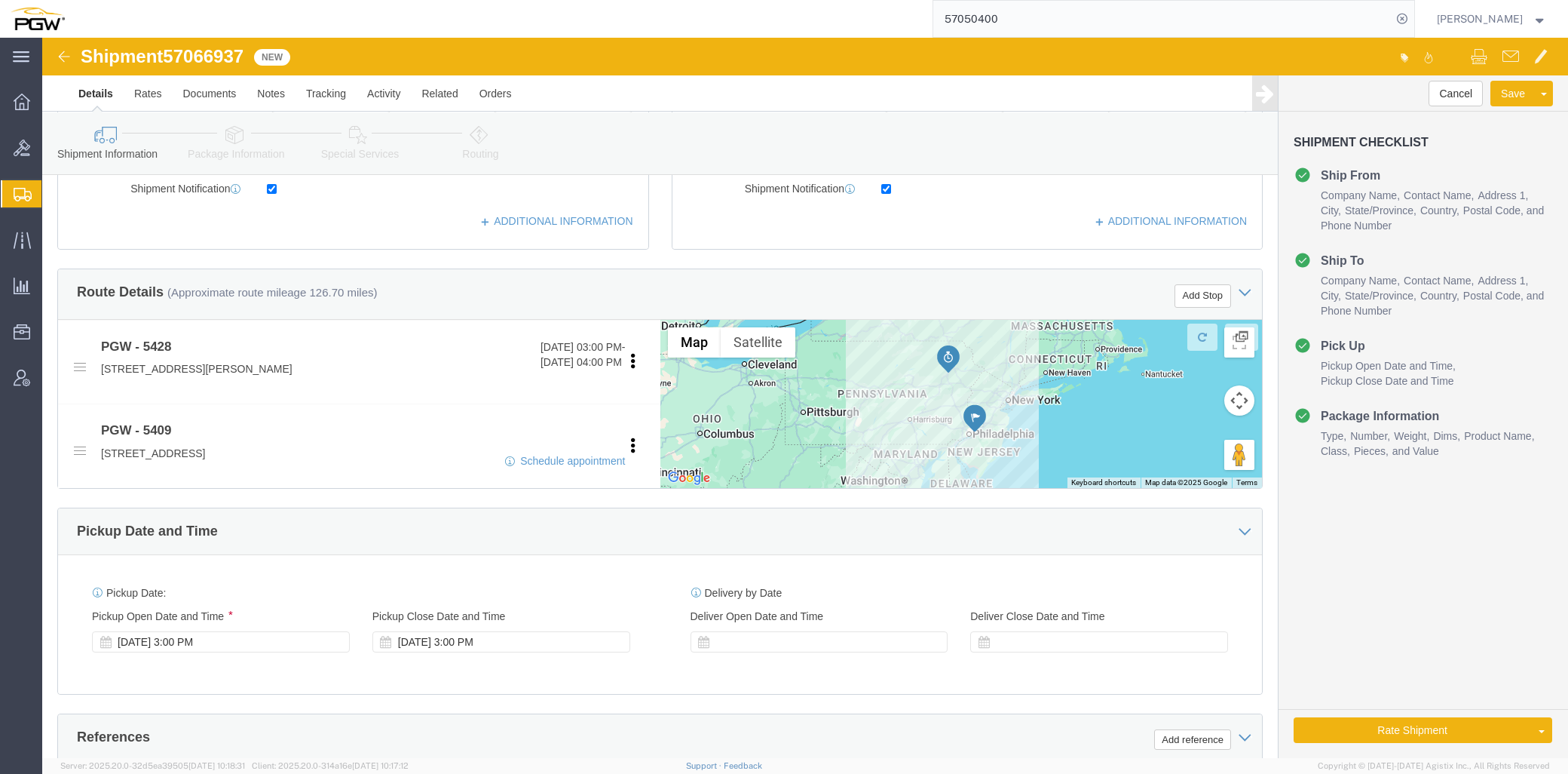
click div
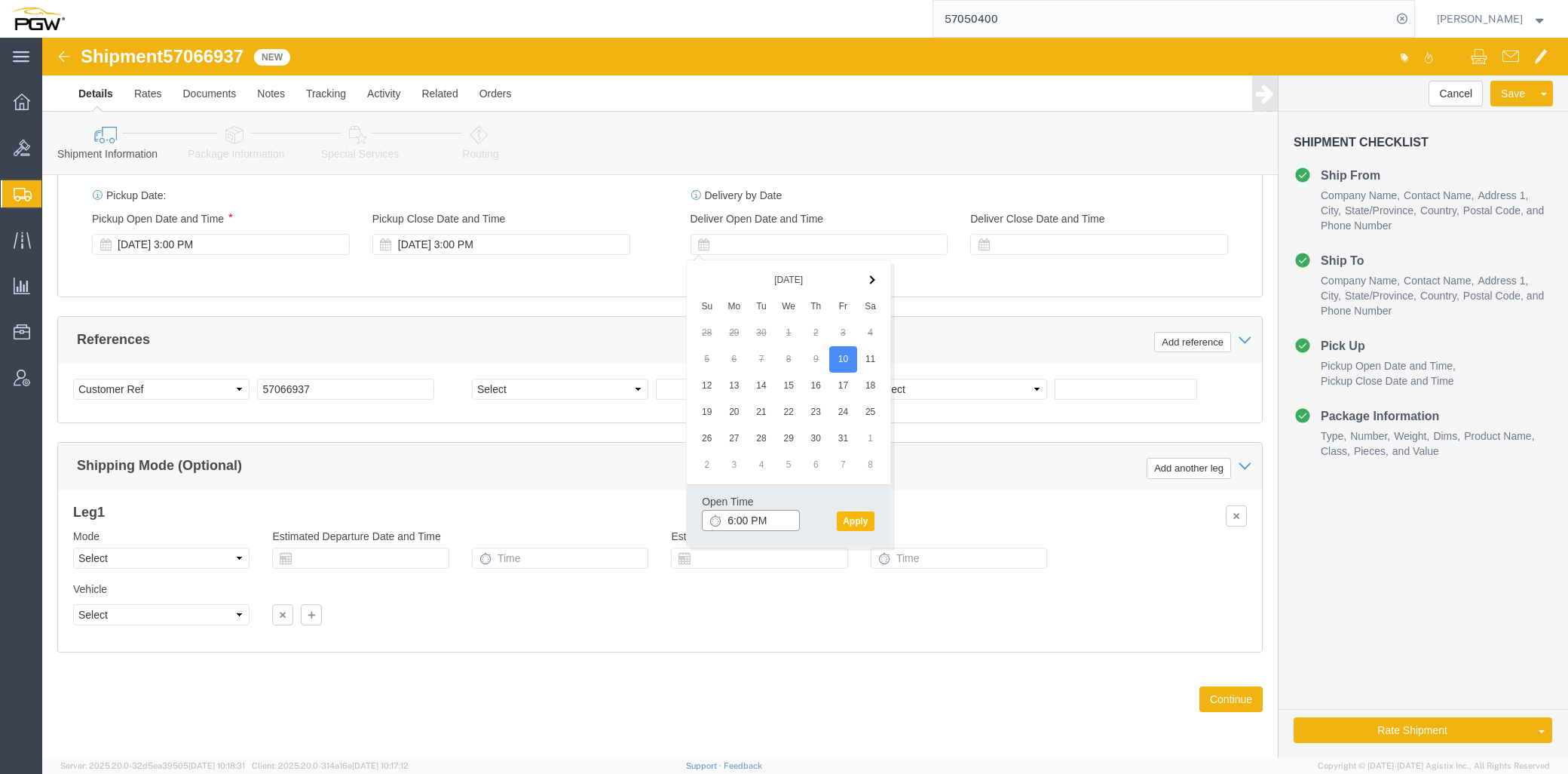
type input "6:00 PM"
click button "Apply"
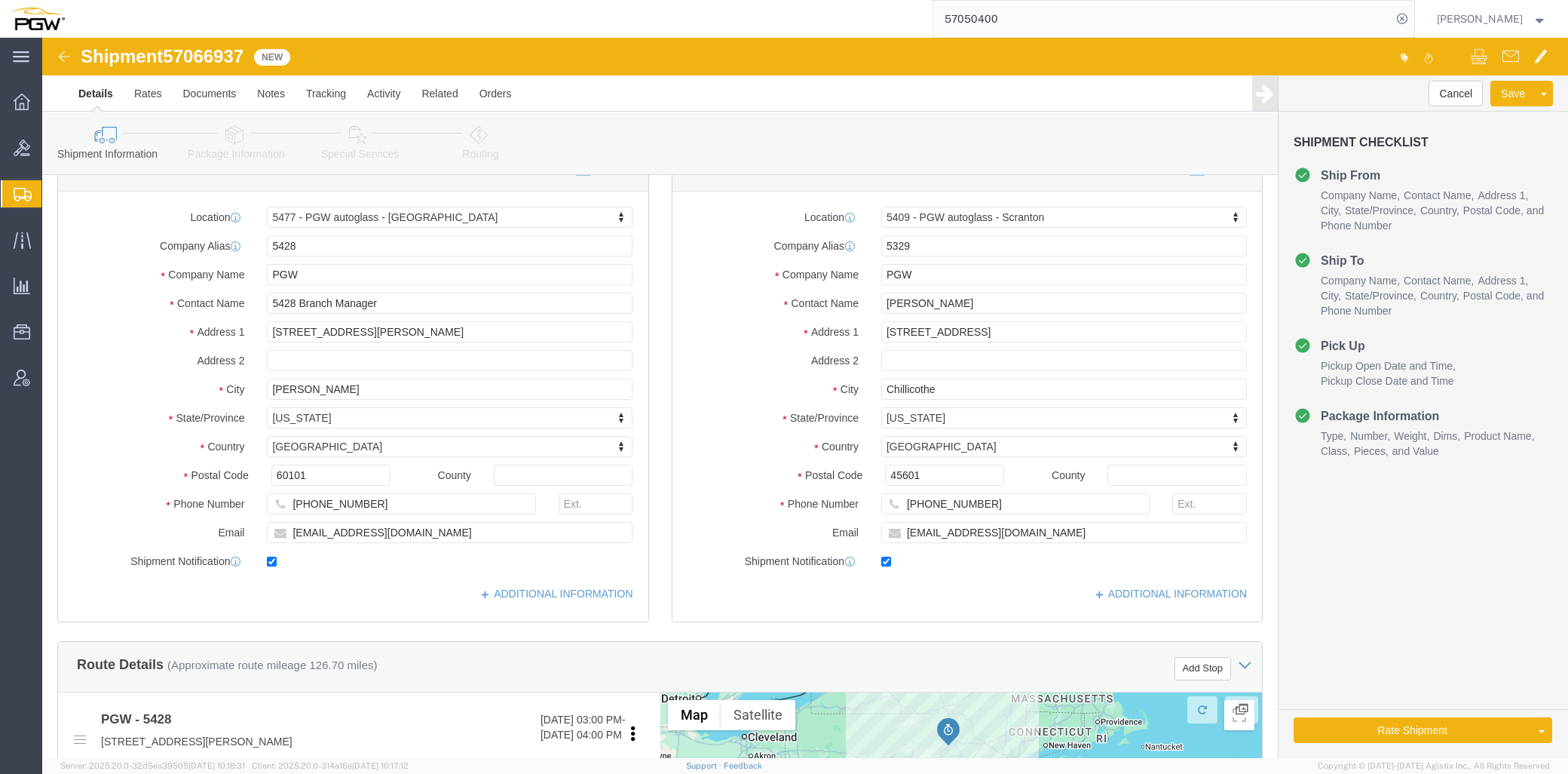
scroll to position [0, 0]
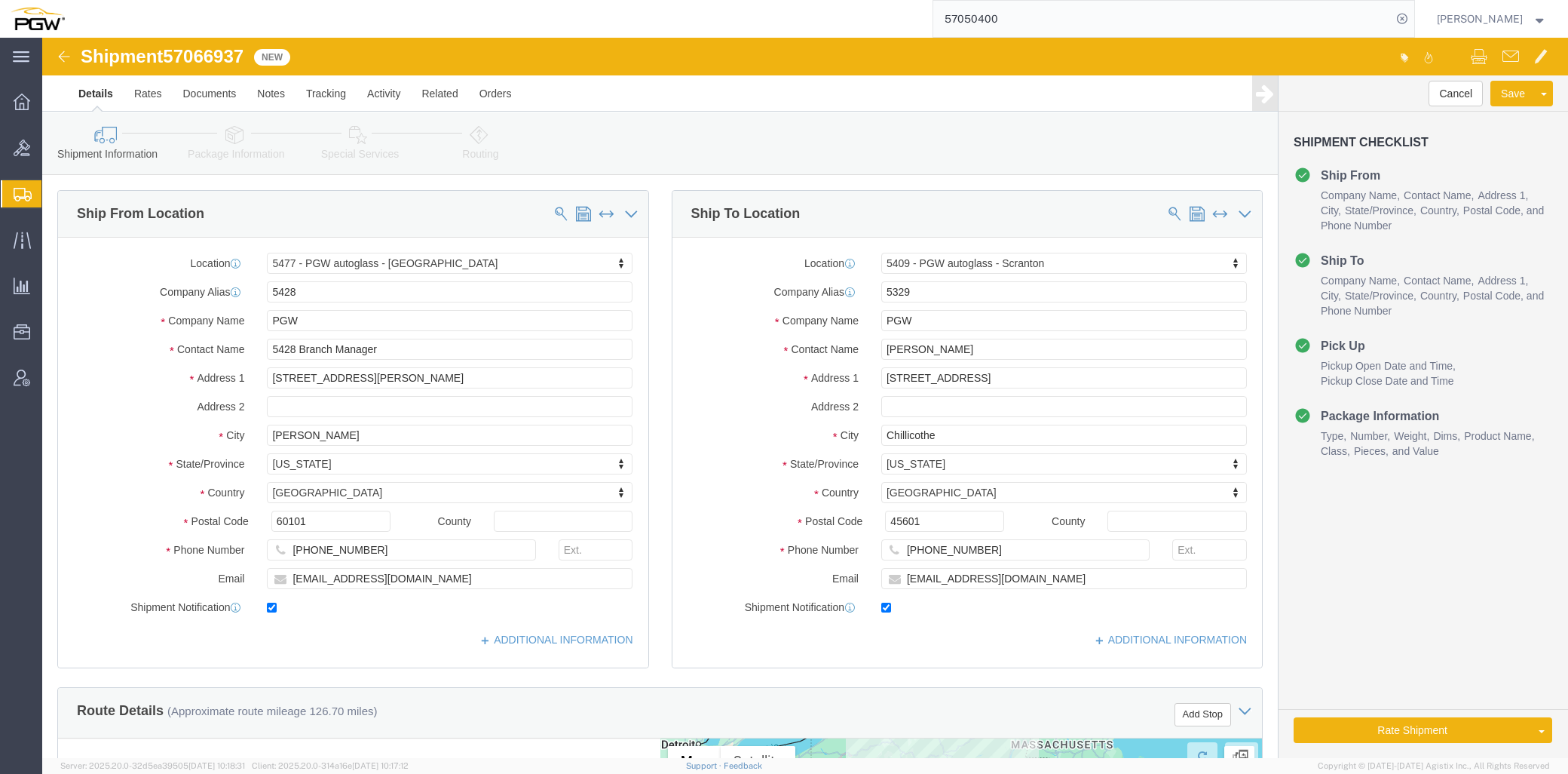
click icon
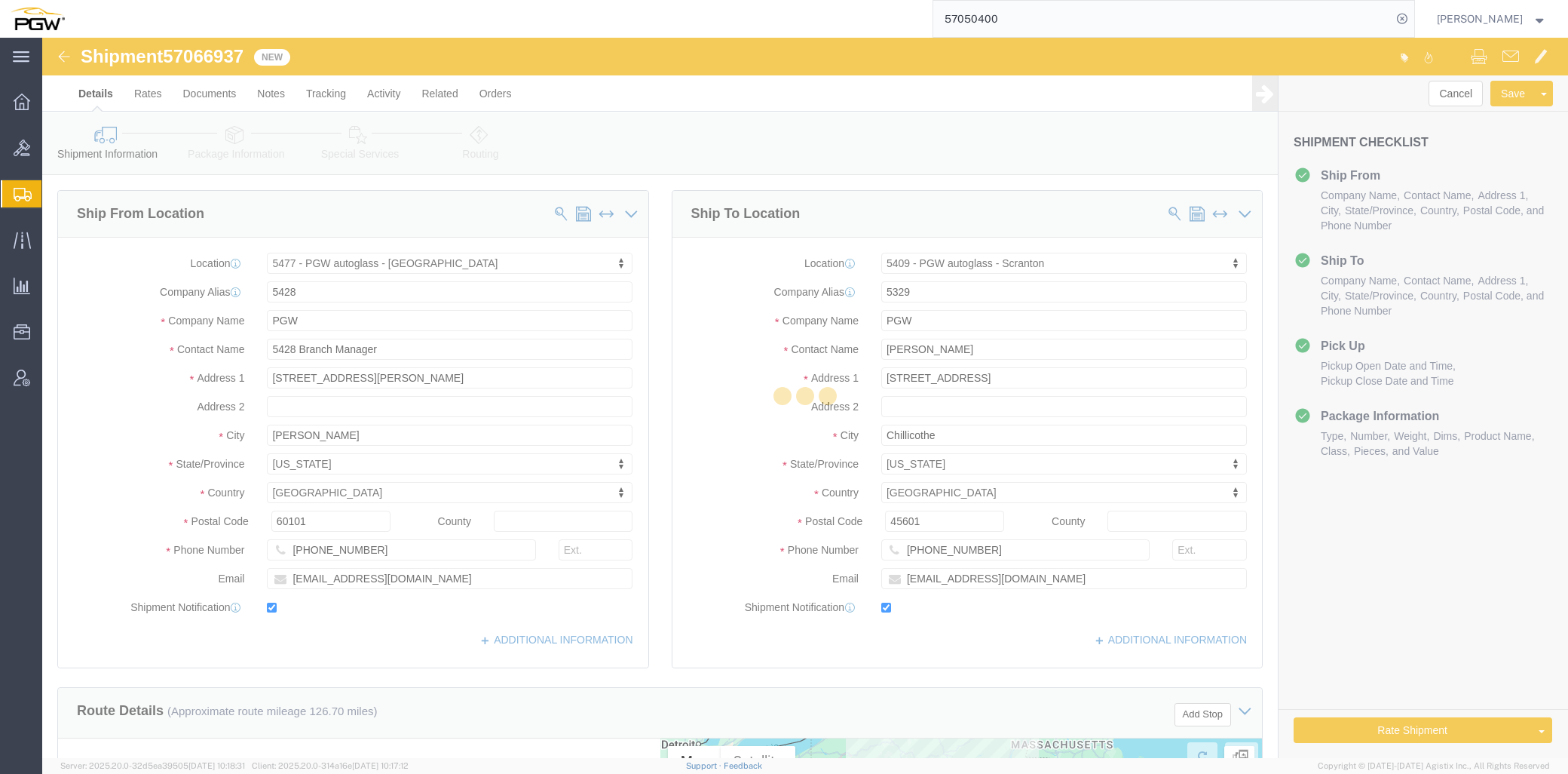
select select
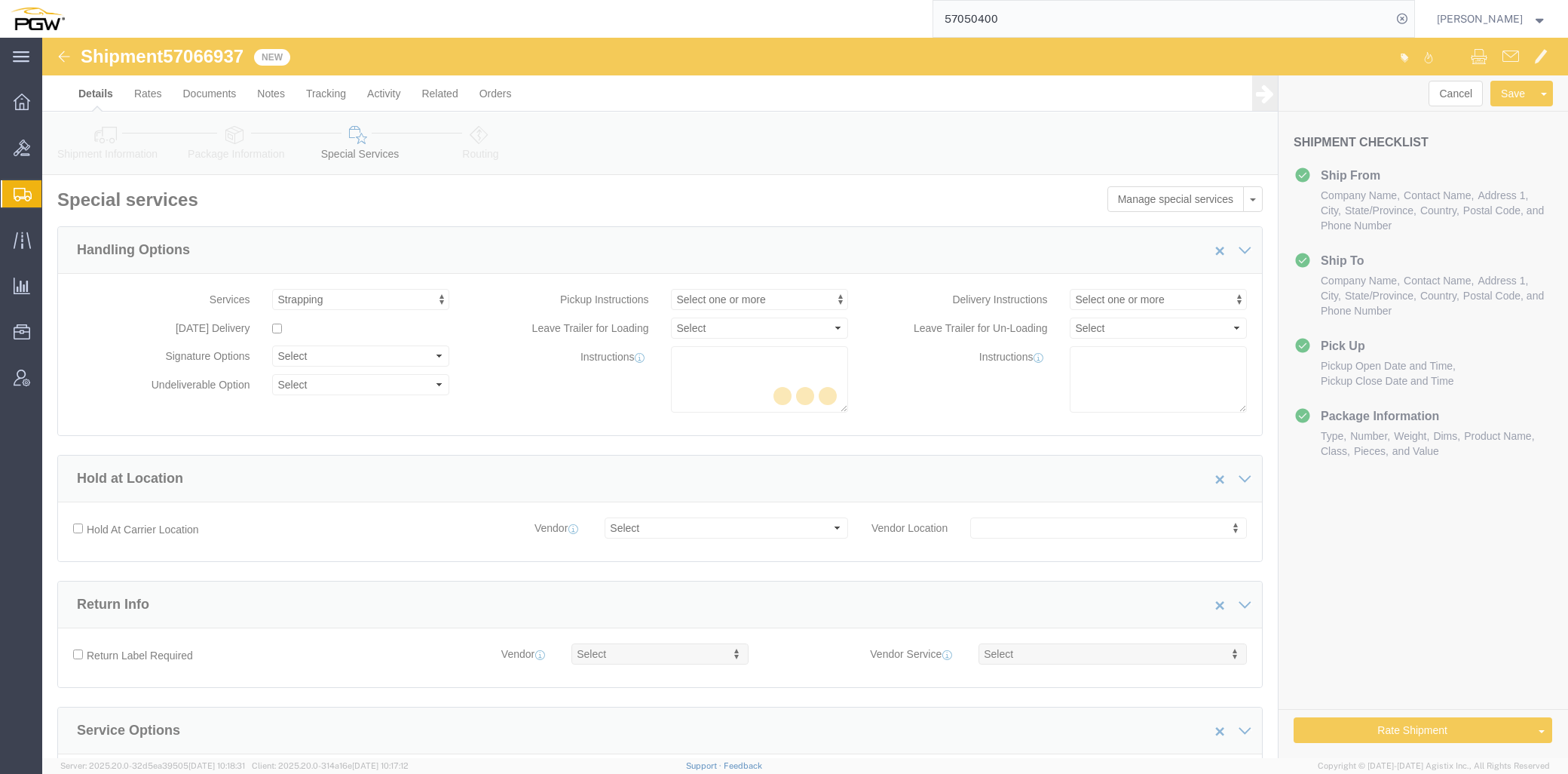
select select "COSTCENTER"
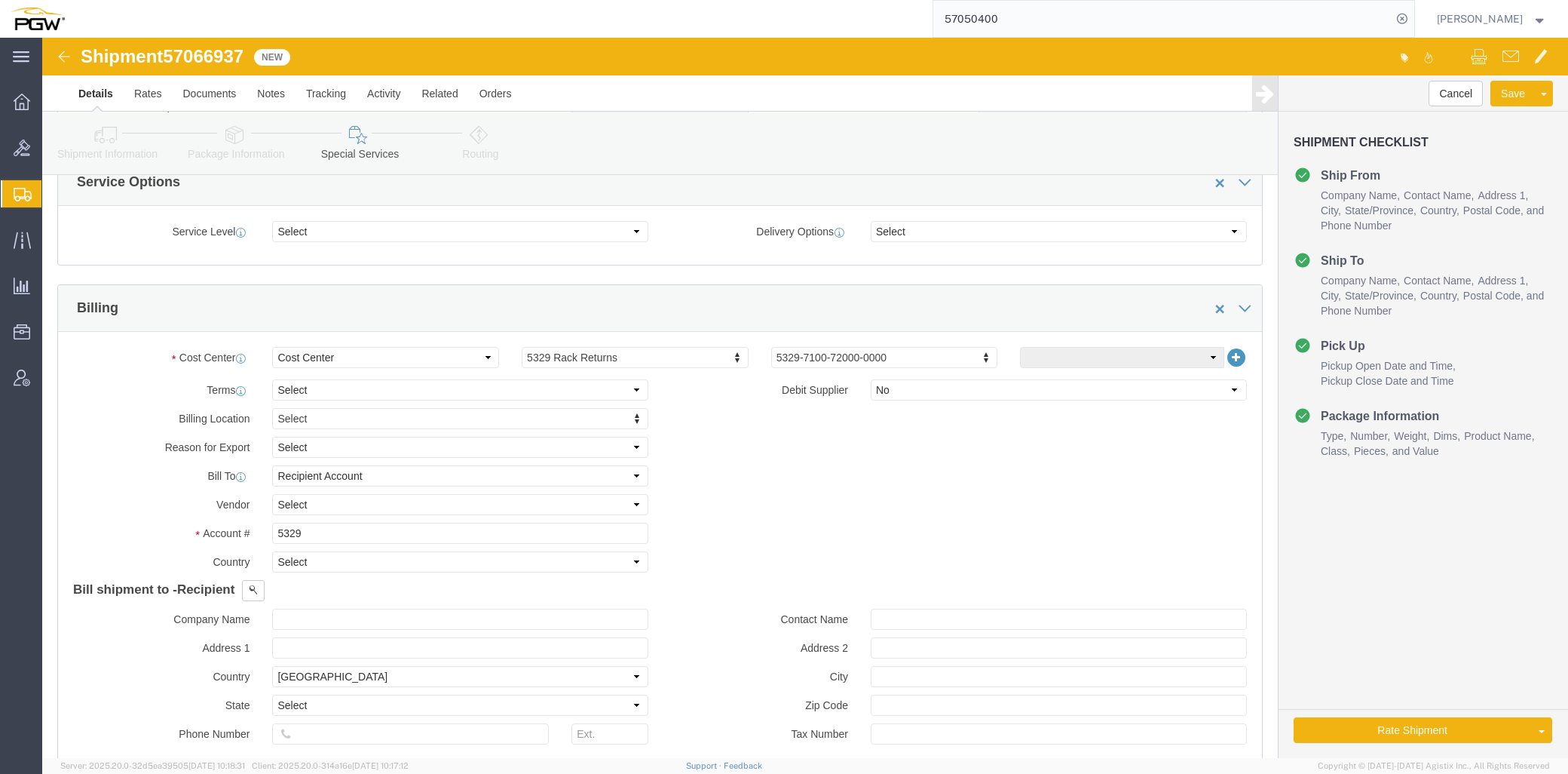
scroll to position [586, 0]
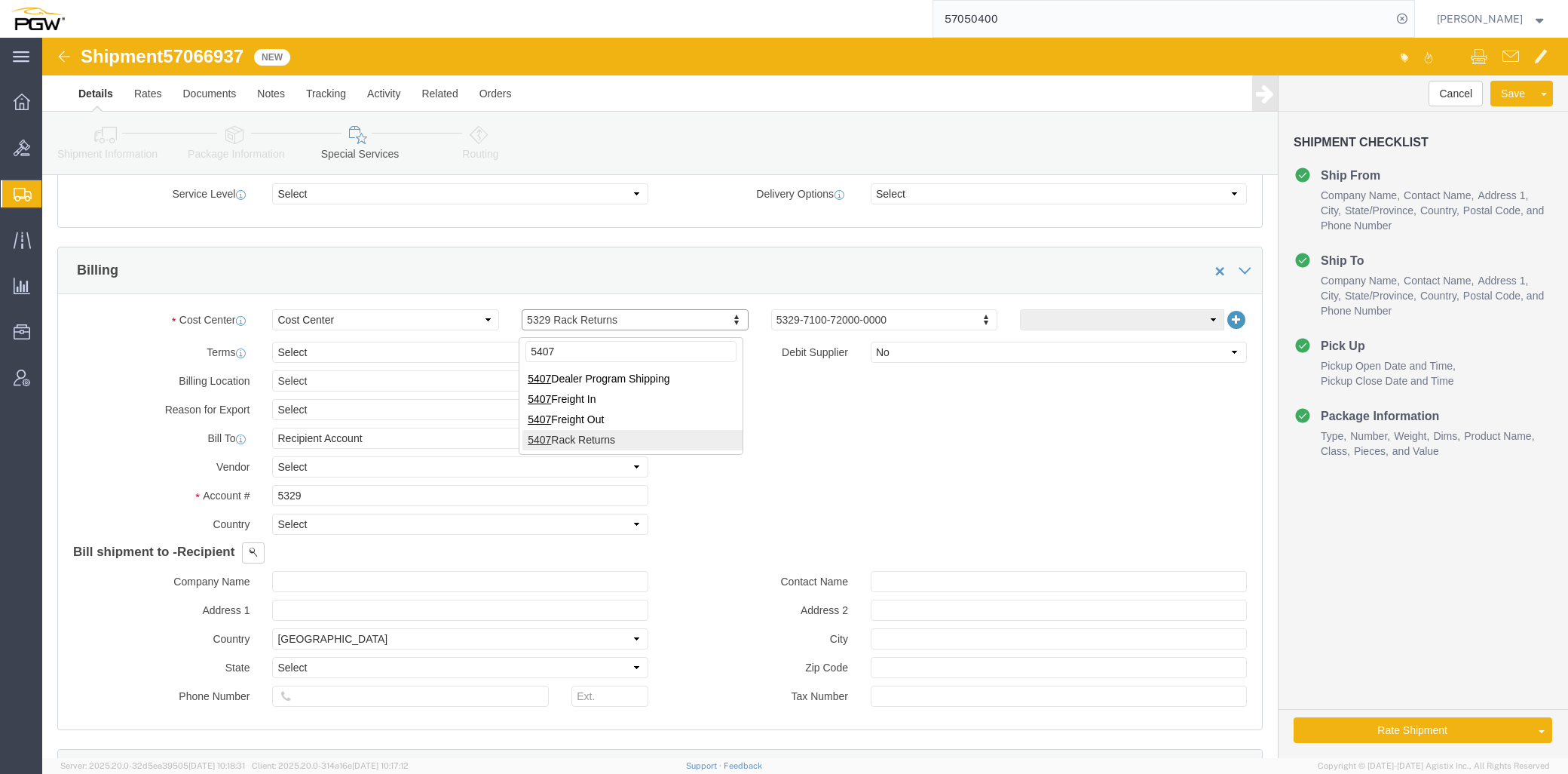
type input "5407"
click input "5329"
drag, startPoint x: 279, startPoint y: 464, endPoint x: 54, endPoint y: 423, distance: 228.7
click div "Billing Location Select Select My Profile Location 5303 - PGW autoglass - Corpo…"
type input "2"
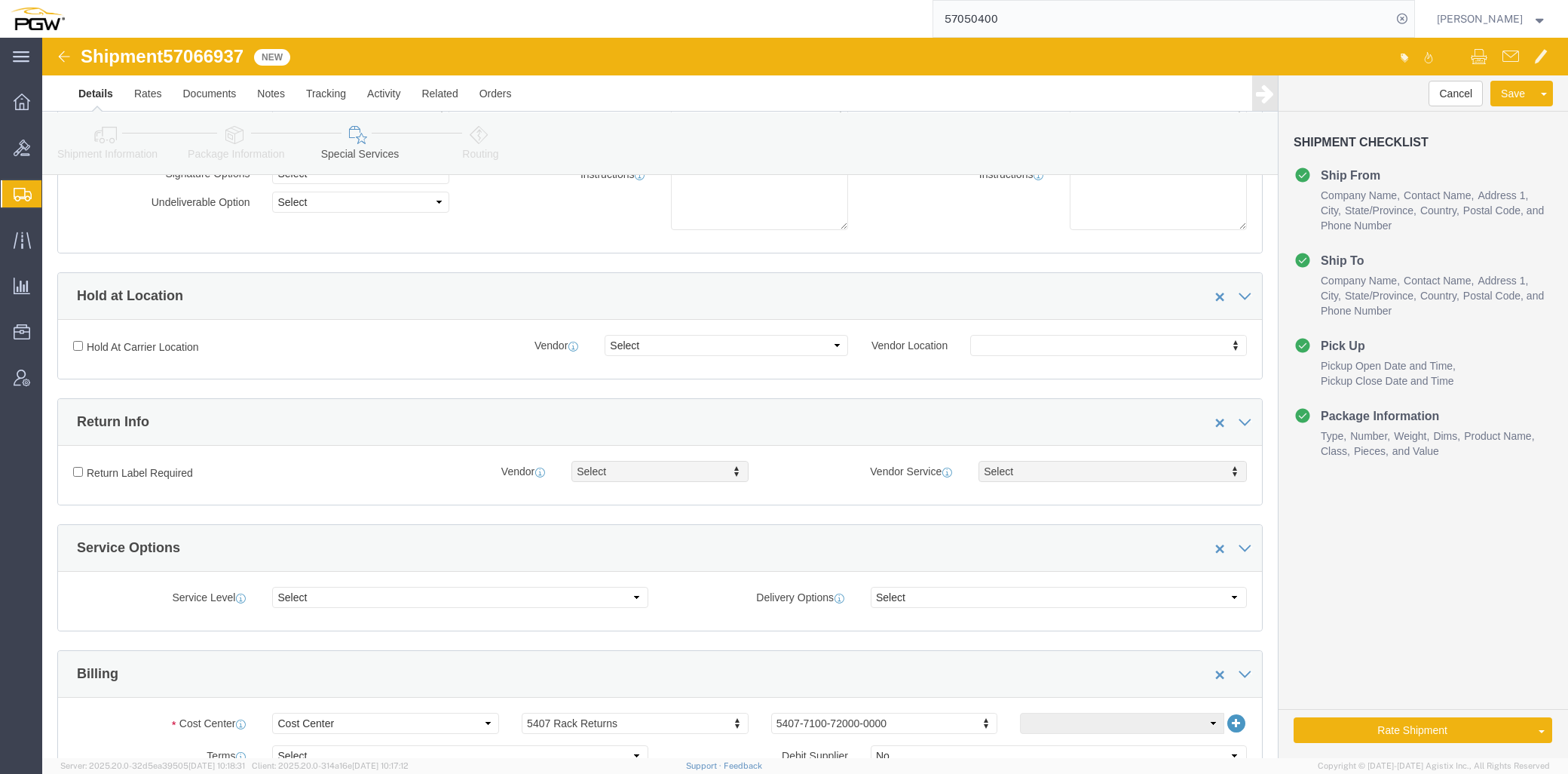
scroll to position [0, 0]
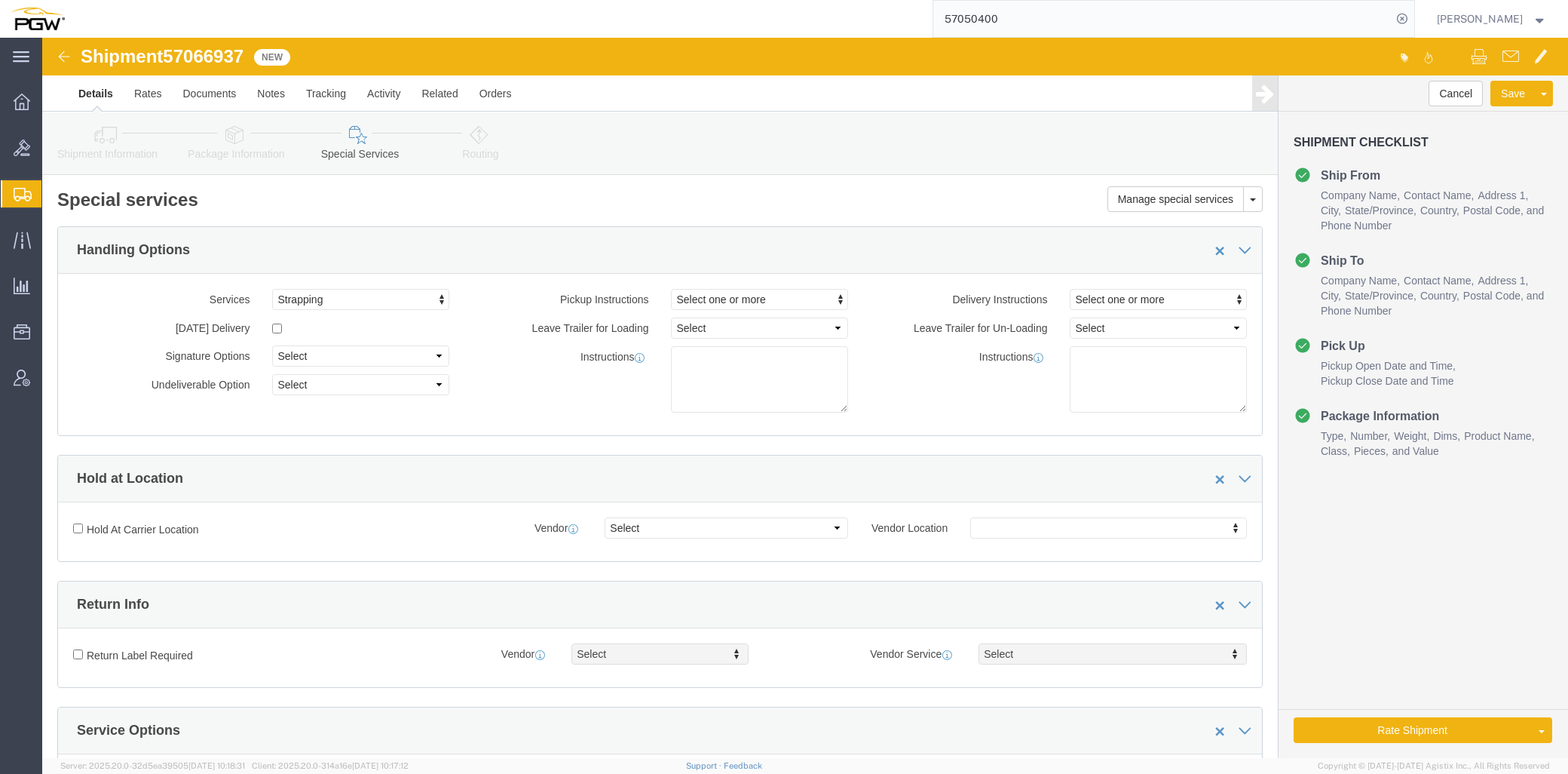
type input "5407"
click icon
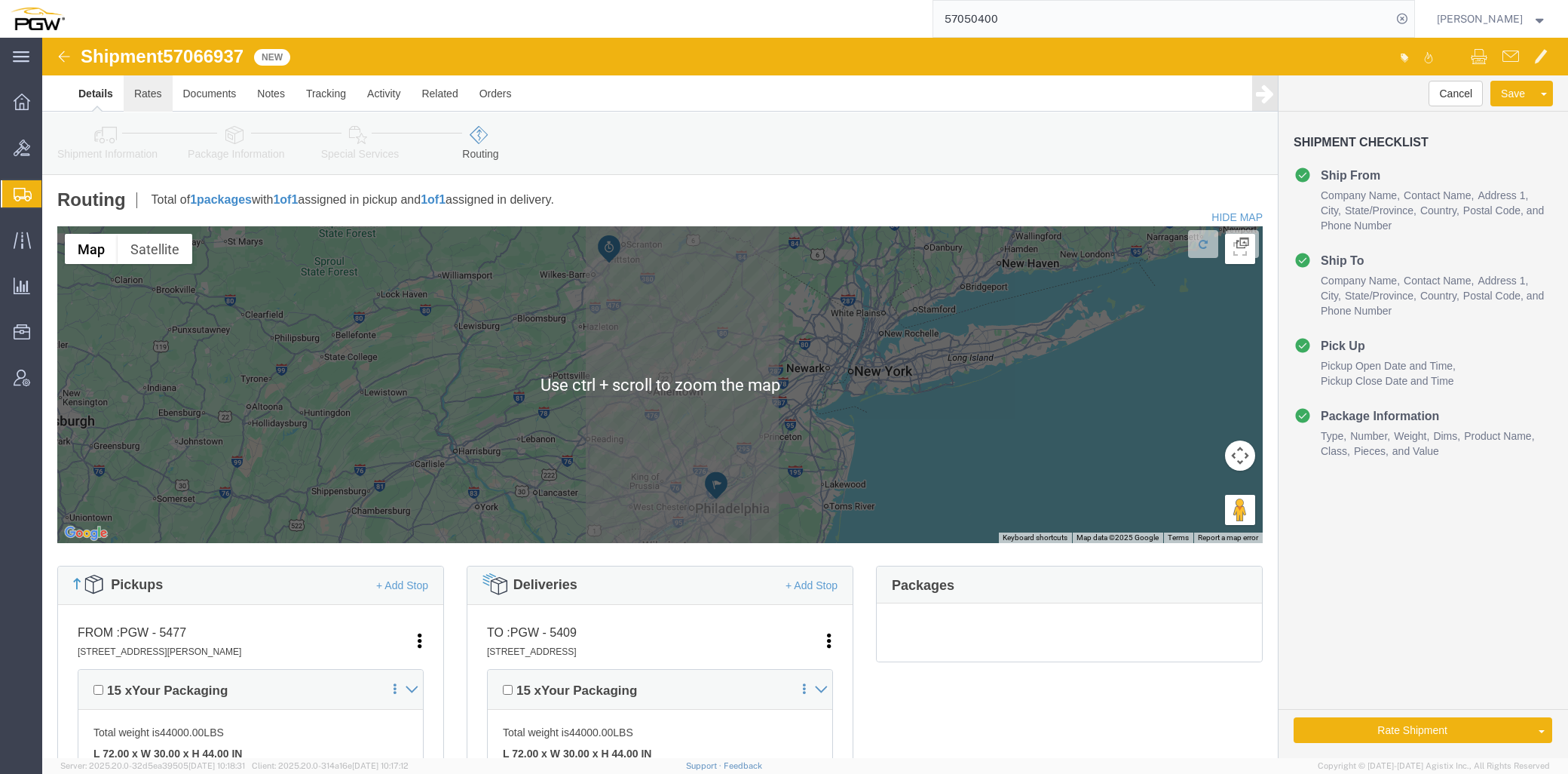
click link "Rates"
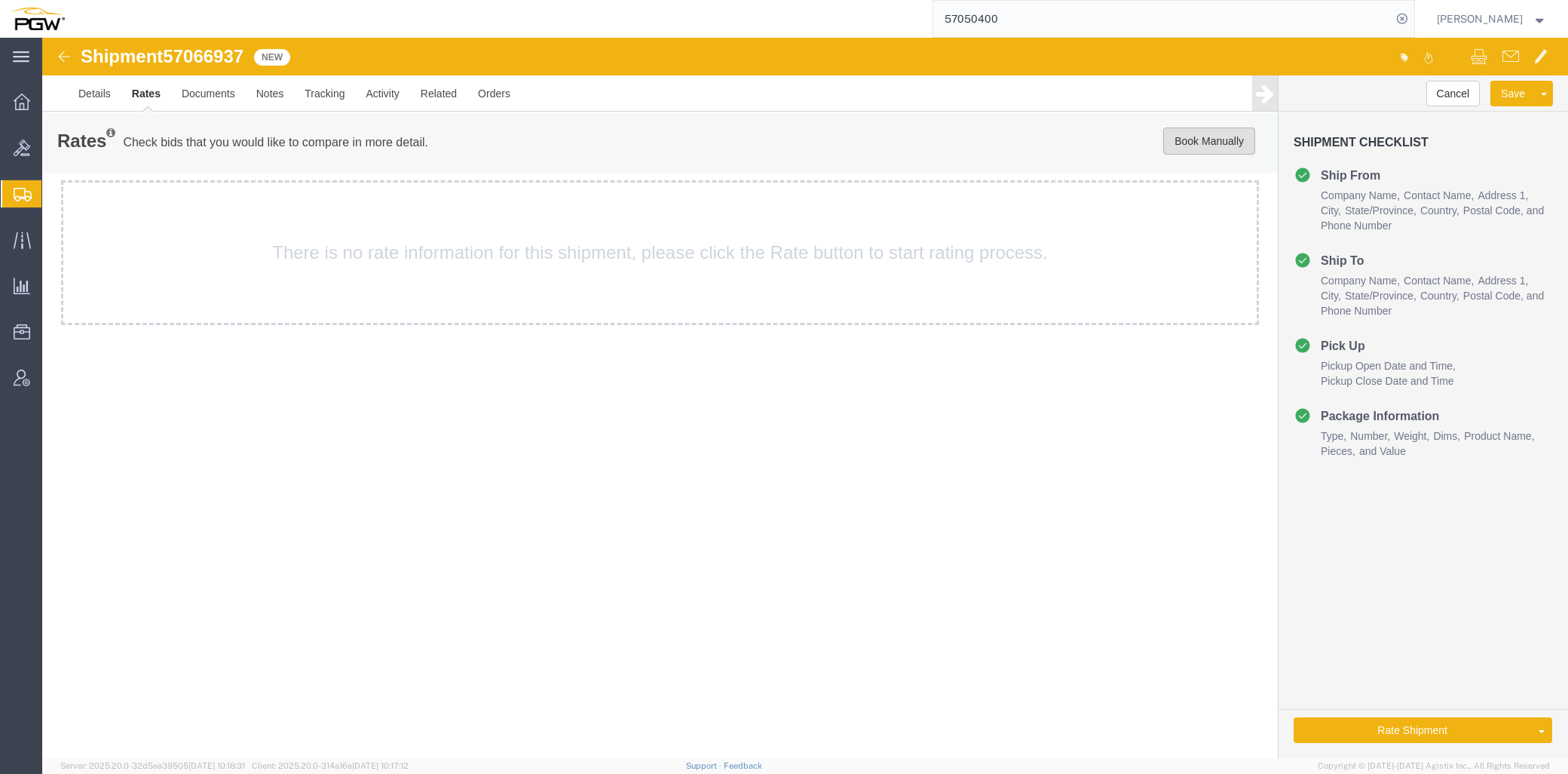
click at [1188, 143] on button "Book Manually" at bounding box center [1208, 141] width 92 height 27
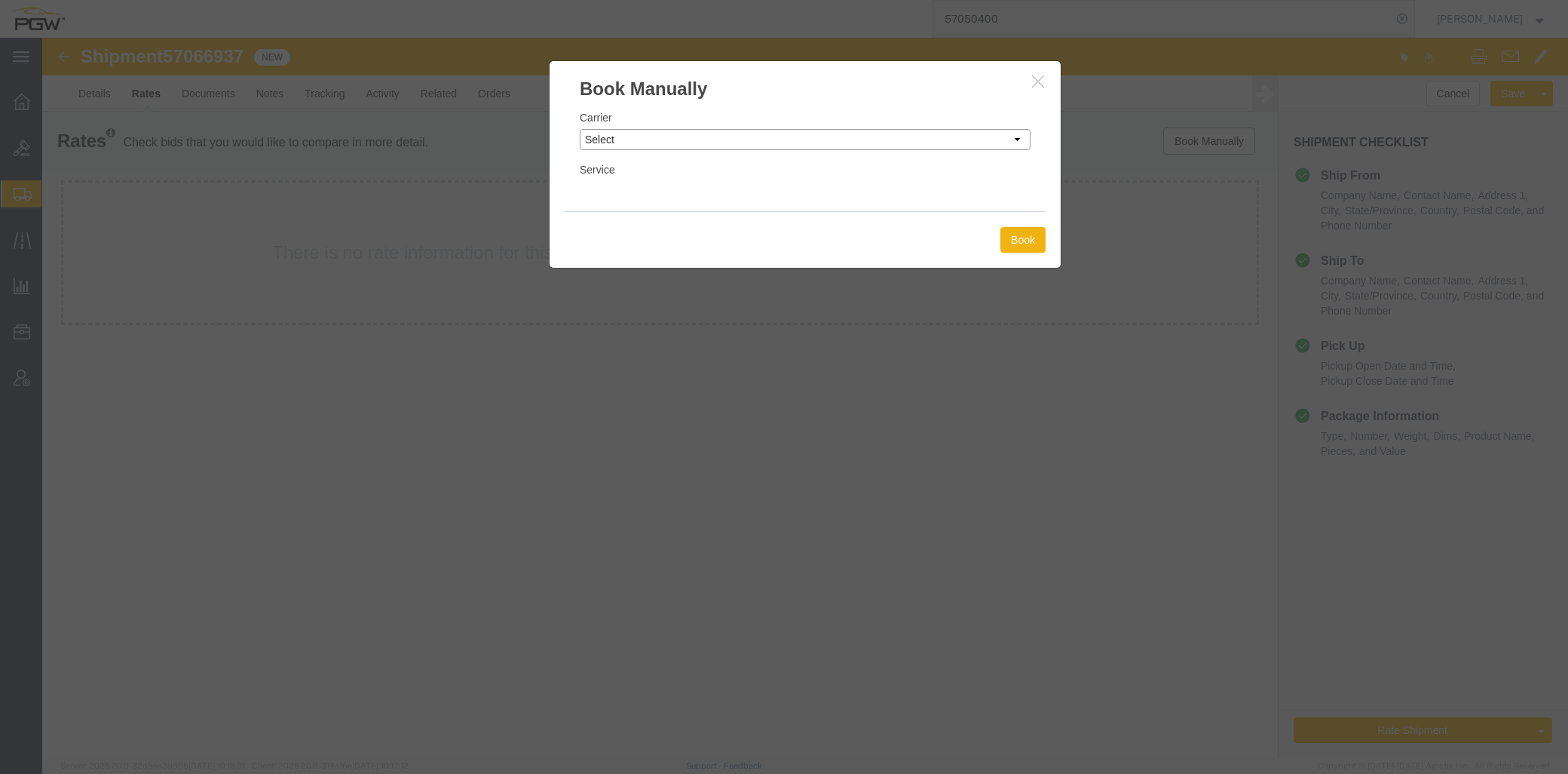
click at [628, 140] on select "Select Add New Carrier (and default service) A. [PERSON_NAME] Inc ABF Freight S…" at bounding box center [805, 140] width 451 height 21
select select "18694"
click at [579, 129] on select "Select Add New Carrier (and default service) A. [PERSON_NAME] Inc ABF Freight S…" at bounding box center [805, 140] width 451 height 21
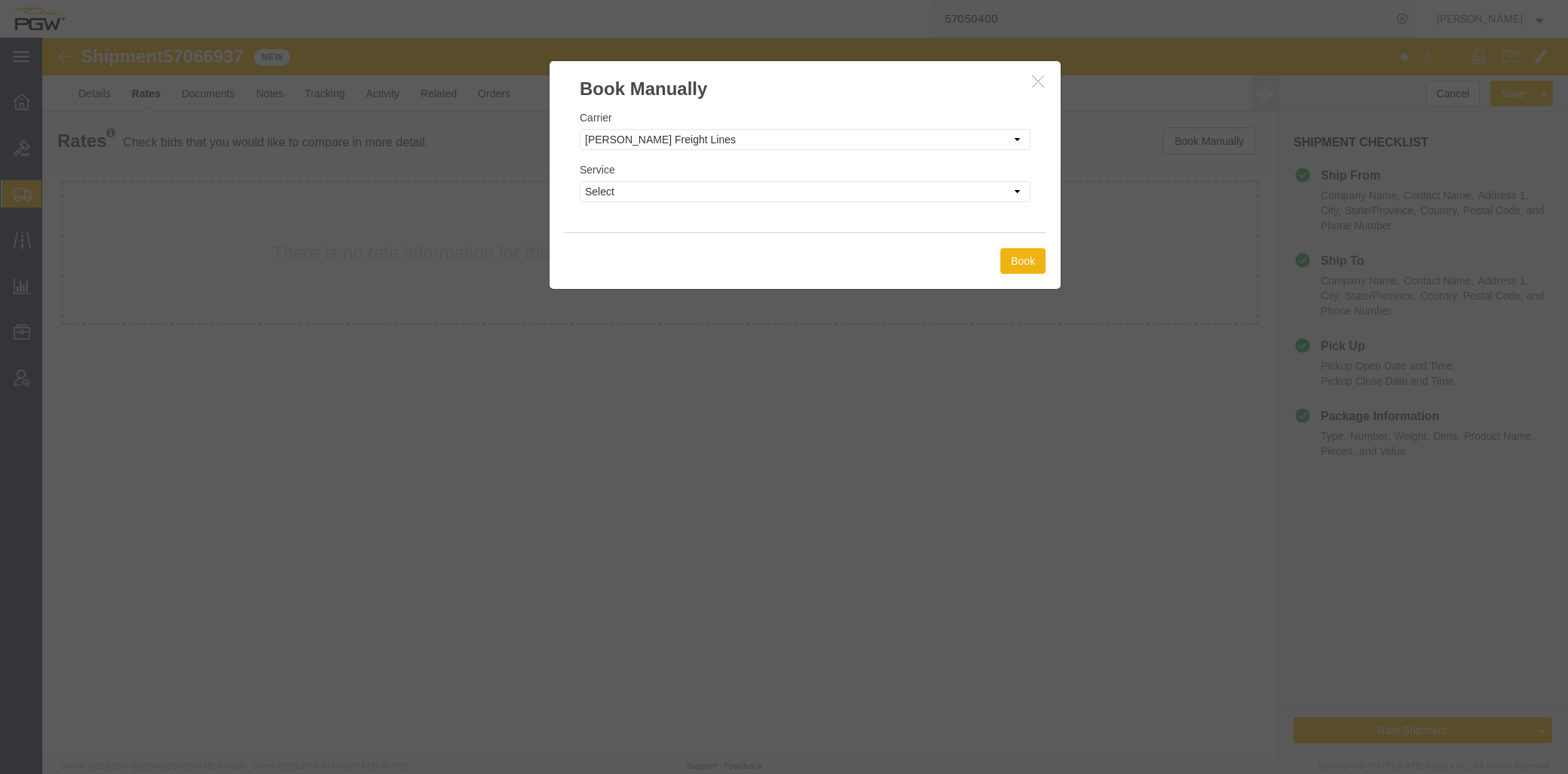
click at [664, 185] on div "Service Select TL Standard 3 - 5 Day" at bounding box center [805, 181] width 451 height 41
click at [660, 192] on select "Select TL Standard 3 - 5 Day" at bounding box center [805, 191] width 451 height 21
select select "35748"
click at [579, 181] on select "Select TL Standard 3 - 5 Day" at bounding box center [805, 191] width 451 height 21
click at [1022, 262] on button "Book" at bounding box center [1022, 261] width 45 height 26
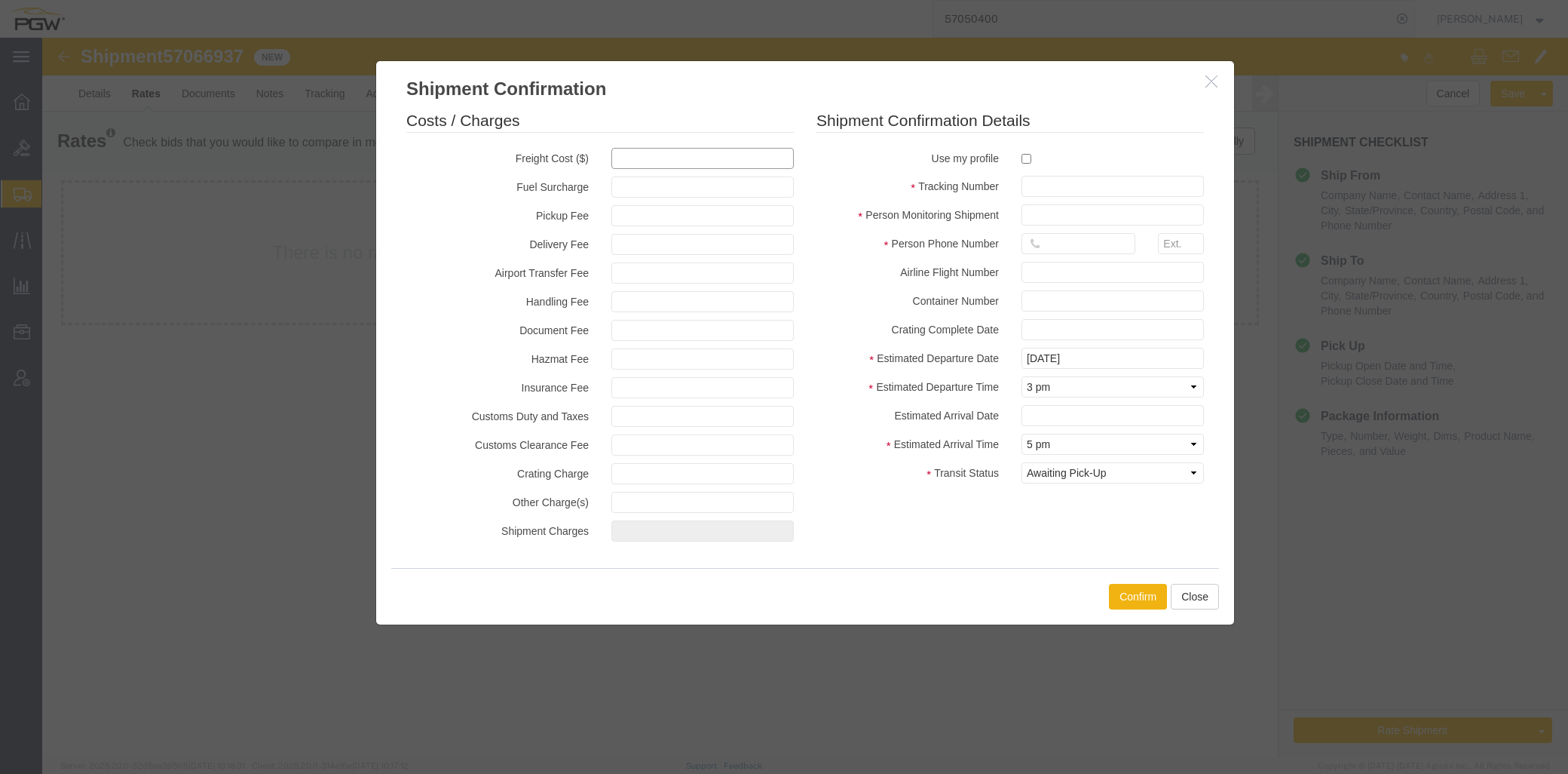
click at [659, 154] on input "text" at bounding box center [702, 158] width 182 height 21
type input "400"
type input "400.00"
click at [1026, 158] on input "checkbox" at bounding box center [1026, 159] width 10 height 10
checkbox input "true"
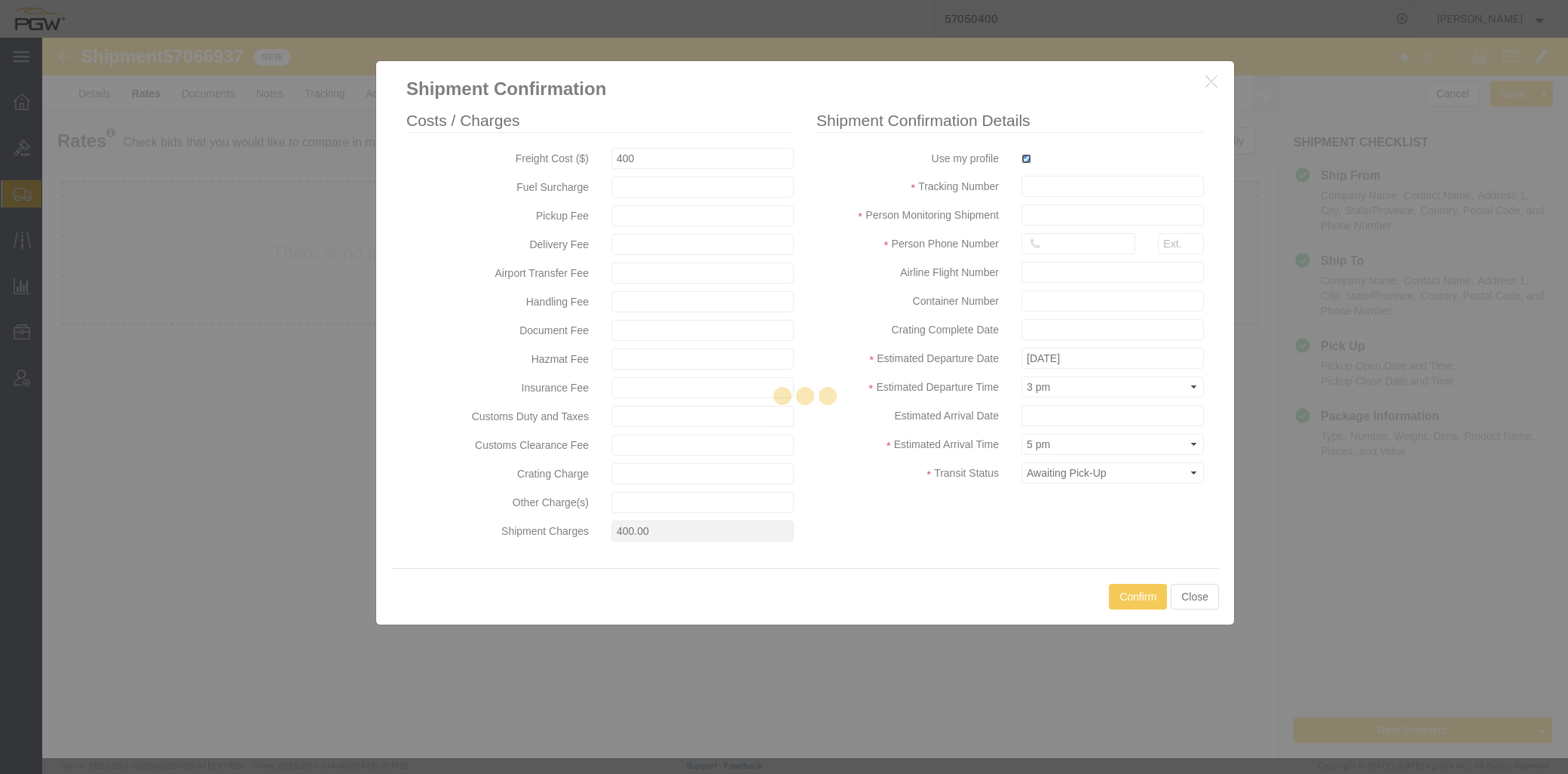
type input "[PERSON_NAME]"
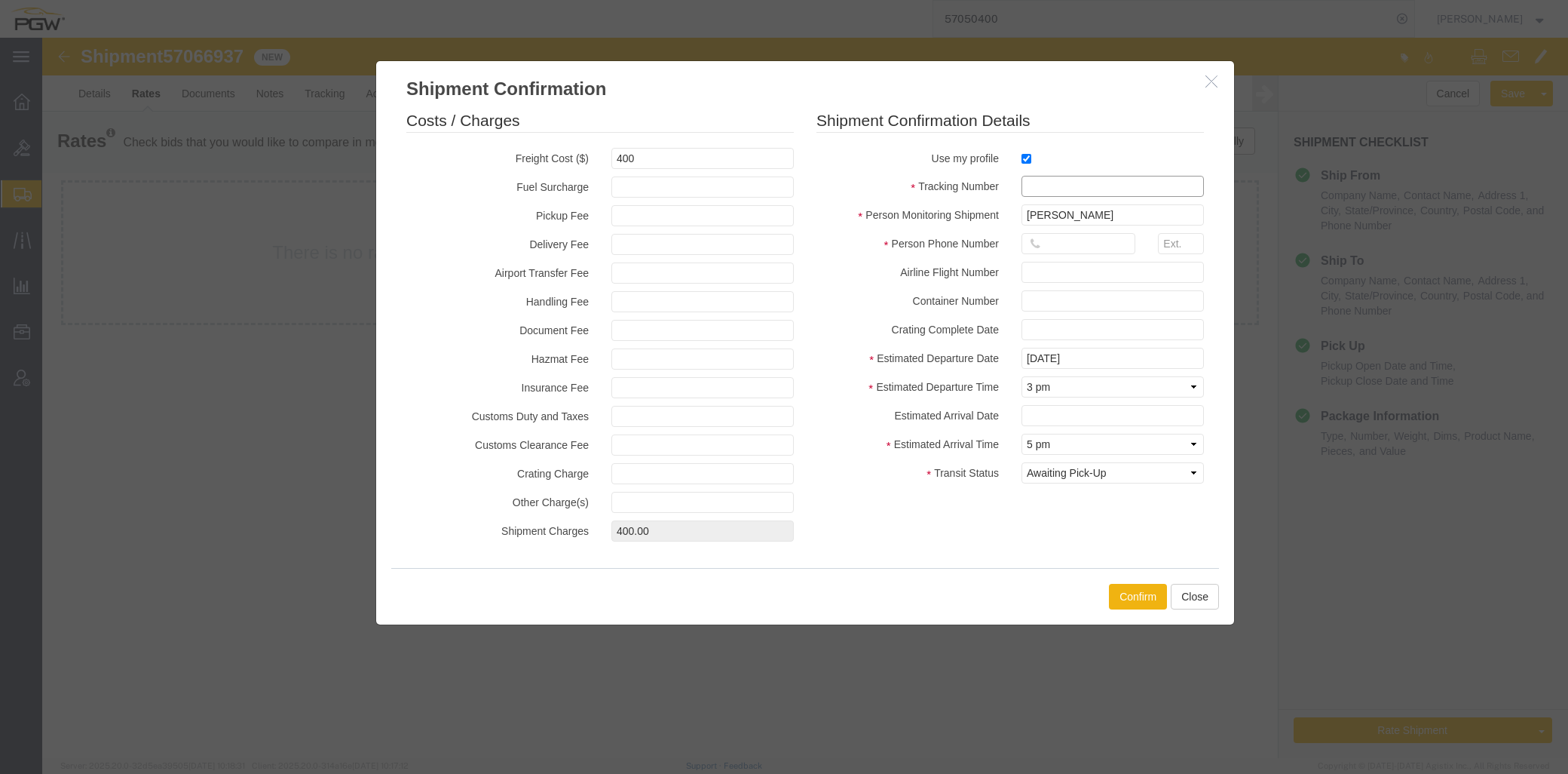
click at [1034, 185] on input "text" at bounding box center [1112, 186] width 182 height 21
paste input "57066937"
type input "57066937"
click at [1046, 251] on input "text" at bounding box center [1079, 243] width 114 height 21
type input "7402538648"
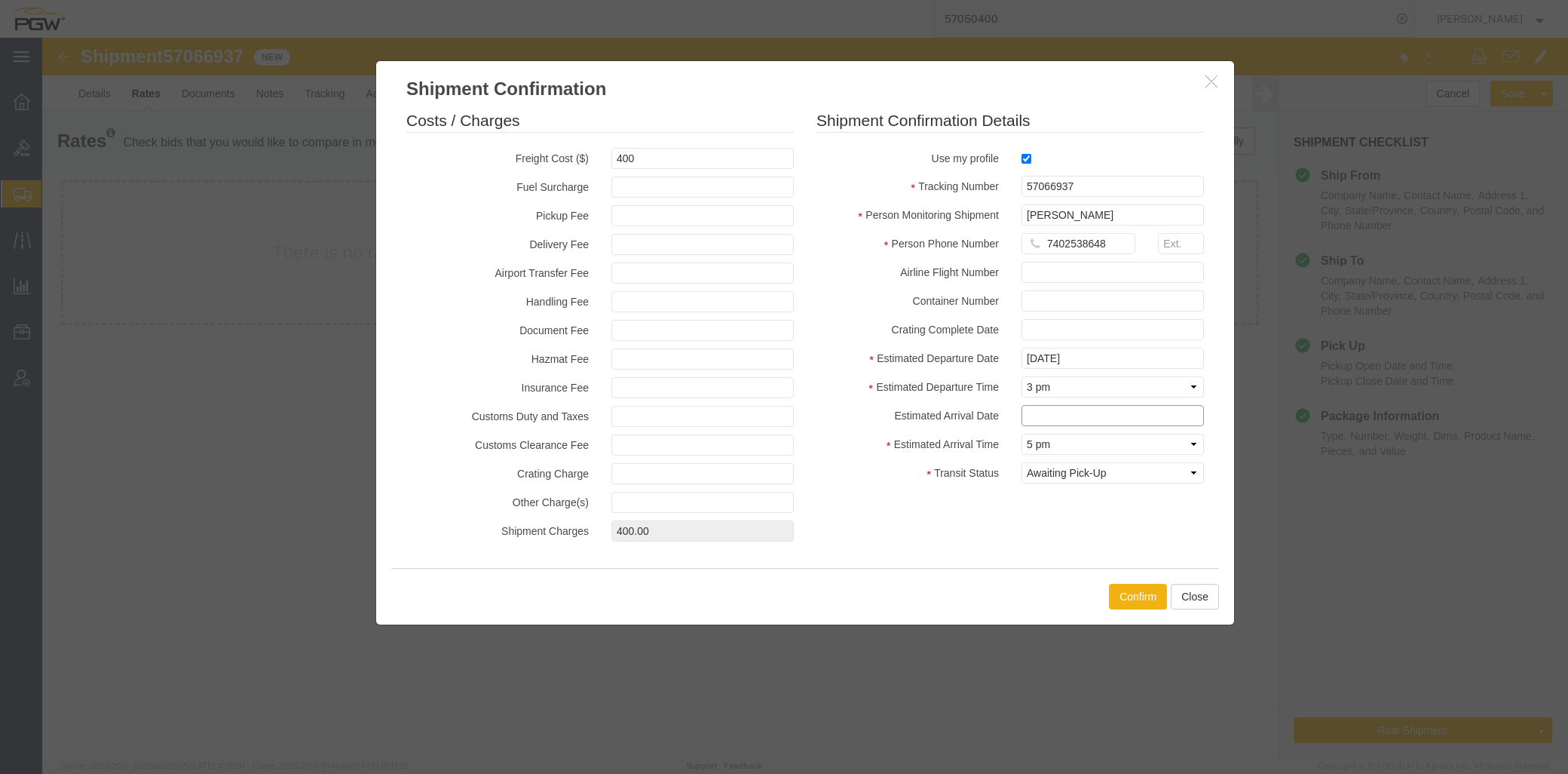
click at [1049, 426] on input "text" at bounding box center [1112, 415] width 182 height 21
click at [1148, 287] on td "10" at bounding box center [1147, 295] width 22 height 22
type input "[DATE]"
click at [1046, 448] on select "Select Midnight 1 am 2 am 3 am 4 am 5 am 6 am 7 am 8 am 9 am 10 am 11 am 12 Noo…" at bounding box center [1112, 444] width 182 height 21
select select "1800"
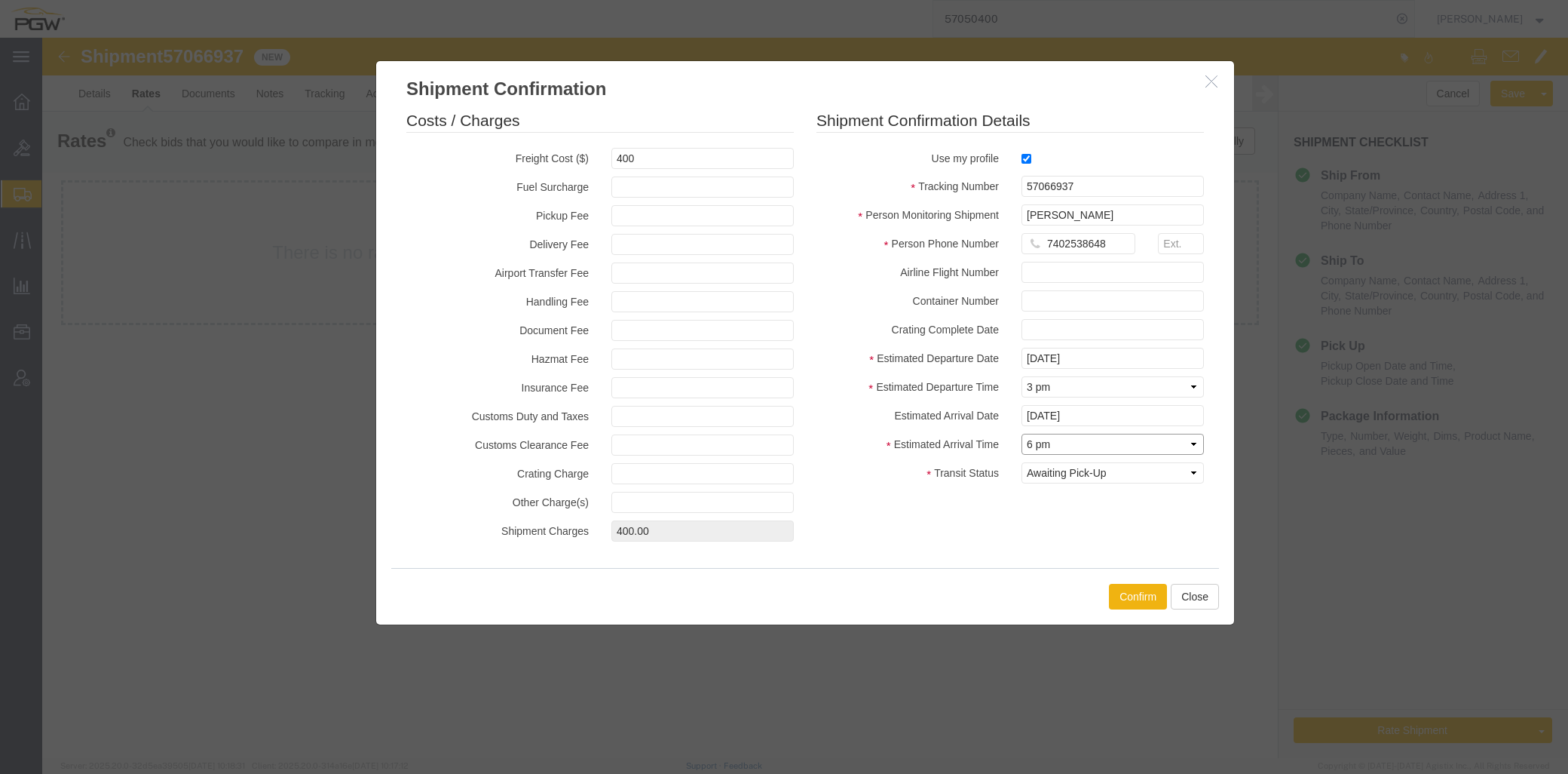
click at [1022, 434] on select "Select Midnight 1 am 2 am 3 am 4 am 5 am 6 am 7 am 8 am 9 am 10 am 11 am 12 Noo…" at bounding box center [1112, 444] width 182 height 21
click at [652, 161] on input "400" at bounding box center [702, 158] width 182 height 21
type input "400"
click at [1140, 597] on button "Confirm" at bounding box center [1138, 597] width 58 height 26
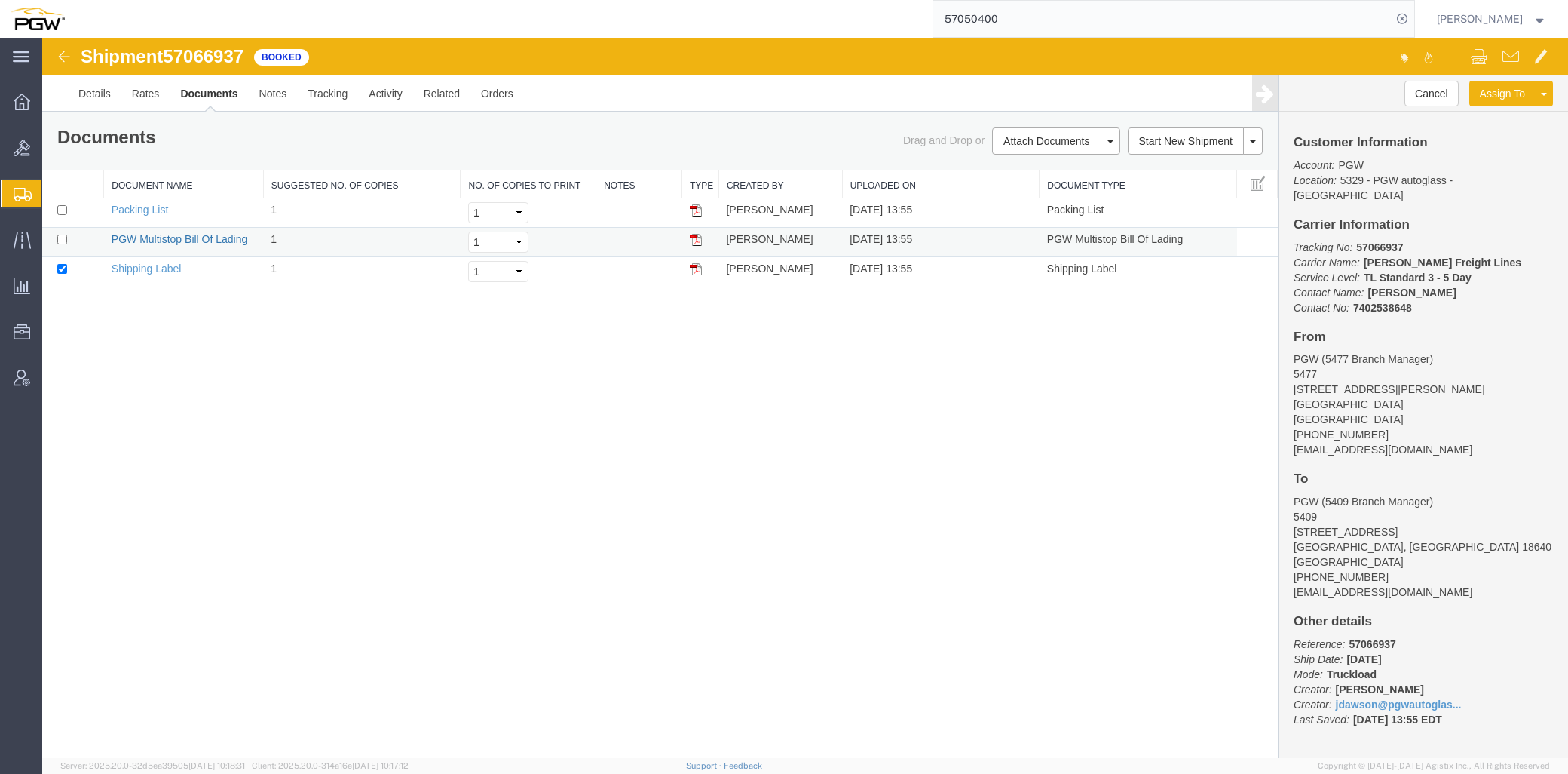
click at [162, 239] on link "PGW Multistop Bill Of Lading" at bounding box center [180, 238] width 136 height 12
click at [104, 96] on link "Details" at bounding box center [95, 93] width 54 height 36
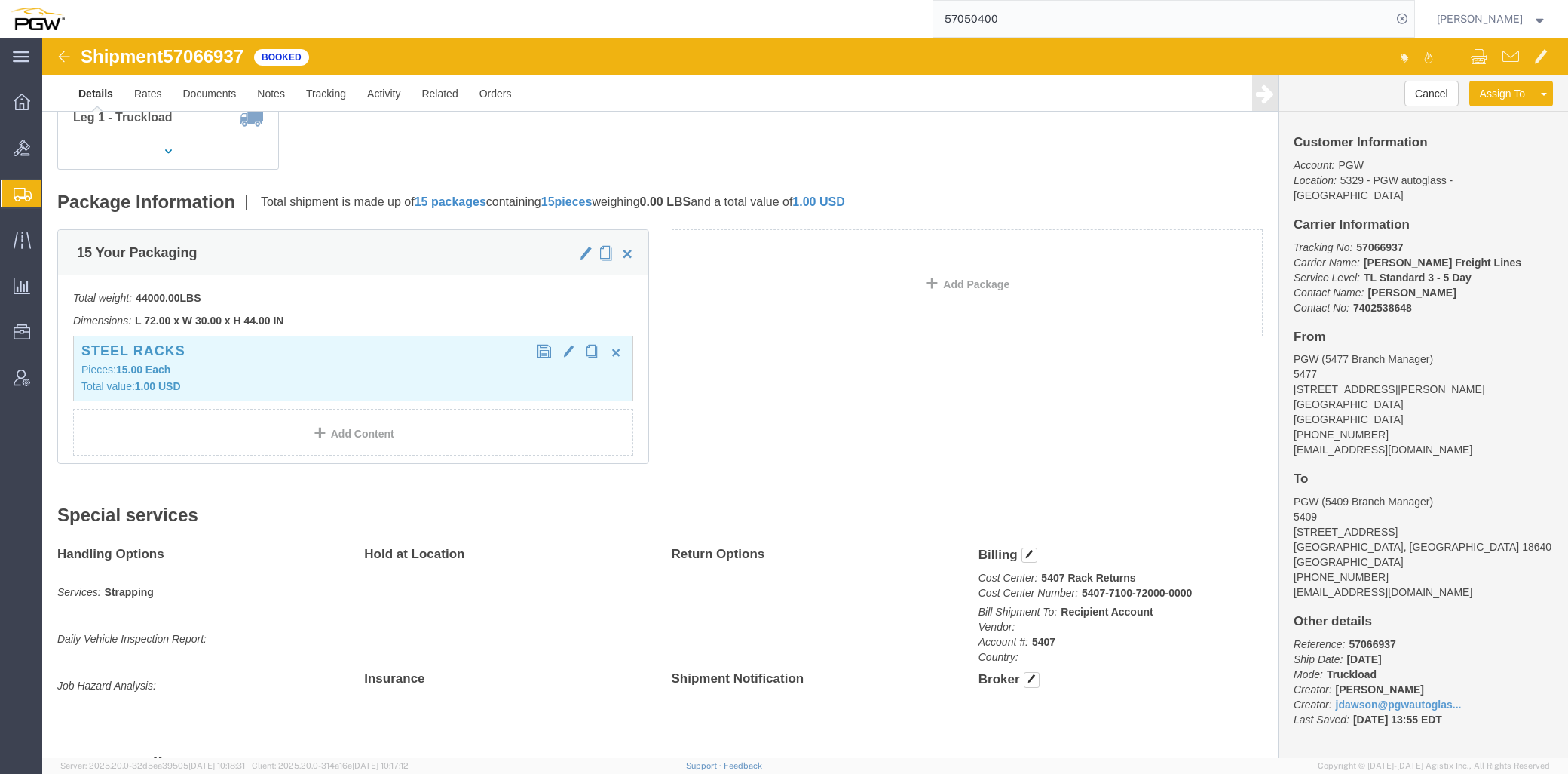
scroll to position [251, 0]
drag, startPoint x: 92, startPoint y: 280, endPoint x: 240, endPoint y: 282, distance: 148.0
click b "L 72.00 x W 30.00 x H 44.00 IN"
copy b "L 72.00 x W 30.00 x H 44.00 IN"
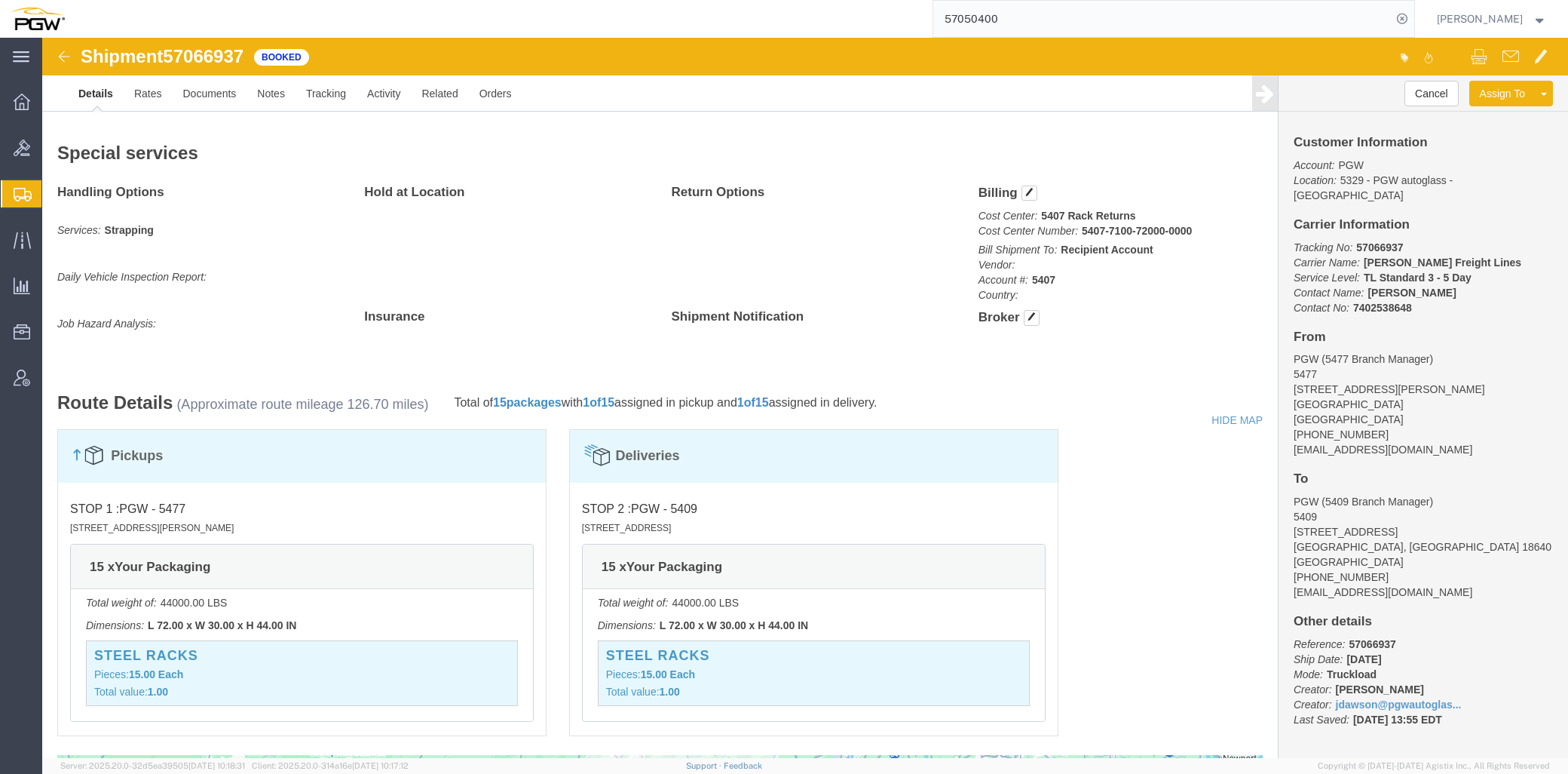
scroll to position [670, 0]
